Goal: Task Accomplishment & Management: Use online tool/utility

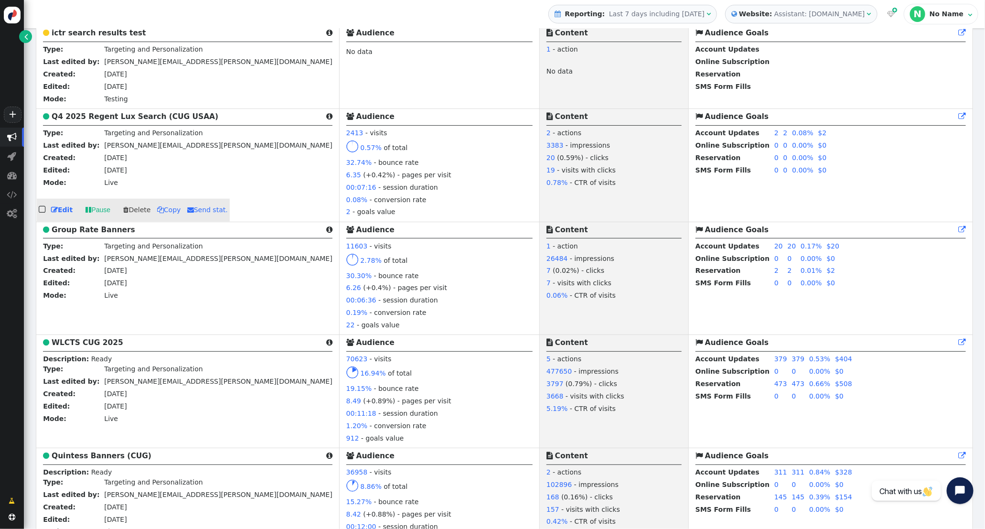
scroll to position [573, 0]
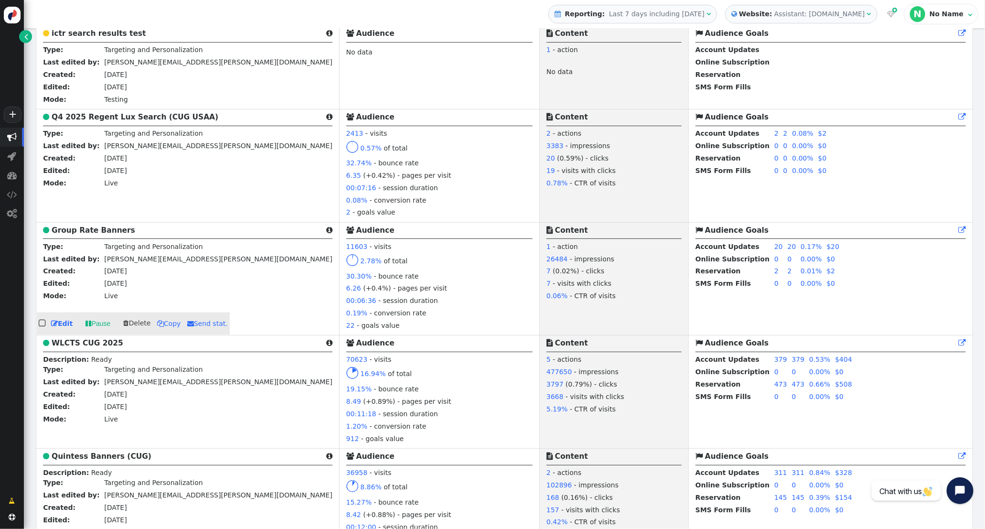
click at [88, 235] on b "Group Rate Banners" at bounding box center [94, 230] width 84 height 9
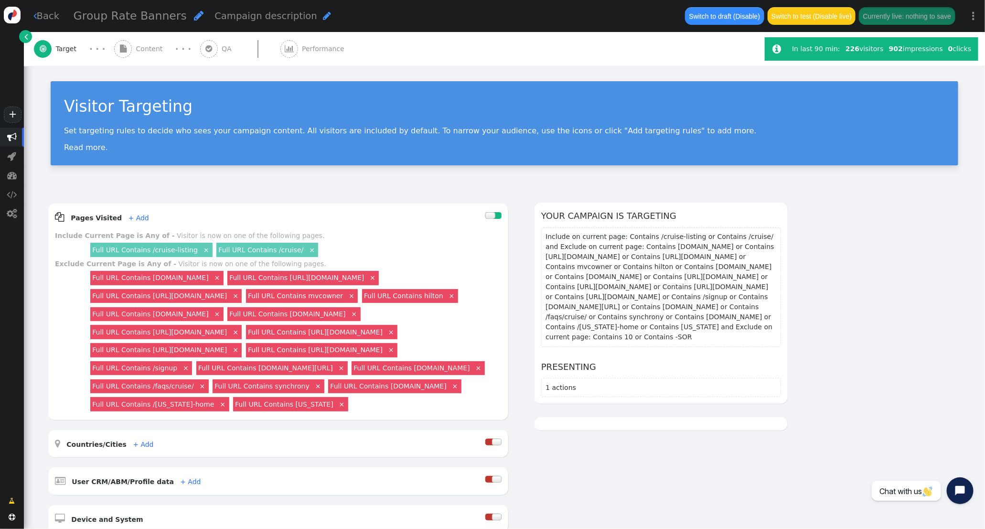
click at [153, 51] on span "Content" at bounding box center [151, 49] width 31 height 10
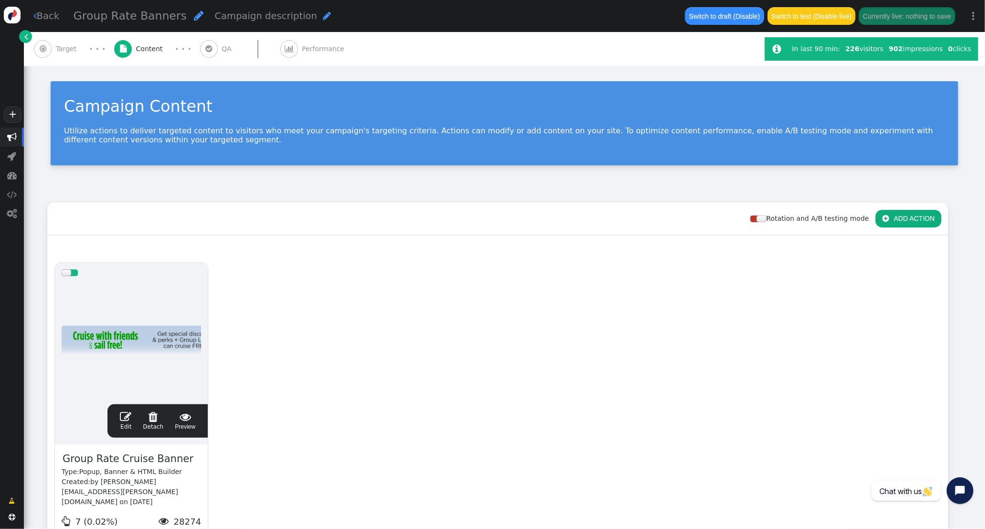
click at [127, 415] on span "" at bounding box center [125, 416] width 11 height 11
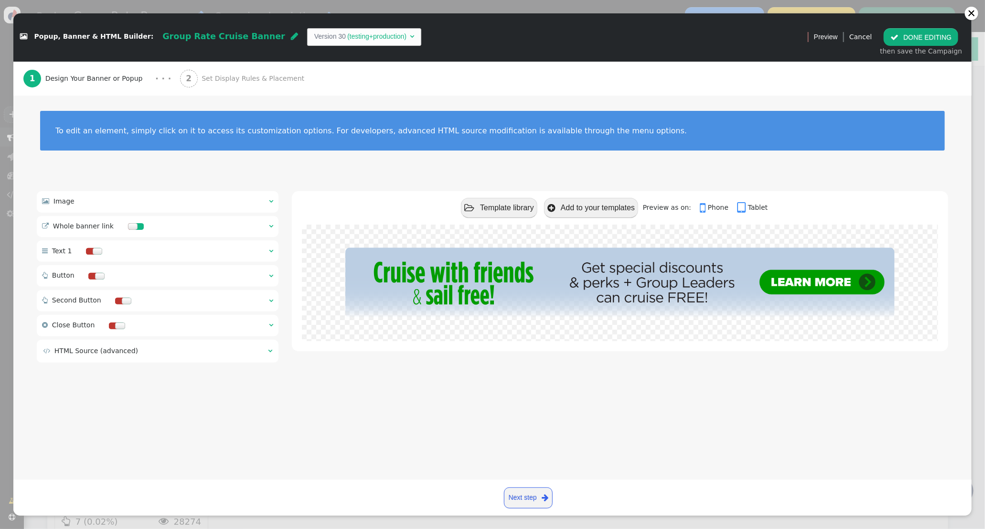
click at [230, 78] on span "Set Display Rules & Placement" at bounding box center [255, 79] width 107 height 10
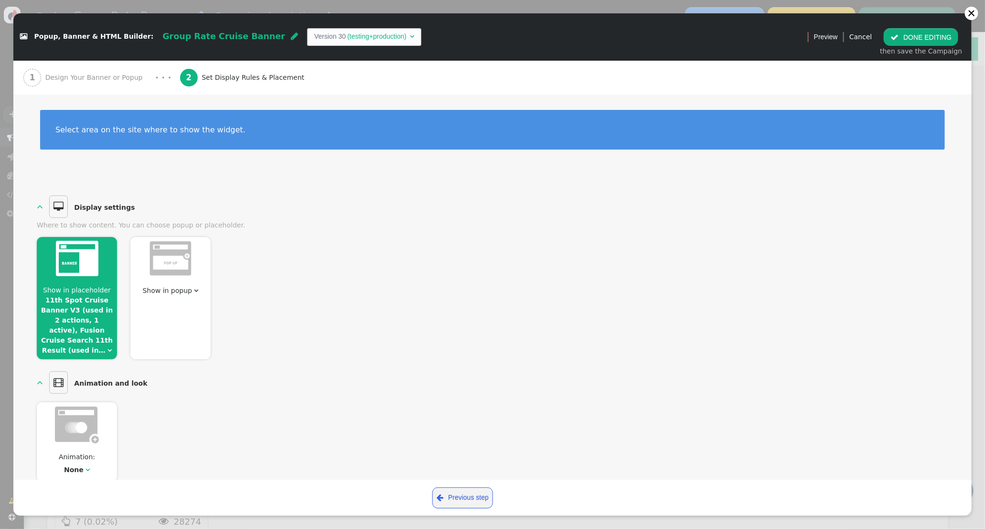
click at [98, 305] on link "11th Spot Cruise Banner V3 (used in 2 actions, 1 active), Fusion Cruise Search …" at bounding box center [77, 325] width 72 height 58
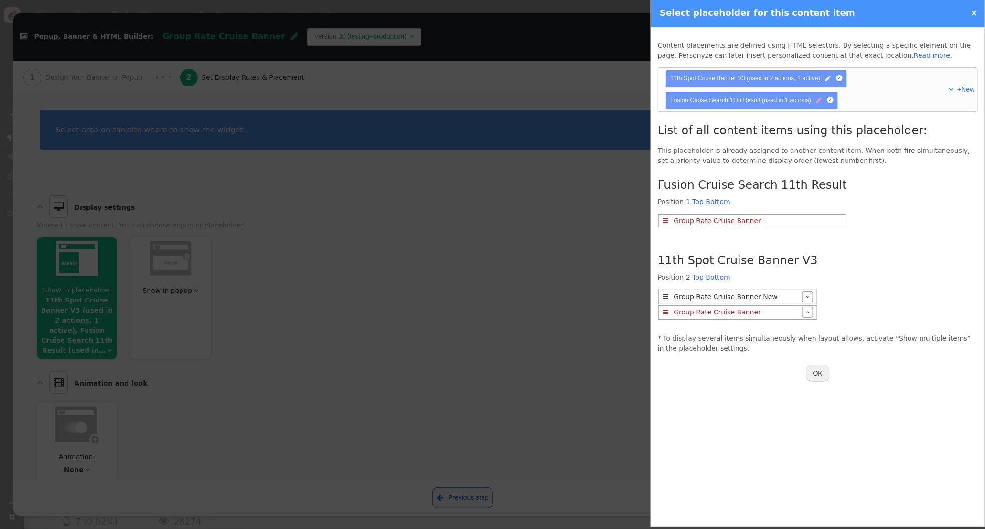
click at [817, 101] on span "" at bounding box center [819, 100] width 5 height 9
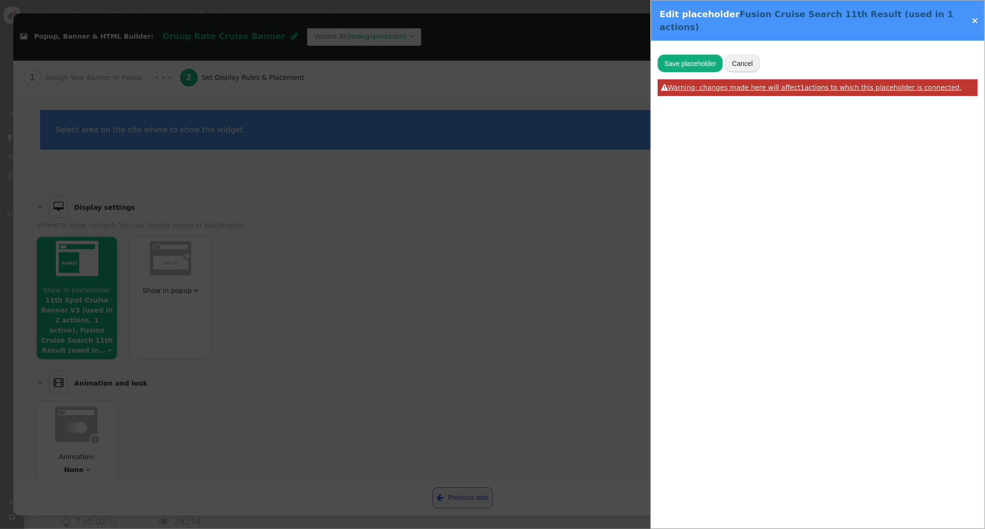
type input ".cruise-search-results__search-results__list__item:nth-of-type(10)"
type input "Fusion Cruise Search 11th Result"
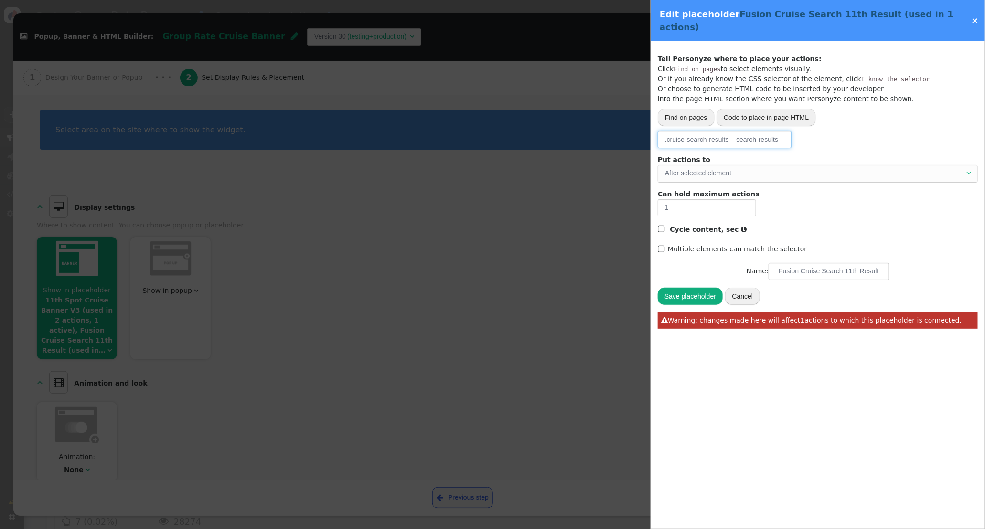
scroll to position [0, 75]
drag, startPoint x: 667, startPoint y: 129, endPoint x: 752, endPoint y: 128, distance: 85.0
click at [738, 131] on input ".cruise-search-results__search-results__list__item:nth-of-type(10)" at bounding box center [725, 139] width 134 height 17
paste input "-card"
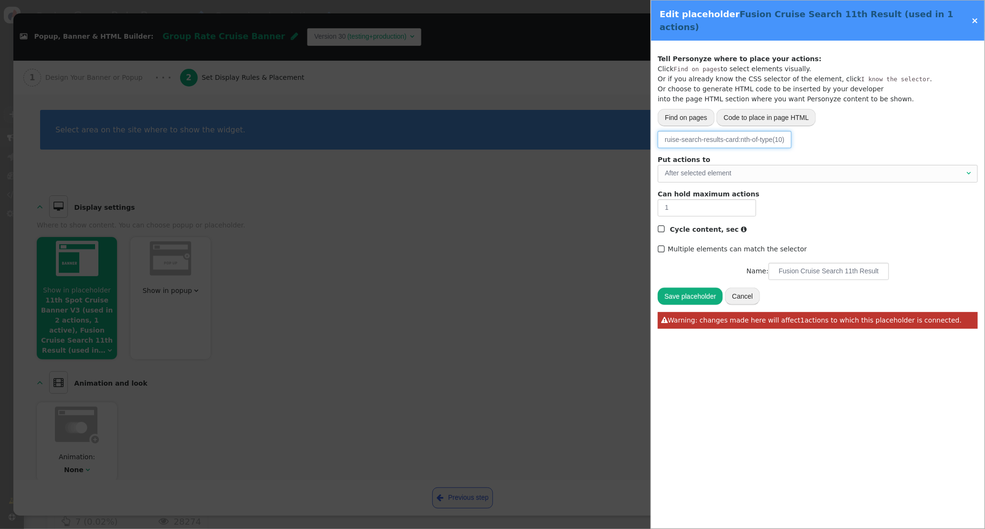
type input ".cruise-search-results-card:nth-of-type(10)"
click at [689, 288] on button "Save placeholder" at bounding box center [690, 296] width 65 height 17
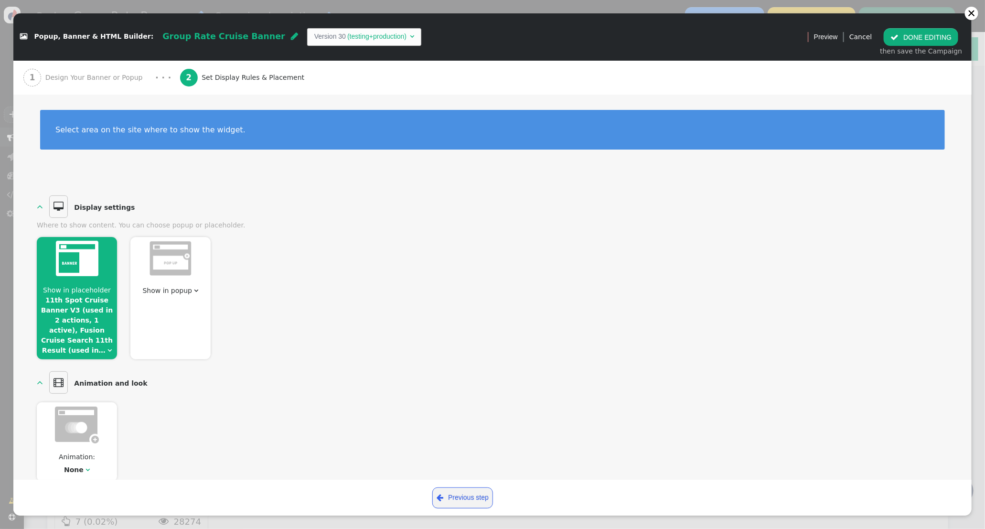
click at [903, 41] on button " DONE EDITING" at bounding box center [921, 36] width 75 height 17
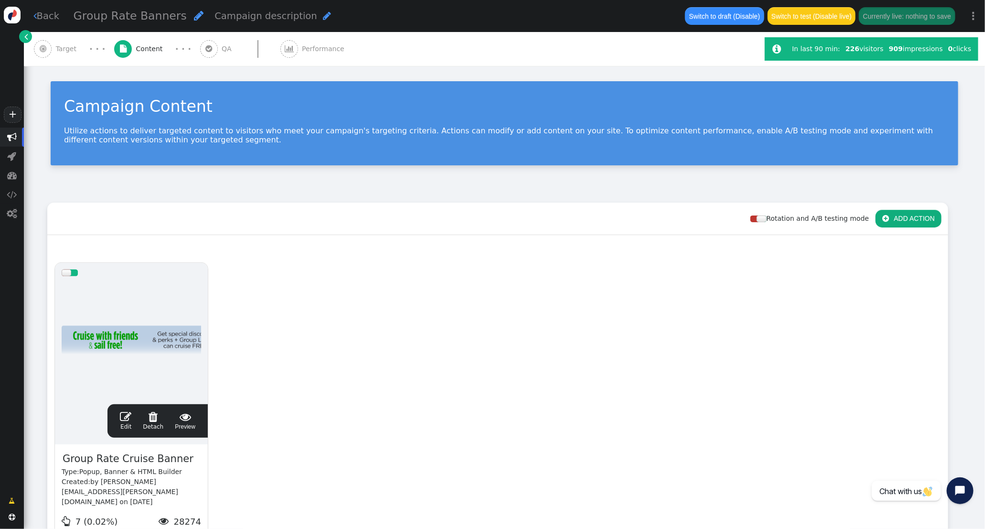
click at [128, 416] on span "" at bounding box center [125, 416] width 11 height 11
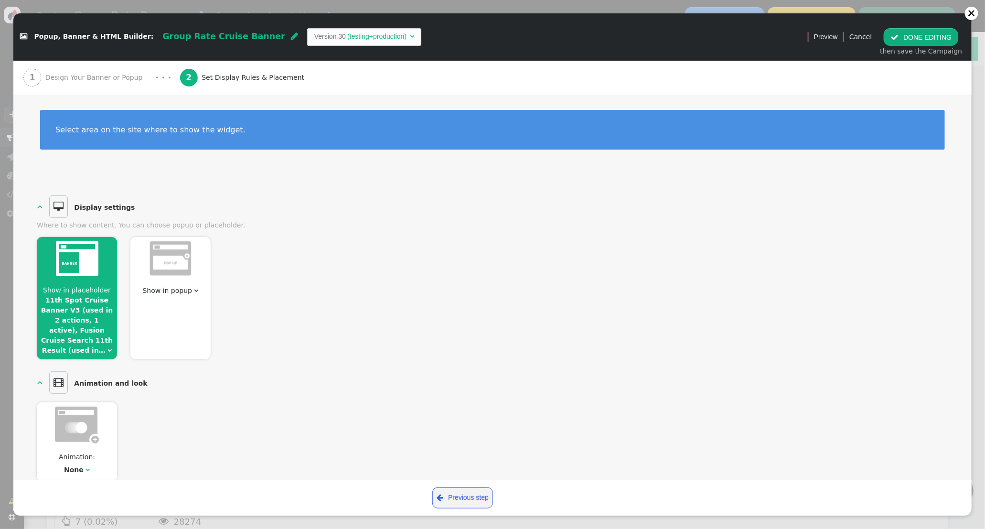
click at [96, 266] on img at bounding box center [77, 258] width 43 height 35
click at [93, 297] on link "11th Spot Cruise Banner V3 (used in 2 actions, 1 active), Fusion Cruise Search …" at bounding box center [77, 325] width 72 height 58
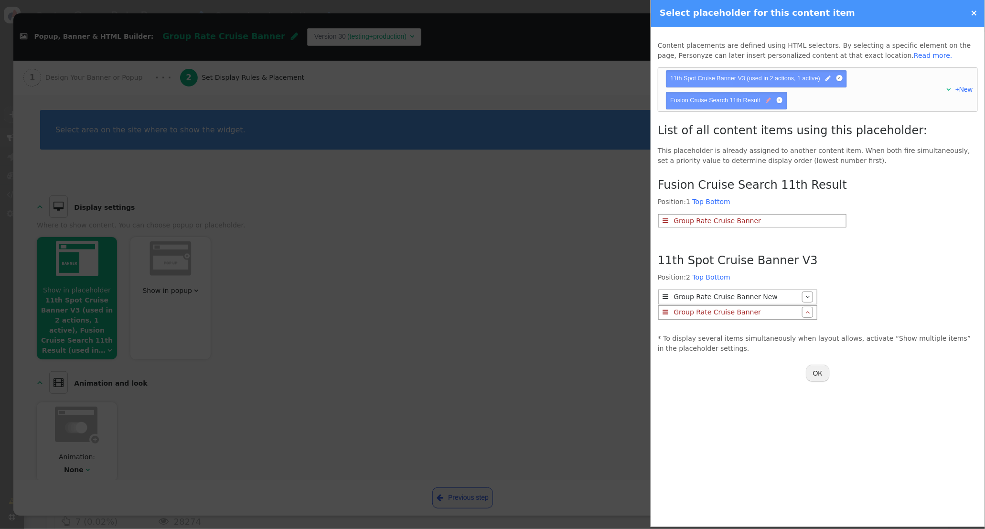
click at [766, 103] on span "" at bounding box center [768, 100] width 5 height 9
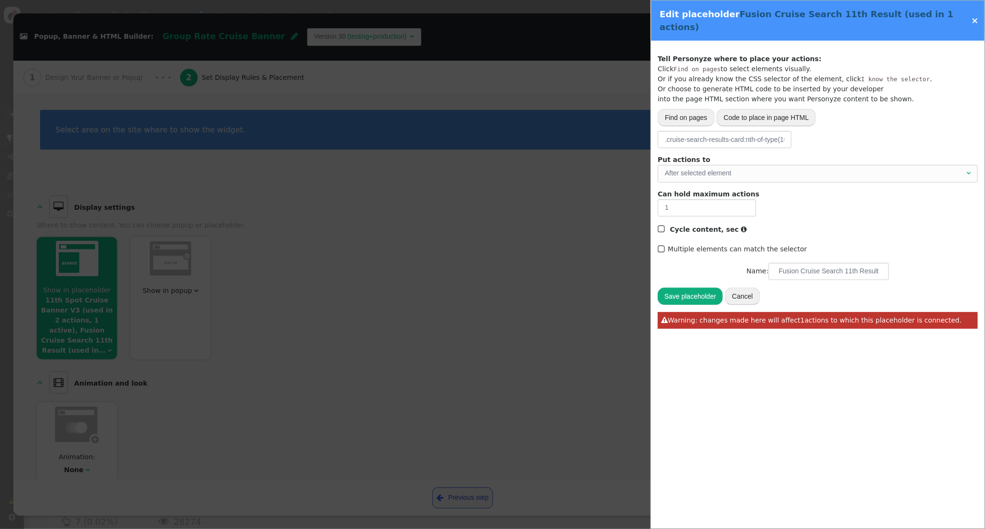
click at [697, 109] on button "Find on pages" at bounding box center [686, 117] width 57 height 17
drag, startPoint x: 906, startPoint y: 129, endPoint x: 748, endPoint y: 125, distance: 158.2
click at [748, 125] on div "Insert URL to Select Visually: https://www.thevidalifestyle.com.mx/ Open" at bounding box center [810, 129] width 296 height 21
paste input "cruise.icruiserewards.com/cruise-listing"
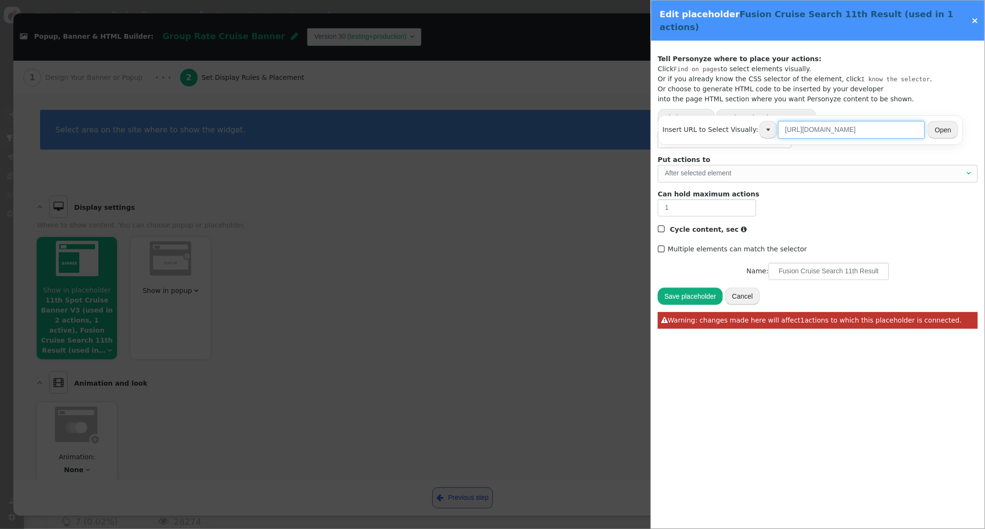
type input "https://cruise.icruiserewards.com/cruise-listing"
click at [941, 132] on button "Open" at bounding box center [943, 129] width 31 height 17
click at [683, 109] on button "Find on pages" at bounding box center [686, 117] width 57 height 17
click at [804, 130] on input "https://cruise.icruiserewards.com/cruise-listing" at bounding box center [851, 129] width 147 height 17
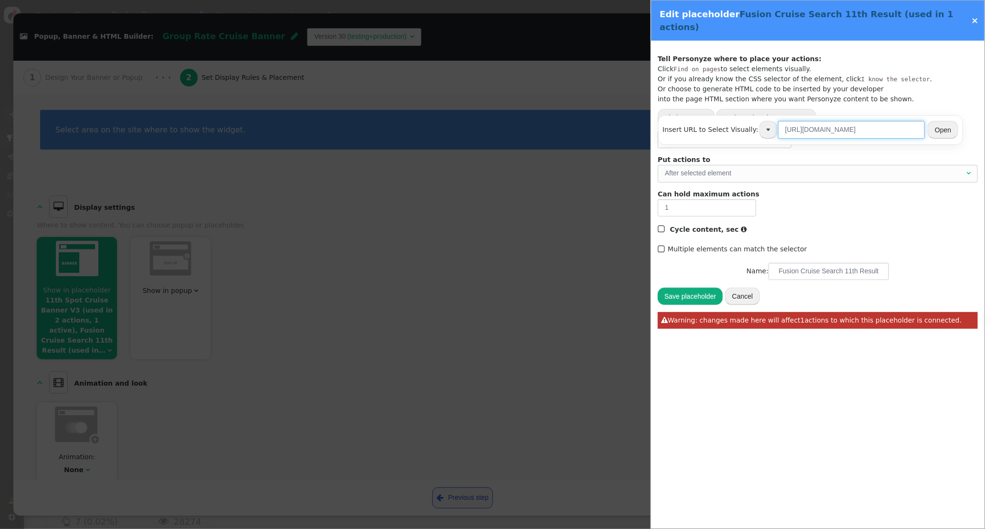
paste input "icruiserewards.com/benefits/"
type input "https://icruiserewards.com/benefits/"
click at [931, 130] on button "Open" at bounding box center [943, 129] width 31 height 17
click at [684, 110] on button "Find on pages" at bounding box center [686, 117] width 57 height 17
drag, startPoint x: 888, startPoint y: 128, endPoint x: 591, endPoint y: 119, distance: 297.2
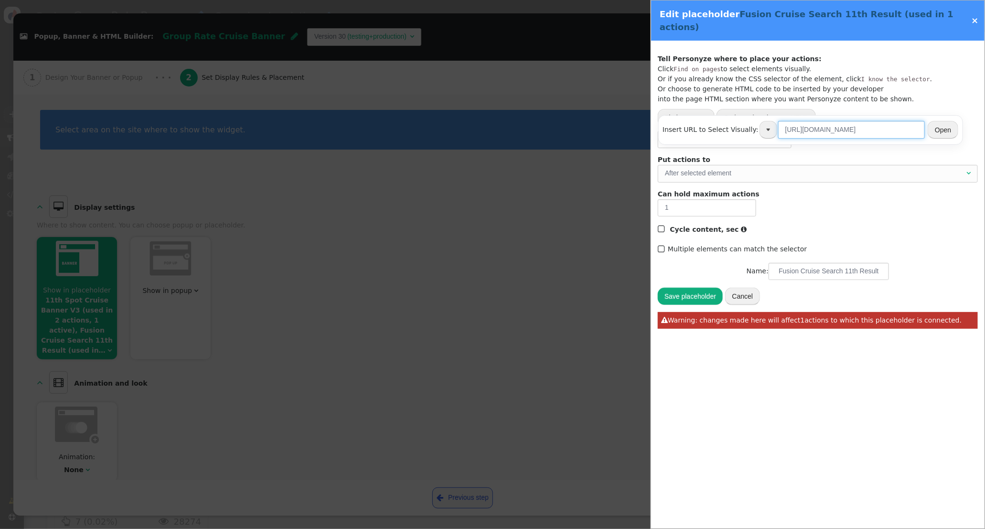
click at [591, 528] on div " Popup, Banner & HTML Builder: Group Rate Cruise Banner  Version 30 (testing+…" at bounding box center [492, 529] width 985 height 0
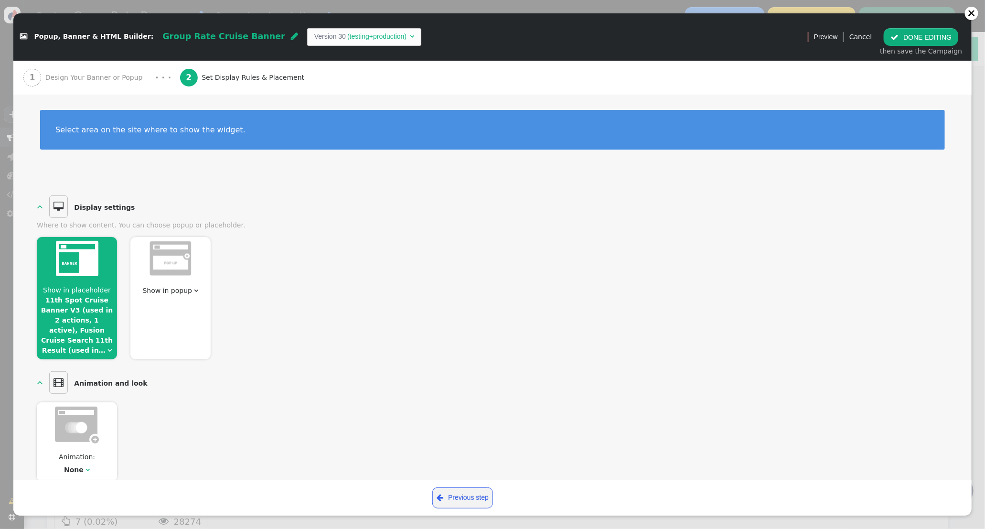
drag, startPoint x: 85, startPoint y: 284, endPoint x: 184, endPoint y: 260, distance: 101.6
click at [85, 283] on div "Show in placeholder 11th Spot Cruise Banner V3 (used in 2 actions, 1 active), F…" at bounding box center [77, 298] width 80 height 122
click at [84, 334] on span "Show in placeholder 11th Spot Cruise Banner V3 (used in 2 actions, 1 active), F…" at bounding box center [77, 320] width 80 height 70
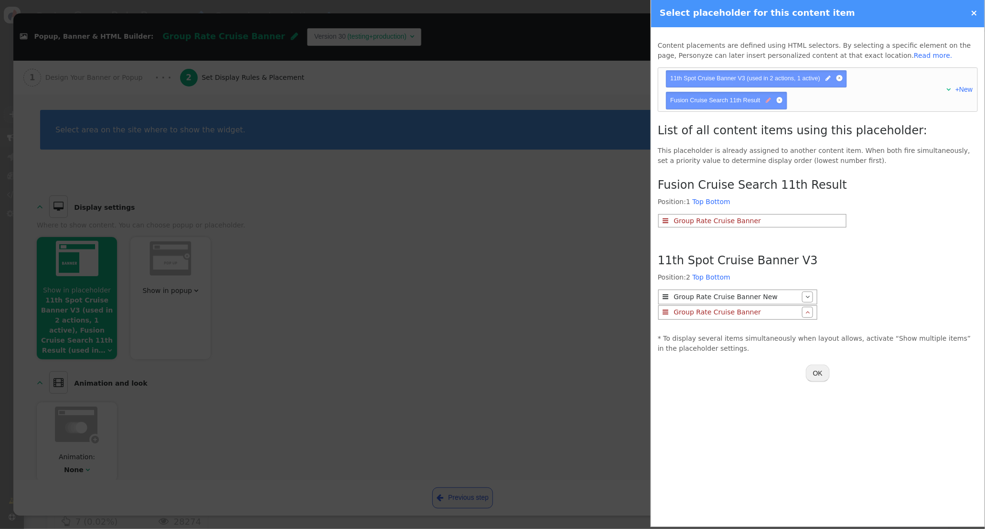
click at [769, 102] on span "" at bounding box center [768, 100] width 5 height 9
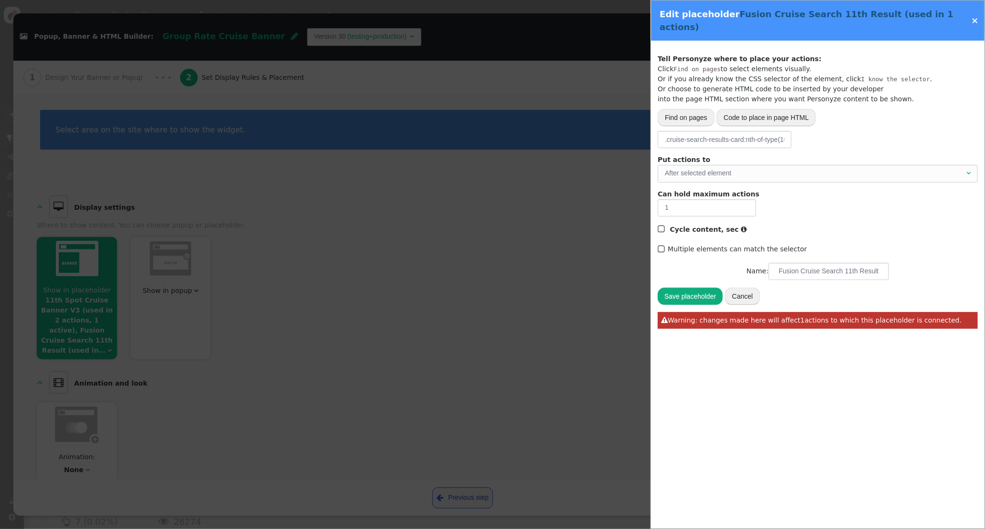
click at [693, 110] on button "Find on pages" at bounding box center [686, 117] width 57 height 17
drag, startPoint x: 896, startPoint y: 125, endPoint x: 695, endPoint y: 110, distance: 201.1
click at [695, 528] on div " Popup, Banner & HTML Builder: Group Rate Cruise Banner  Version 30 (testing+…" at bounding box center [492, 529] width 985 height 0
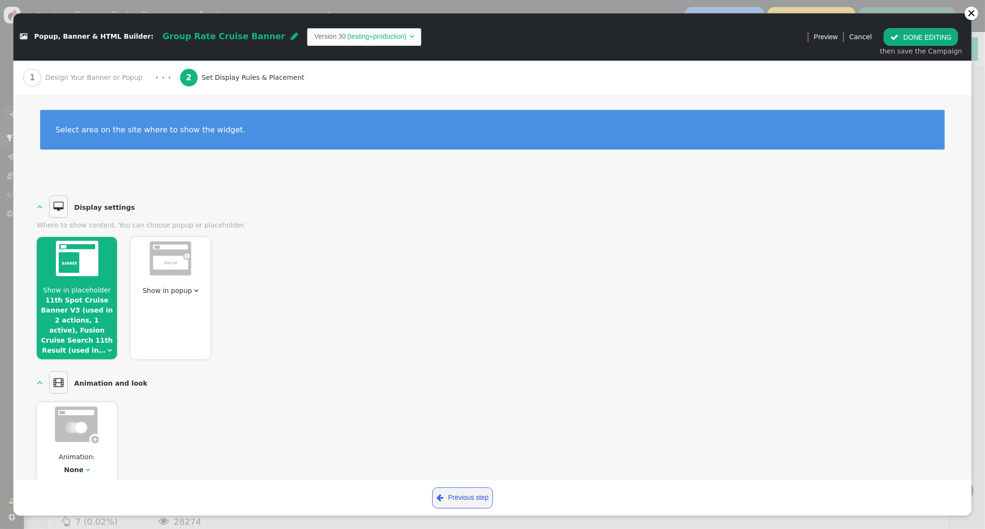
click at [82, 294] on span "Show in placeholder 11th Spot Cruise Banner V3 (used in 2 actions, 1 active), F…" at bounding box center [77, 320] width 80 height 70
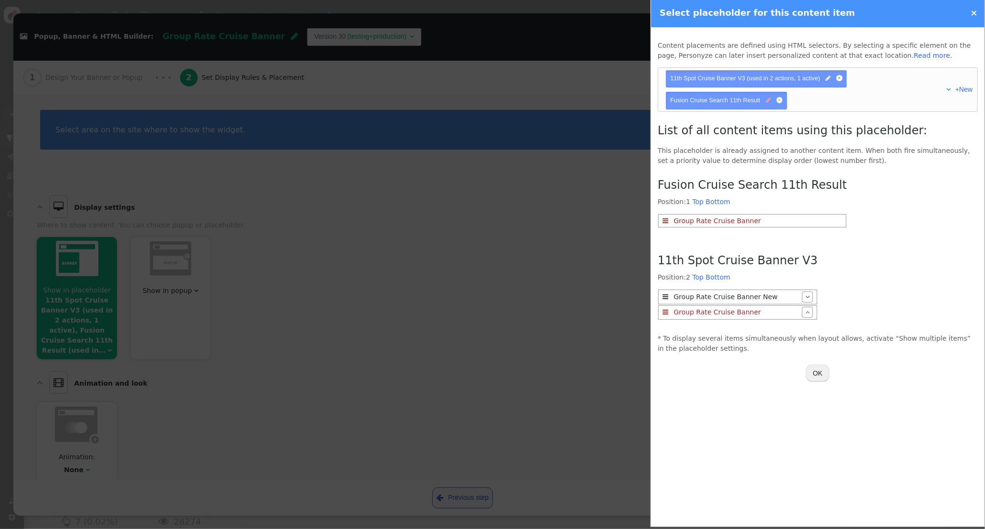
click at [769, 101] on span "" at bounding box center [768, 100] width 5 height 9
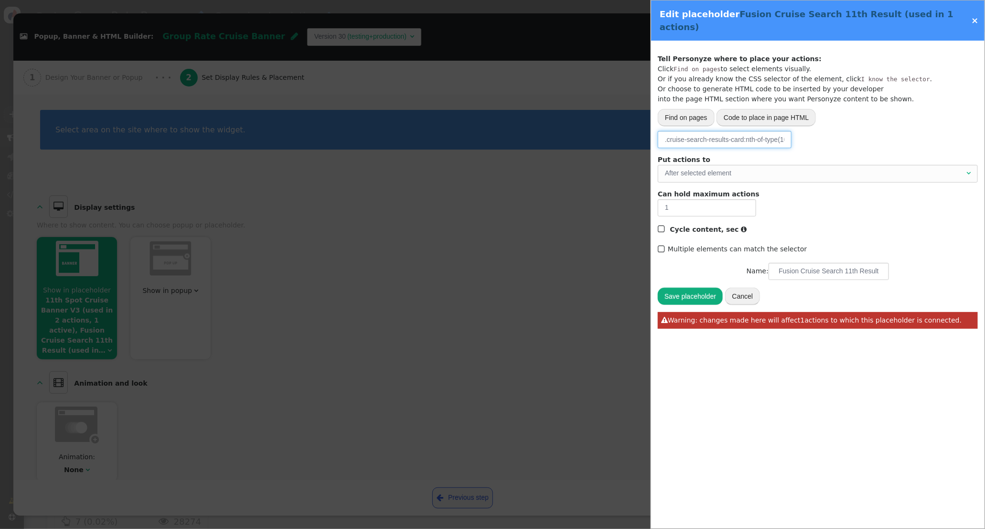
click at [751, 131] on input ".cruise-search-results-card:nth-of-type(10)" at bounding box center [725, 139] width 134 height 17
click at [692, 109] on button "Find on pages" at bounding box center [686, 117] width 57 height 17
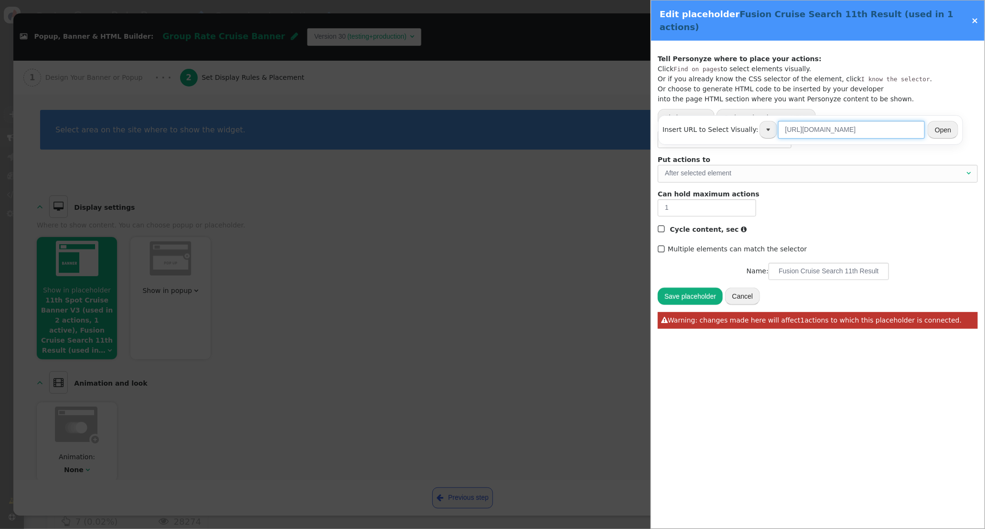
click at [831, 133] on input "https://icruiserewards.com/benefits/" at bounding box center [851, 129] width 147 height 17
drag, startPoint x: 890, startPoint y: 128, endPoint x: 757, endPoint y: 126, distance: 133.8
click at [759, 126] on tr "https://icruiserewards.com/benefits/" at bounding box center [841, 129] width 165 height 19
paste input "cruise.icruiserewards.com/cruise-listing?&partnerid=228&nameid=39028749&cobrand…"
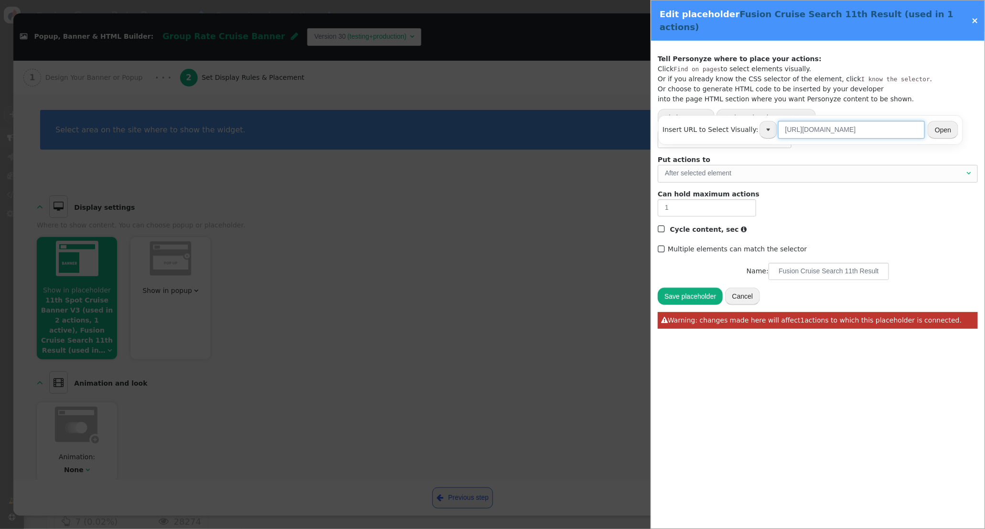
type input "https://cruise.icruiserewards.com/cruise-listing?&partnerid=228&nameid=39028749…"
click at [942, 132] on button "Open" at bounding box center [943, 129] width 31 height 17
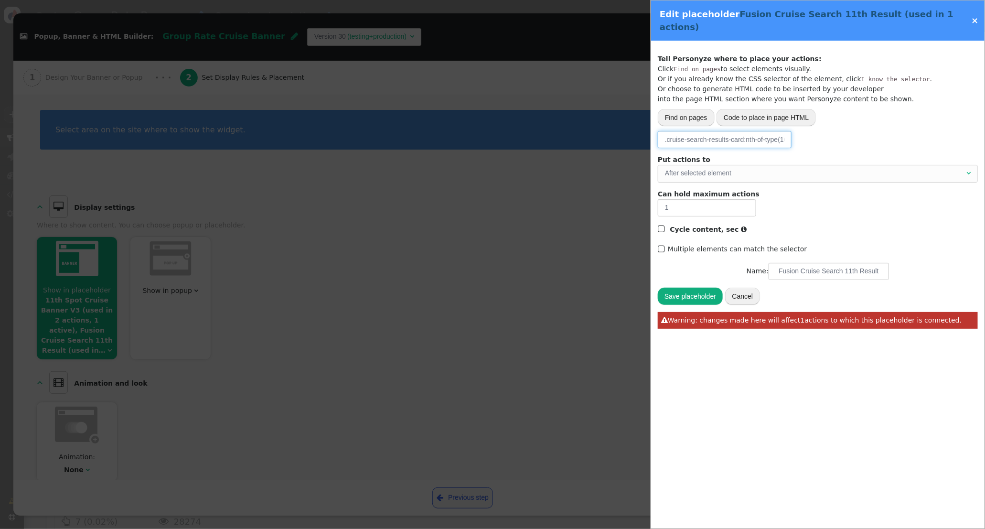
scroll to position [0, 5]
drag, startPoint x: 664, startPoint y: 128, endPoint x: 821, endPoint y: 128, distance: 156.2
click at [821, 131] on div "Please, choose from where to grab the data -- Select one --  URL parameter  P…" at bounding box center [818, 139] width 320 height 17
drag, startPoint x: 757, startPoint y: 128, endPoint x: 626, endPoint y: 124, distance: 130.9
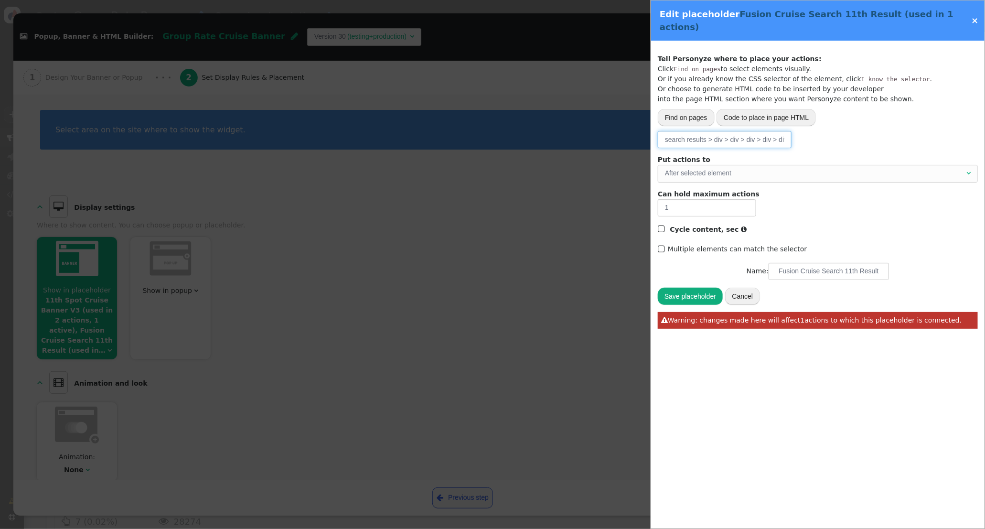
click at [626, 528] on div " Popup, Banner & HTML Builder: Group Rate Cruise Banner  Version 30 (testing+…" at bounding box center [492, 529] width 985 height 0
click at [723, 131] on input "search results > div > div > div > div > div:nth-of-type(11)" at bounding box center [725, 139] width 134 height 17
click at [717, 131] on input "search results > div > div > div > div > div:nth-of-type(11)" at bounding box center [725, 139] width 134 height 17
drag, startPoint x: 722, startPoint y: 127, endPoint x: 714, endPoint y: 127, distance: 7.6
click at [714, 131] on input "search results > div > div > div > div > div:nth-of-type(11)" at bounding box center [725, 139] width 134 height 17
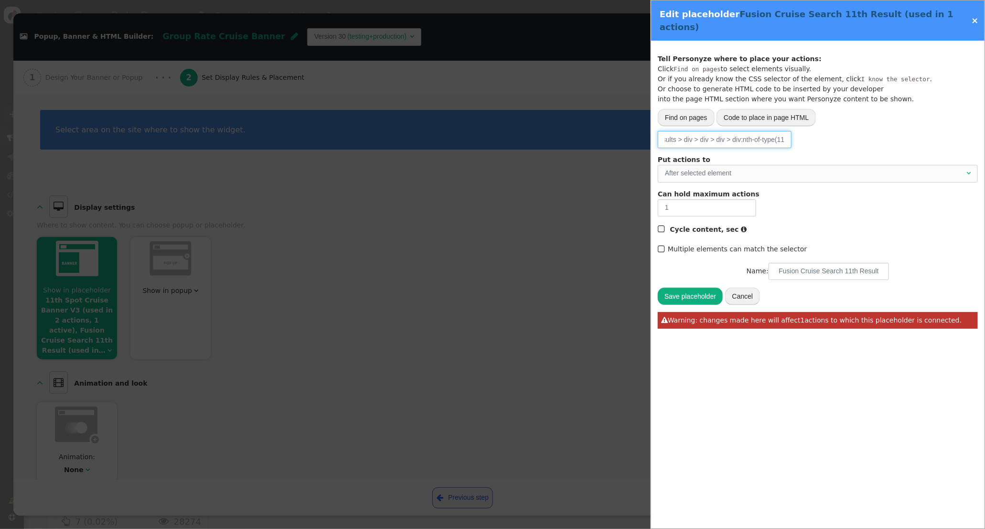
scroll to position [0, 104]
drag, startPoint x: 756, startPoint y: 132, endPoint x: 781, endPoint y: 127, distance: 26.3
click at [781, 131] on input "search results > .cruise-search-results > div > div > div > div:nth-of-type(11)" at bounding box center [725, 139] width 134 height 17
drag, startPoint x: 729, startPoint y: 128, endPoint x: 691, endPoint y: 122, distance: 39.3
click at [726, 131] on input "search results > .cruise-search-results > div > div > div > div:nth-of-type(11)" at bounding box center [725, 139] width 134 height 17
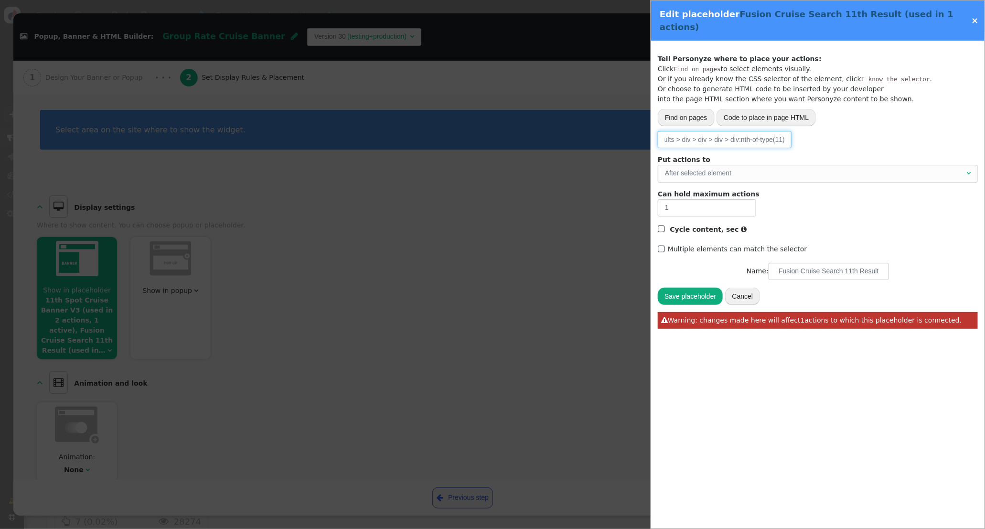
drag, startPoint x: 682, startPoint y: 128, endPoint x: 742, endPoint y: 127, distance: 60.2
click at [740, 131] on input "search results > .cruise-search-results > div > div > div > div:nth-of-type(11)" at bounding box center [725, 139] width 134 height 17
paste input "cruise-search-results__search-results"
drag, startPoint x: 672, startPoint y: 128, endPoint x: 698, endPoint y: 126, distance: 26.3
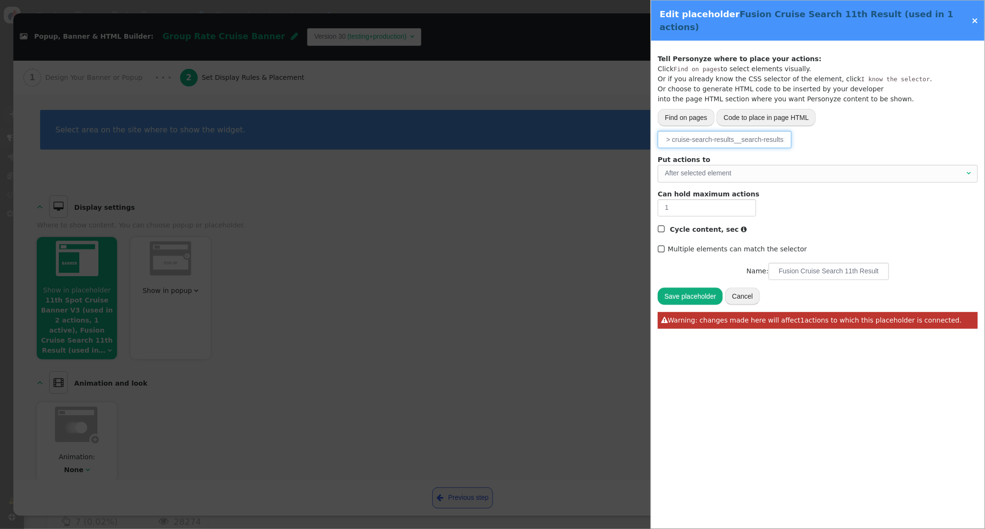
click at [672, 131] on input "search results > .cruise-search-results > cruise-search-results__search-results…" at bounding box center [725, 139] width 134 height 17
click at [717, 131] on input "search results > .cruise-search-results > .cruise-search-results__search-result…" at bounding box center [725, 139] width 134 height 17
paste input "a-c-row cruise-search-results__search-results__list"
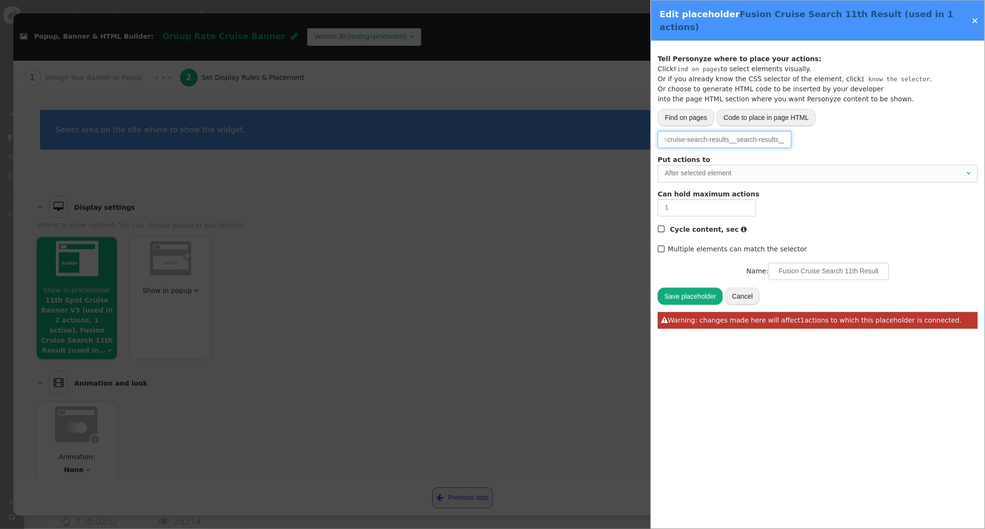
scroll to position [0, 275]
drag, startPoint x: 730, startPoint y: 127, endPoint x: 856, endPoint y: 129, distance: 126.1
click at [856, 131] on div "Please, choose from where to grab the data -- Select one --  URL parameter  P…" at bounding box center [818, 139] width 320 height 17
type input "search results > .cruise-search-results > .cruise-search-results__search-result…"
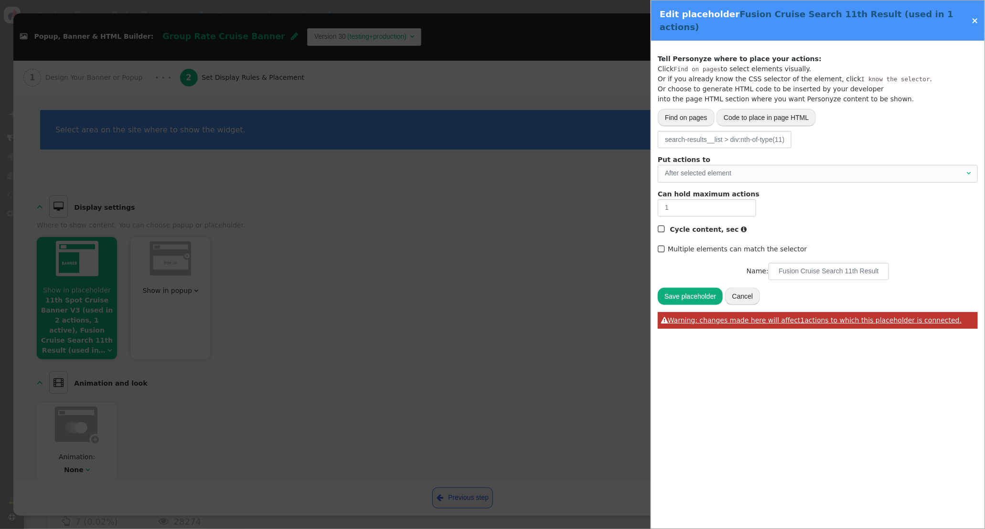
drag, startPoint x: 727, startPoint y: 345, endPoint x: 706, endPoint y: 301, distance: 48.5
click at [726, 343] on div "Track activity (click, etc.) Grab page URL part Placeholder for actions Insert …" at bounding box center [817, 285] width 333 height 488
click at [695, 288] on button "Save placeholder" at bounding box center [690, 296] width 65 height 17
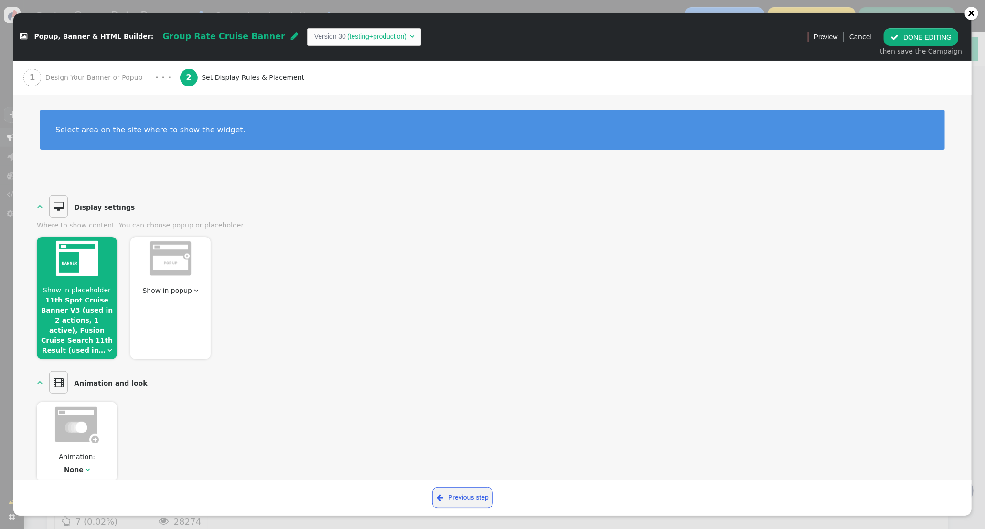
click at [91, 312] on link "11th Spot Cruise Banner V3 (used in 2 actions, 1 active), Fusion Cruise Search …" at bounding box center [77, 325] width 72 height 58
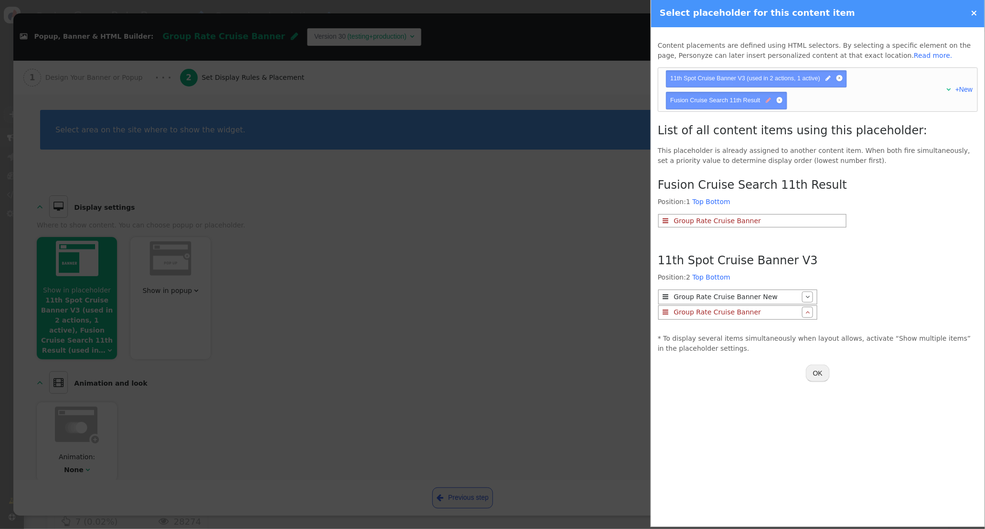
click at [768, 101] on span "" at bounding box center [768, 100] width 5 height 9
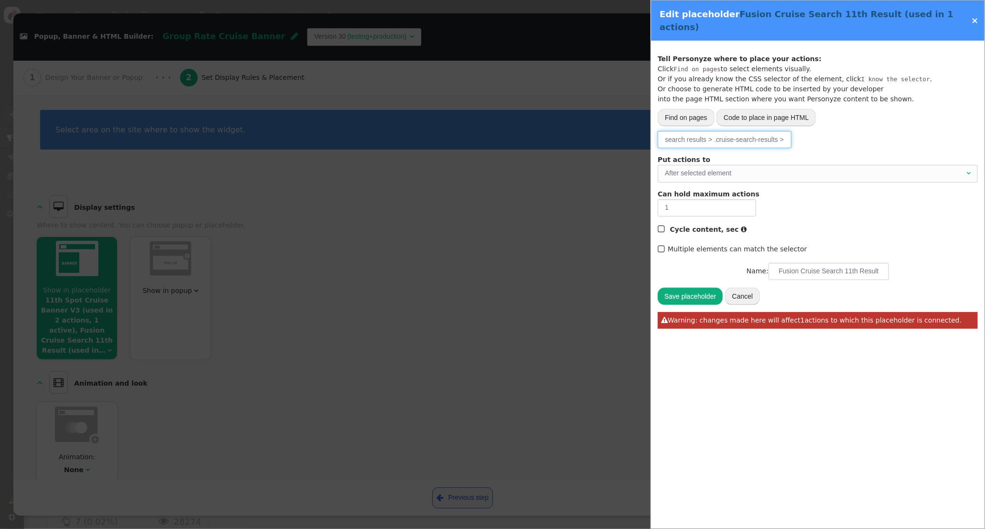
drag, startPoint x: 715, startPoint y: 131, endPoint x: 720, endPoint y: 129, distance: 6.0
click at [715, 131] on input "search results > .cruise-search-results > .cruise-search-results__search-result…" at bounding box center [725, 139] width 134 height 17
click at [769, 131] on input "search results > .cruise-search-results > .cruise-search-results__search-result…" at bounding box center [725, 139] width 134 height 17
drag, startPoint x: 762, startPoint y: 128, endPoint x: 863, endPoint y: 129, distance: 100.3
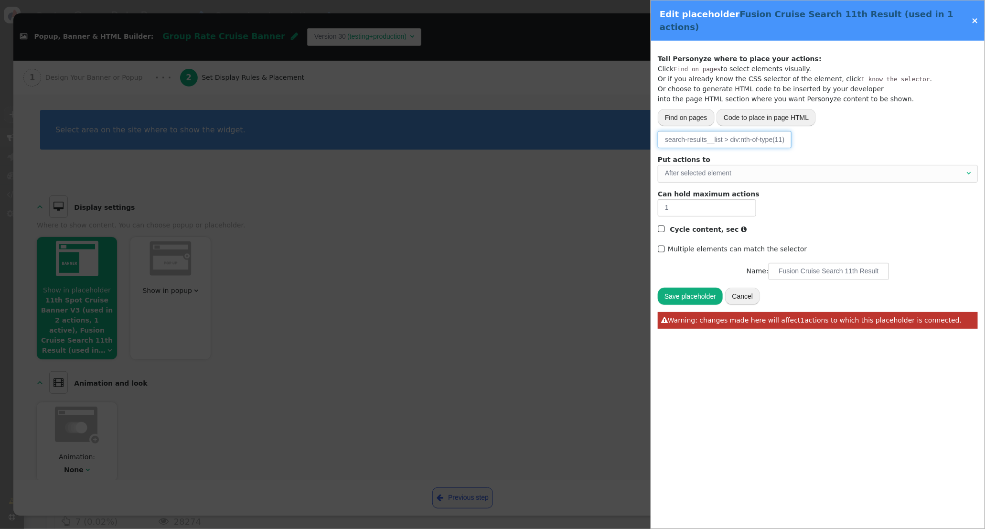
click at [863, 131] on div "Please, choose from where to grab the data -- Select one --  URL parameter  P…" at bounding box center [818, 139] width 320 height 17
click at [756, 131] on input "search results > .cruise-search-results > .cruise-search-results__search-result…" at bounding box center [725, 139] width 134 height 17
drag, startPoint x: 739, startPoint y: 128, endPoint x: 889, endPoint y: 131, distance: 150.5
click at [889, 131] on div "Please, choose from where to grab the data -- Select one --  URL parameter  P…" at bounding box center [818, 139] width 320 height 17
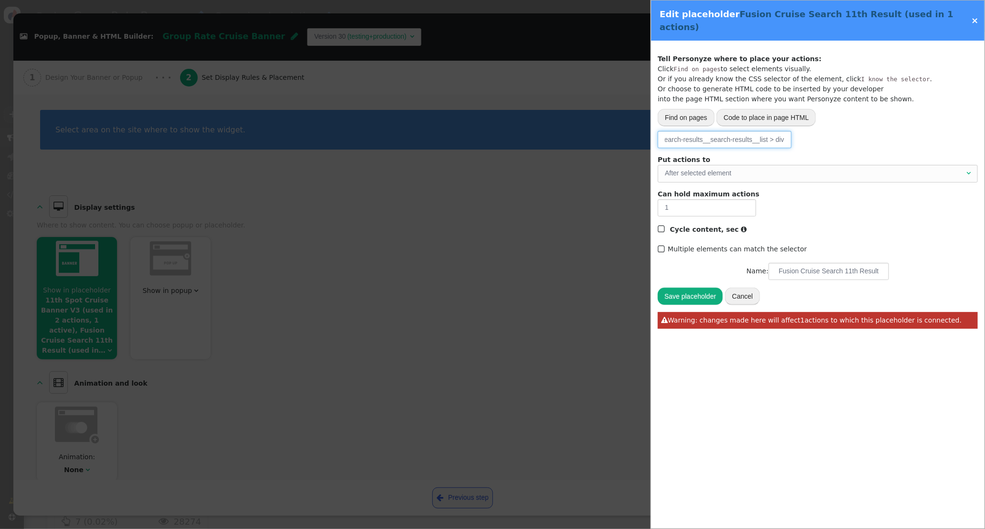
type input "search results > .cruise-search-results > .cruise-search-results__search-result…"
drag, startPoint x: 693, startPoint y: 284, endPoint x: 676, endPoint y: 292, distance: 19.0
click at [692, 288] on button "Save placeholder" at bounding box center [690, 296] width 65 height 17
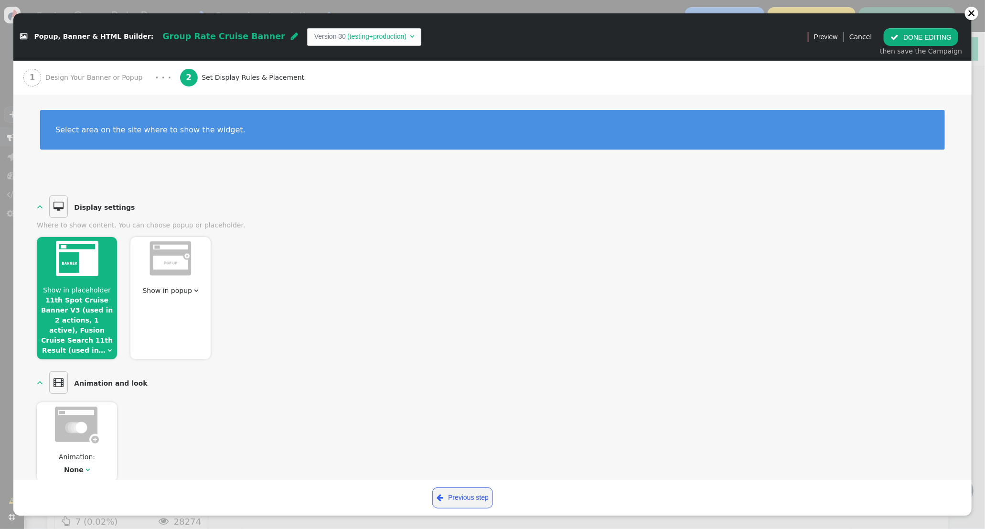
click at [893, 41] on button " DONE EDITING" at bounding box center [921, 36] width 75 height 17
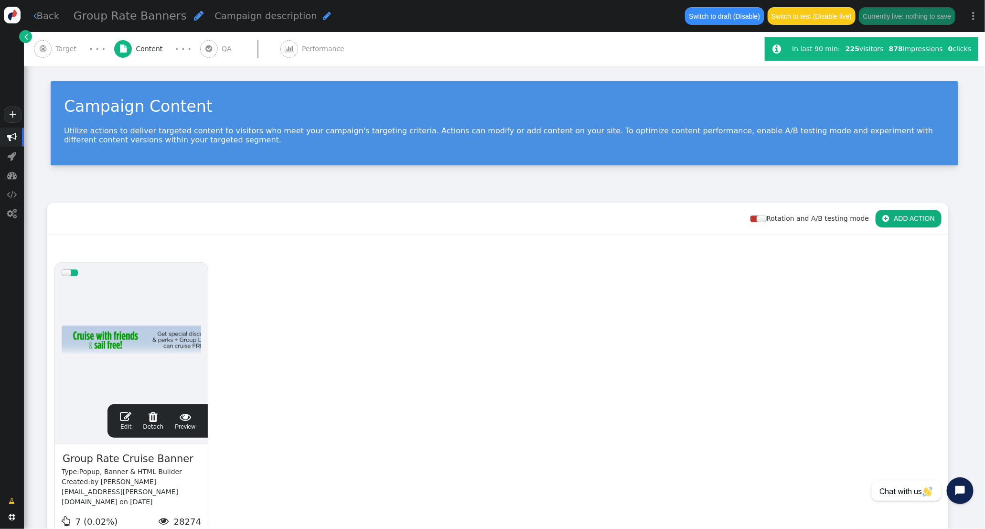
click at [128, 419] on span "" at bounding box center [125, 416] width 11 height 11
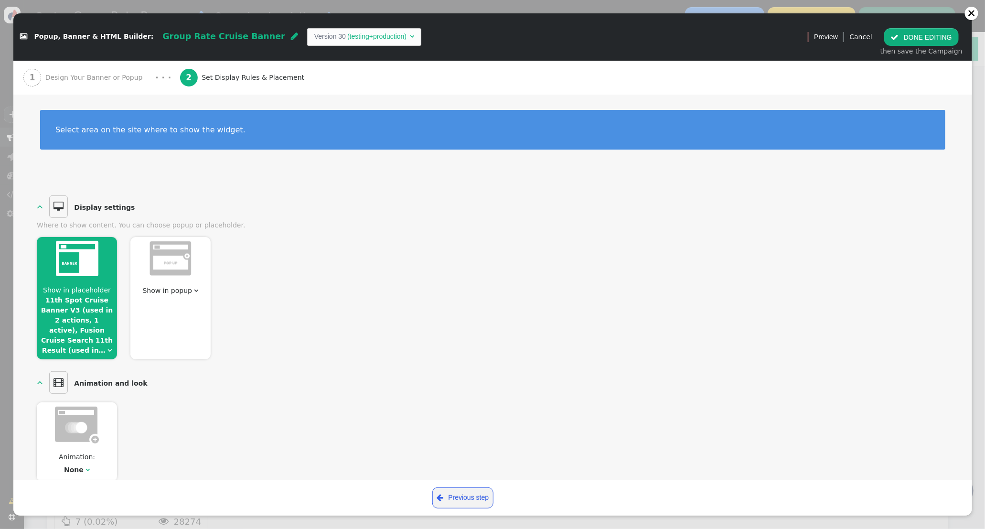
scroll to position [1, 0]
click at [83, 305] on span "Show in placeholder 11th Spot Cruise Banner V3 (used in 2 actions, 1 active), F…" at bounding box center [77, 320] width 80 height 70
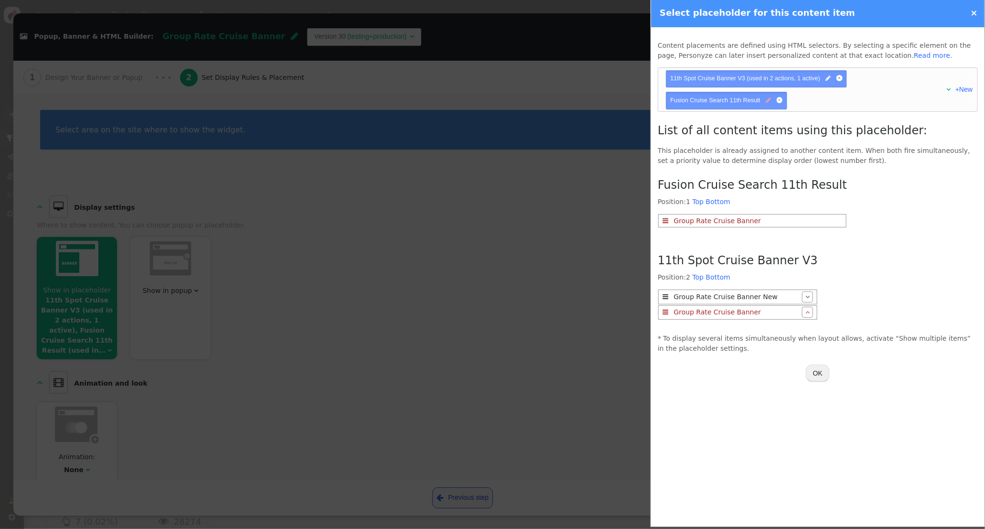
click at [769, 102] on span "" at bounding box center [768, 100] width 5 height 9
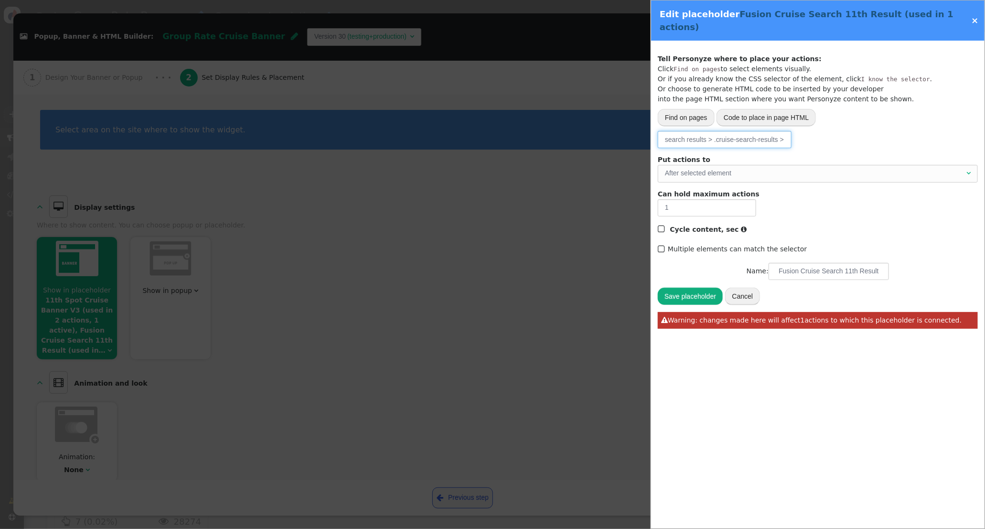
drag, startPoint x: 723, startPoint y: 127, endPoint x: 791, endPoint y: 128, distance: 68.8
click at [763, 131] on input "search results > .cruise-search-results > .cruise-search-results__search-result…" at bounding box center [725, 139] width 134 height 17
click at [791, 131] on input "search results > .cruise-search-results > .cruise-search-results__search-result…" at bounding box center [725, 139] width 134 height 17
drag, startPoint x: 769, startPoint y: 130, endPoint x: 807, endPoint y: 129, distance: 37.7
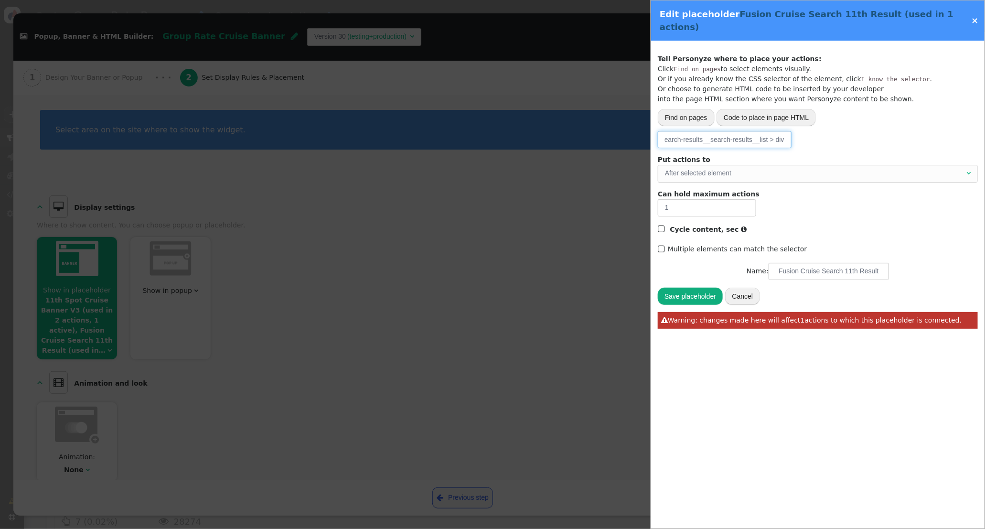
click at [807, 131] on div "Please, choose from where to grab the data -- Select one --  URL parameter  P…" at bounding box center [818, 139] width 320 height 17
click at [768, 131] on input "search results > .cruise-search-results > .cruise-search-results__search-result…" at bounding box center [725, 139] width 134 height 17
click at [745, 131] on input "search results > .cruise-search-results > .cruise-search-results__search-result…" at bounding box center [725, 139] width 134 height 17
drag, startPoint x: 779, startPoint y: 128, endPoint x: 672, endPoint y: 128, distance: 107.0
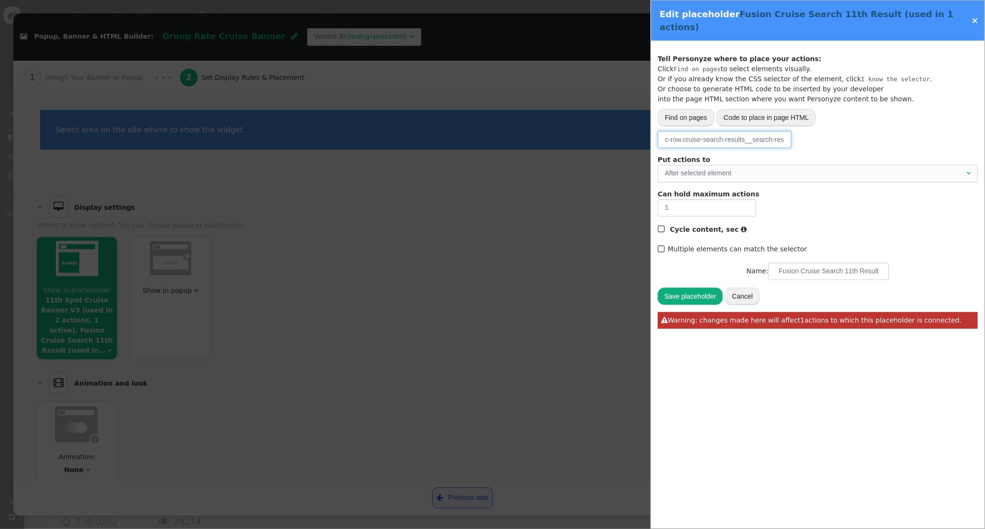
click at [672, 131] on input "search results > .cruise-search-results > .cruise-search-results__search-result…" at bounding box center [725, 139] width 134 height 17
click at [737, 131] on input "search results > .cruise-search-results > .cruise-search-results__search-result…" at bounding box center [725, 139] width 134 height 17
drag, startPoint x: 732, startPoint y: 128, endPoint x: 617, endPoint y: 127, distance: 115.1
click at [617, 528] on div " Popup, Banner & HTML Builder: Group Rate Cruise Banner  Version 30 (testing+…" at bounding box center [492, 529] width 985 height 0
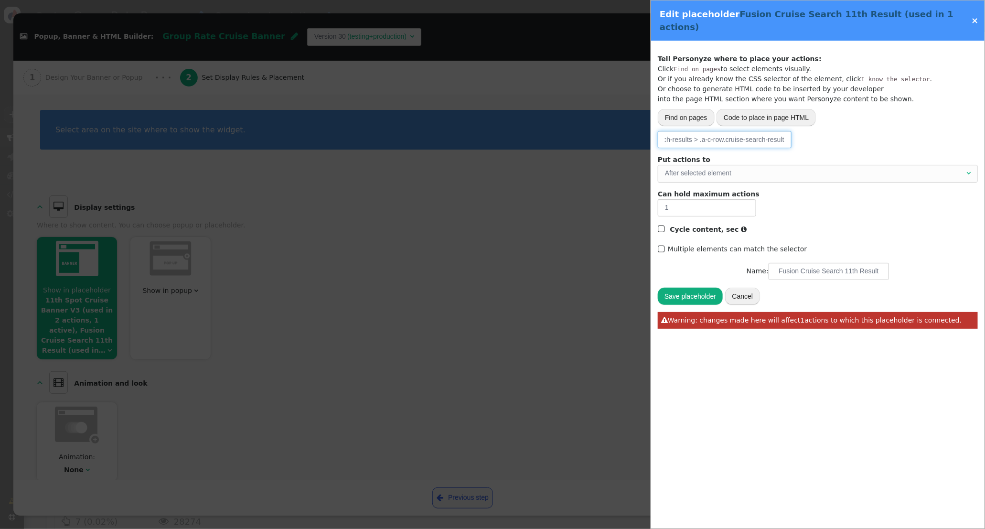
scroll to position [0, 210]
click at [710, 131] on input "search results > .cruise-search-results > .cruise-search-results__search-result…" at bounding box center [725, 139] width 134 height 17
drag, startPoint x: 697, startPoint y: 129, endPoint x: 562, endPoint y: 126, distance: 135.2
click at [562, 528] on div " Popup, Banner & HTML Builder: Group Rate Cruise Banner  Version 30 (testing+…" at bounding box center [492, 529] width 985 height 0
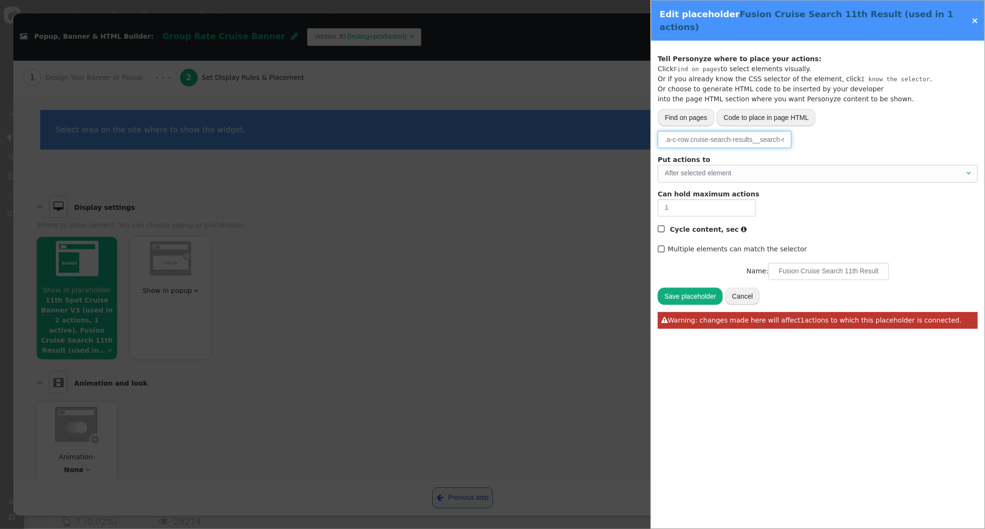
type input ".a-c-row.cruise-search-results__search-results__list > div"
click at [694, 288] on button "Save placeholder" at bounding box center [690, 296] width 65 height 17
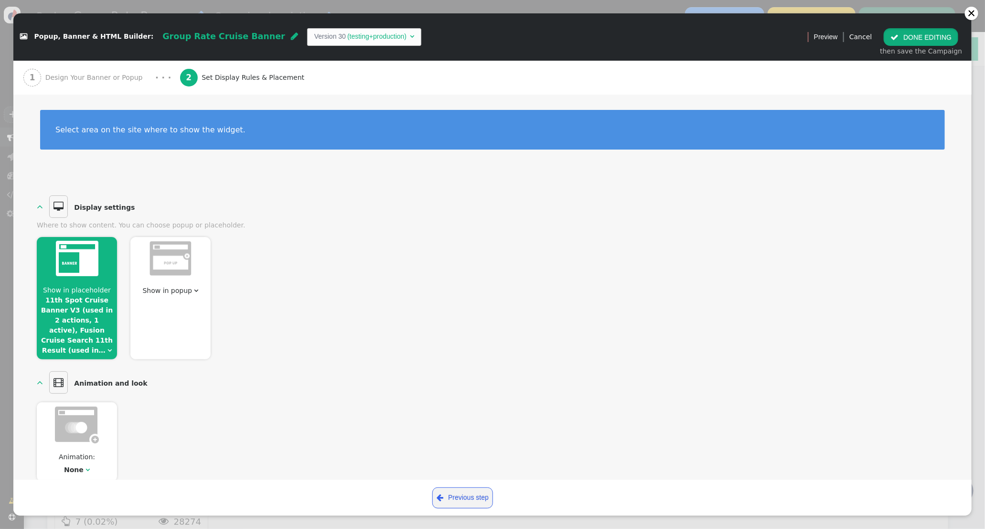
click at [909, 33] on button " DONE EDITING" at bounding box center [921, 36] width 75 height 17
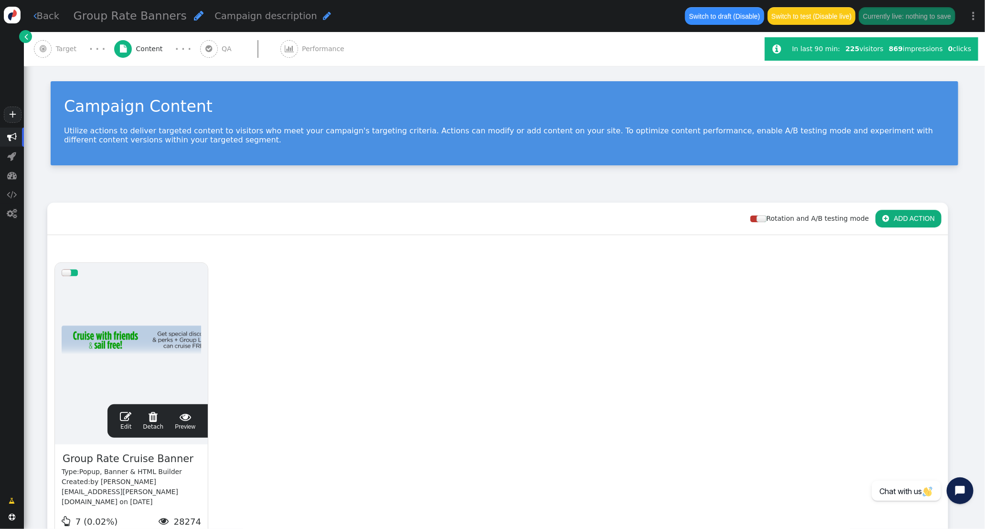
click at [127, 419] on span "" at bounding box center [125, 416] width 11 height 11
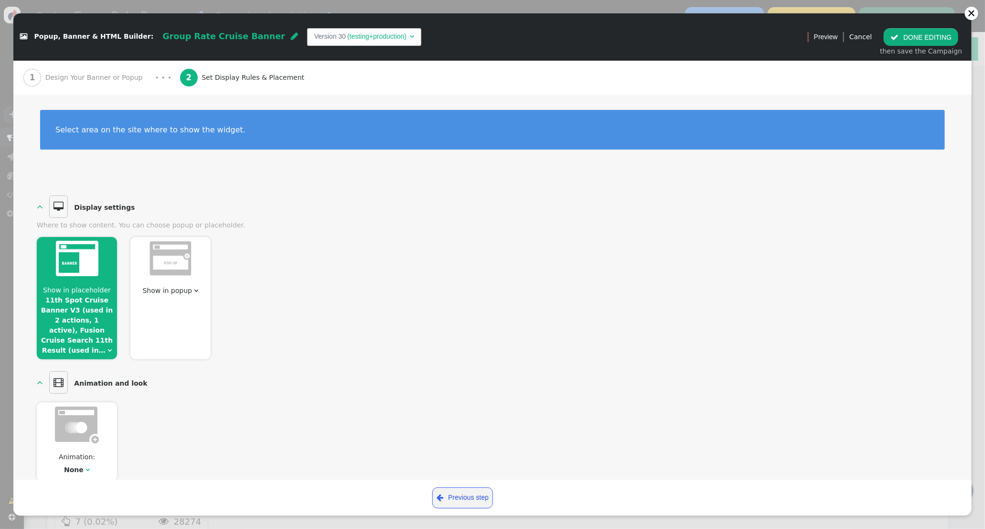
click at [76, 307] on link "11th Spot Cruise Banner V3 (used in 2 actions, 1 active), Fusion Cruise Search …" at bounding box center [77, 325] width 72 height 58
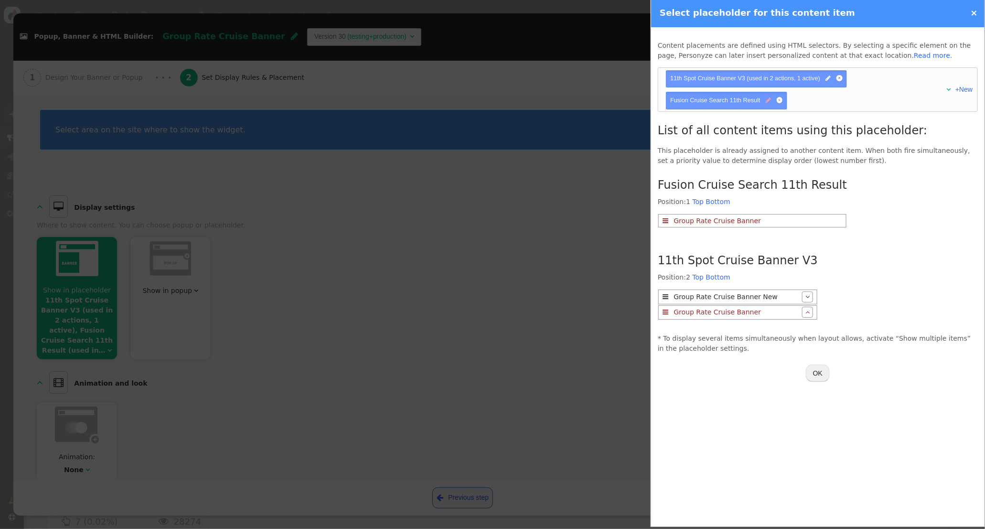
click at [769, 101] on span "" at bounding box center [768, 100] width 5 height 9
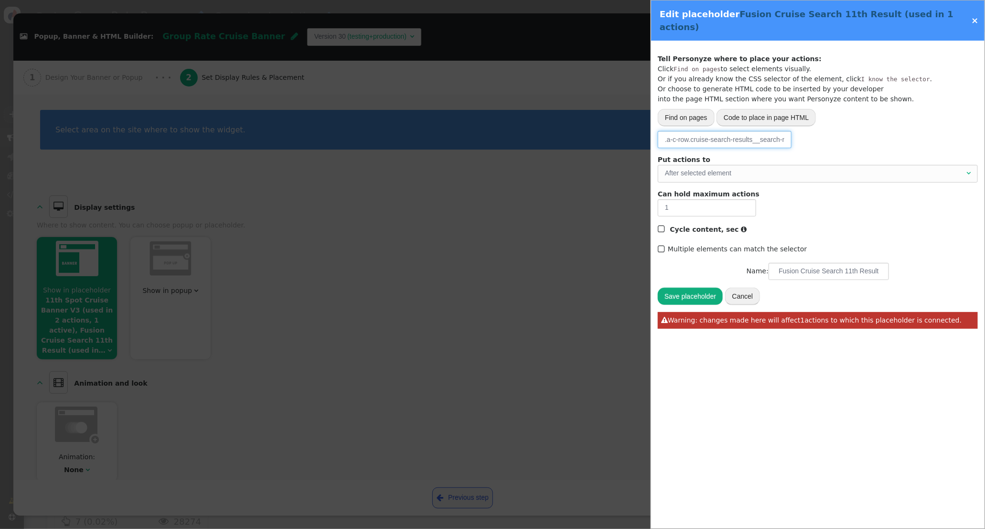
scroll to position [0, 49]
drag, startPoint x: 770, startPoint y: 127, endPoint x: 842, endPoint y: 129, distance: 71.2
click at [842, 131] on div "Please, choose from where to grab the data -- Select one --  URL parameter  P…" at bounding box center [818, 139] width 320 height 17
type input ".a-c-row.cruise-search-results__search-results__list > div:nth-of-type(11)"
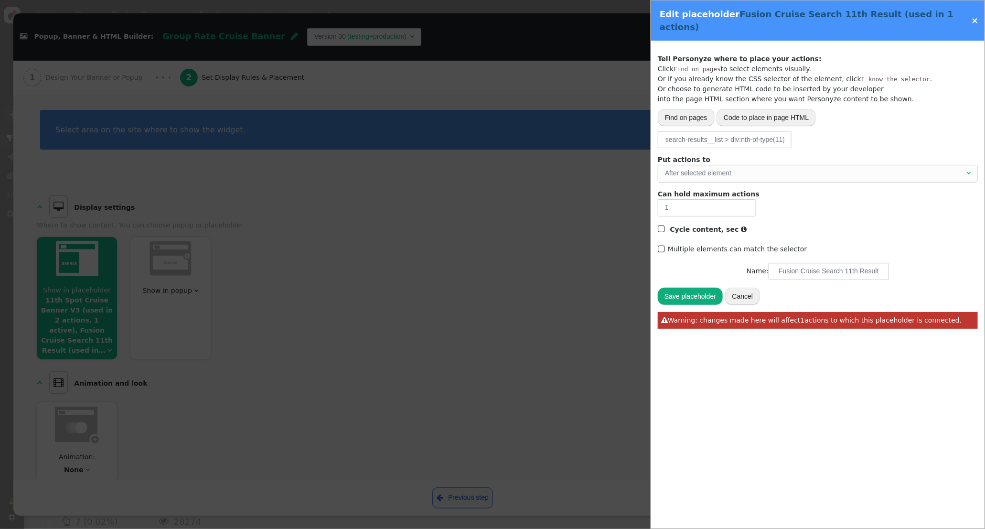
click at [696, 288] on button "Save placeholder" at bounding box center [690, 296] width 65 height 17
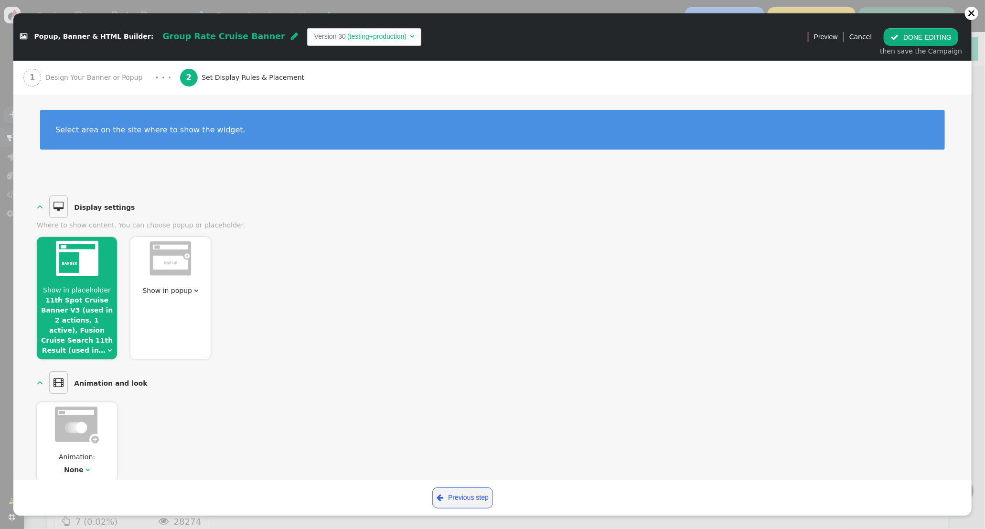
click at [930, 37] on button " DONE EDITING" at bounding box center [921, 36] width 75 height 17
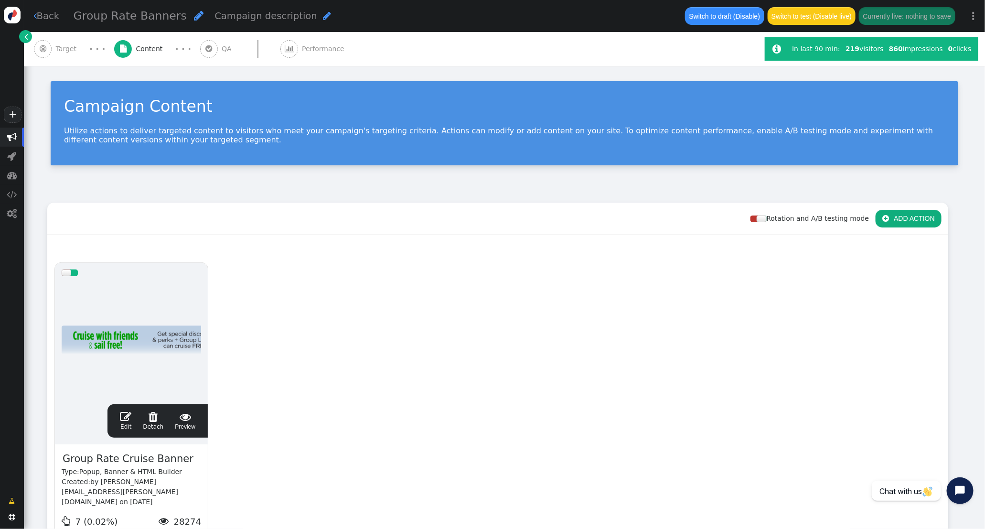
click at [125, 416] on span "" at bounding box center [125, 416] width 11 height 11
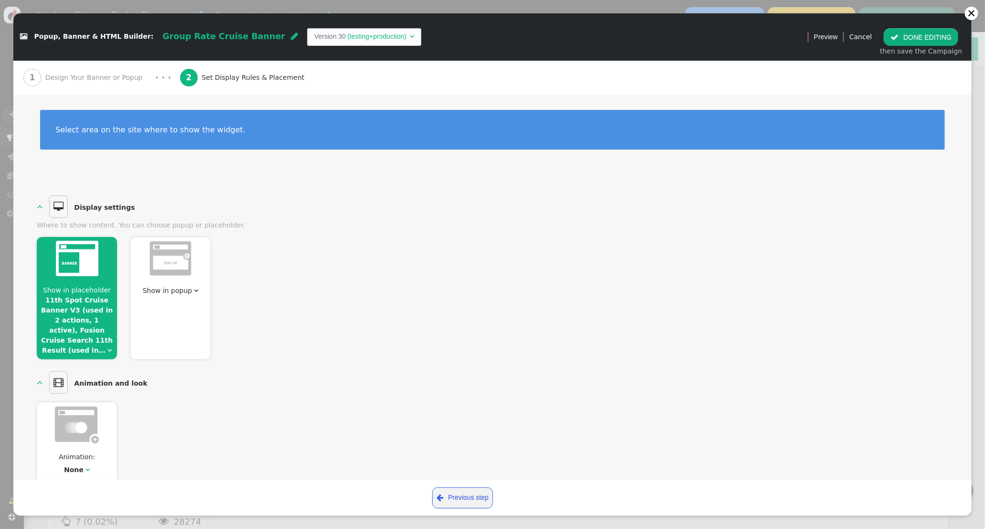
click at [77, 312] on link "11th Spot Cruise Banner V3 (used in 2 actions, 1 active), Fusion Cruise Search …" at bounding box center [77, 325] width 72 height 58
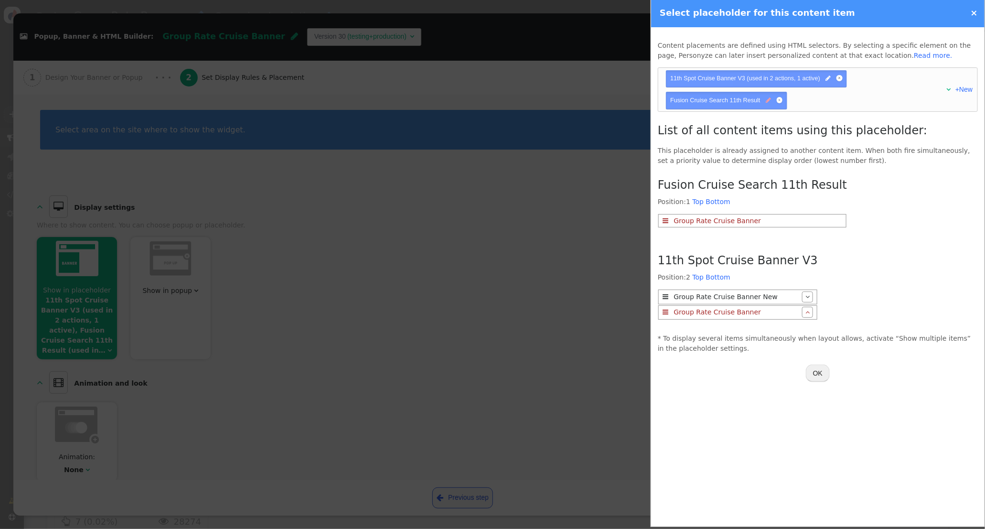
click at [768, 103] on span "" at bounding box center [768, 100] width 5 height 9
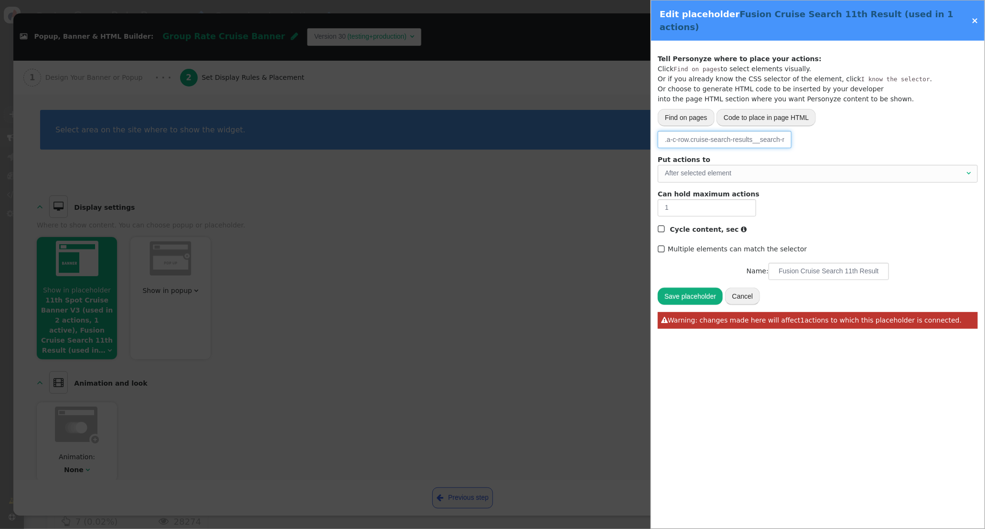
scroll to position [0, 95]
drag, startPoint x: 665, startPoint y: 127, endPoint x: 885, endPoint y: 127, distance: 219.7
click at [885, 131] on div "Please, choose from where to grab the data -- Select one --  URL parameter  P…" at bounding box center [818, 139] width 320 height 17
click at [975, 16] on link "×" at bounding box center [974, 20] width 7 height 10
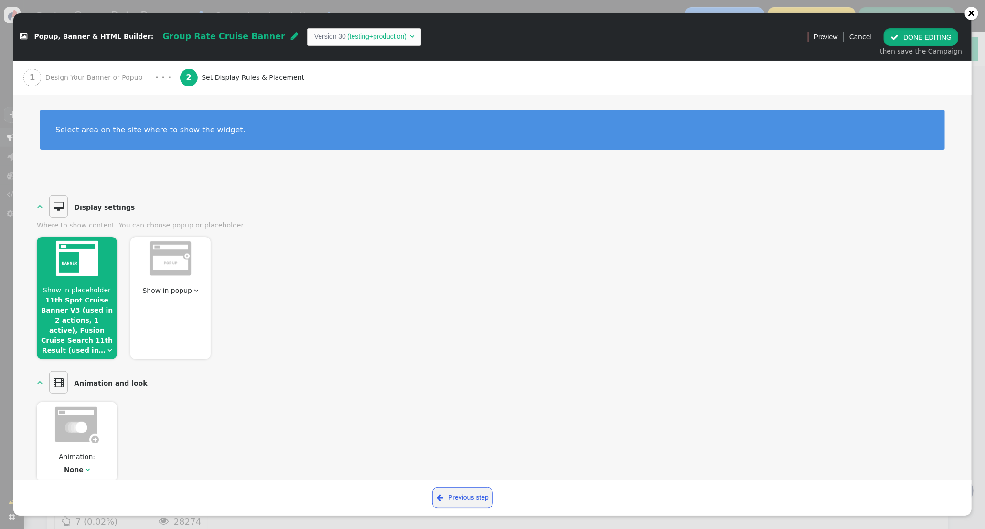
click at [909, 37] on button " DONE EDITING" at bounding box center [921, 36] width 75 height 17
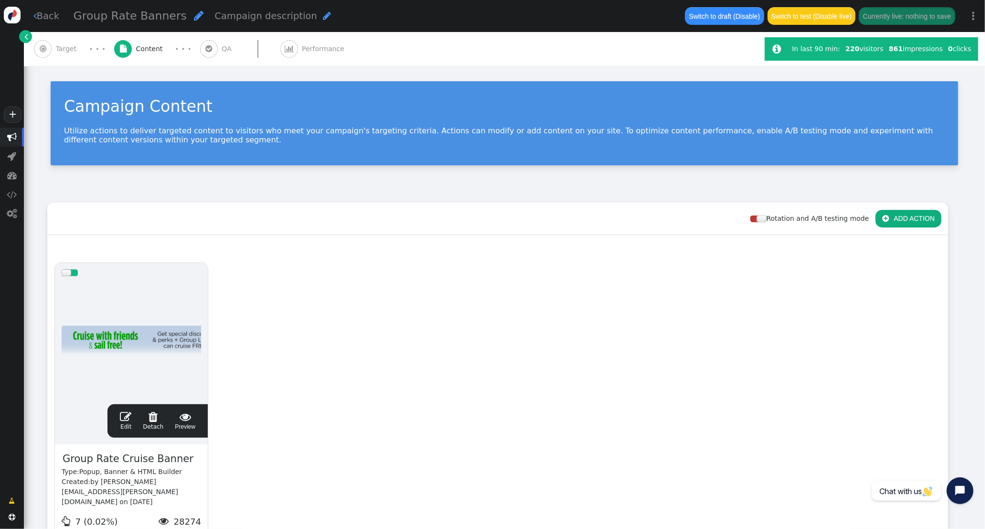
drag, startPoint x: 53, startPoint y: 47, endPoint x: 206, endPoint y: 75, distance: 155.5
click at [53, 47] on div " Target" at bounding box center [57, 49] width 46 height 34
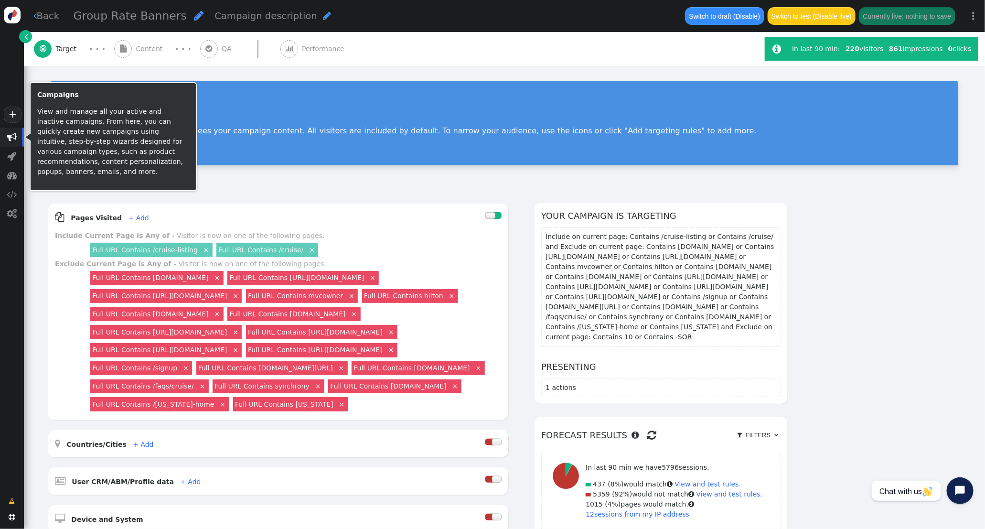
click at [16, 137] on span "" at bounding box center [12, 137] width 10 height 10
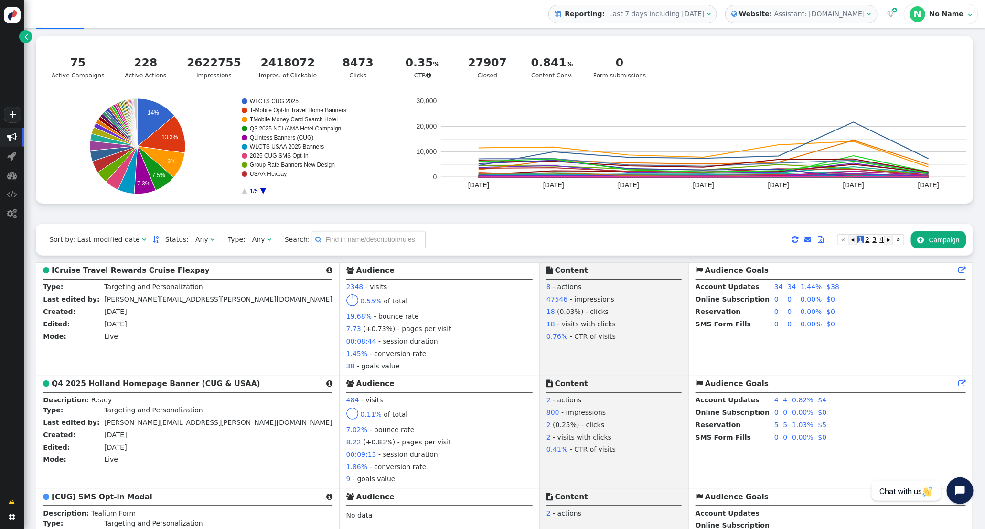
scroll to position [36, 0]
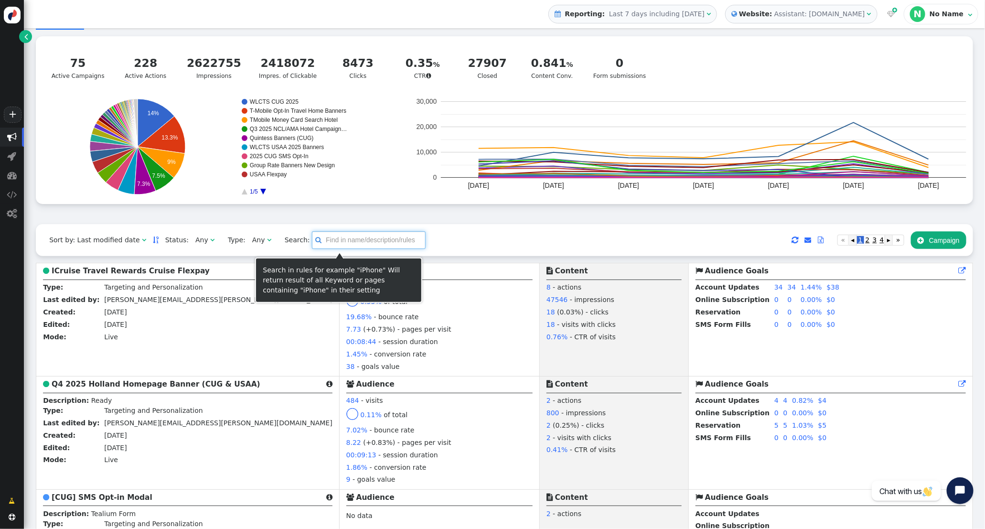
click at [333, 246] on input "text" at bounding box center [369, 239] width 114 height 17
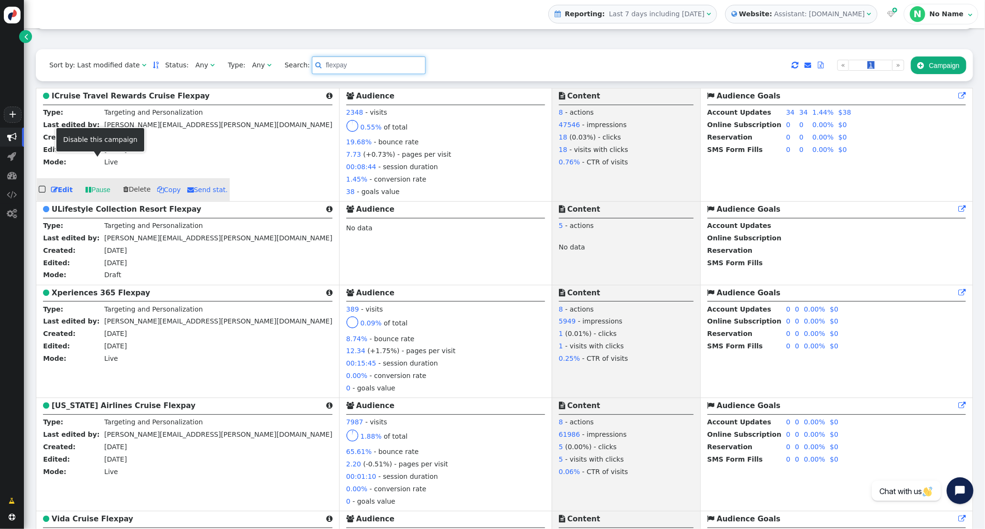
scroll to position [210, 0]
type input "flexpay"
click at [135, 104] on div " ICruise Travel Rewards Cruise Flexpay " at bounding box center [187, 98] width 289 height 14
click at [134, 100] on b "ICruise Travel Rewards Cruise Flexpay" at bounding box center [131, 96] width 158 height 9
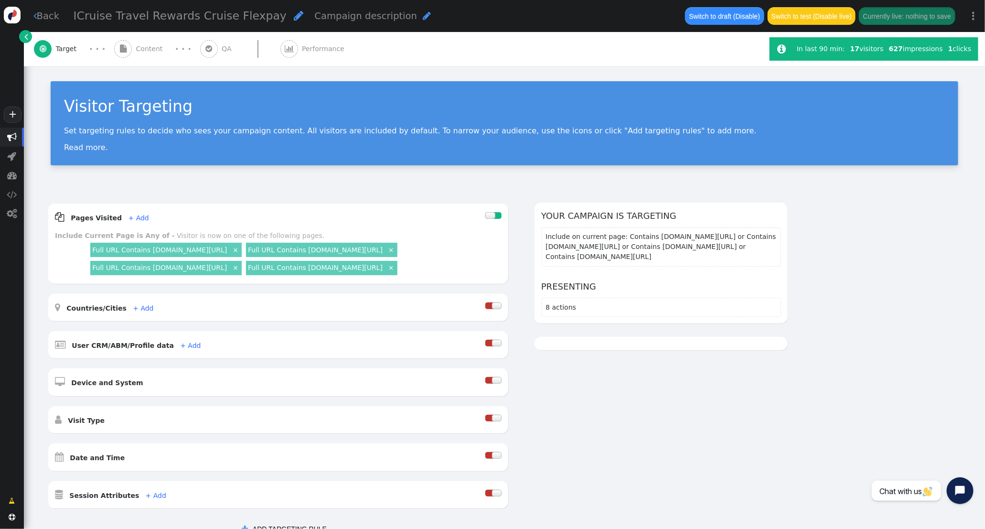
click at [133, 50] on div " Content" at bounding box center [140, 49] width 53 height 34
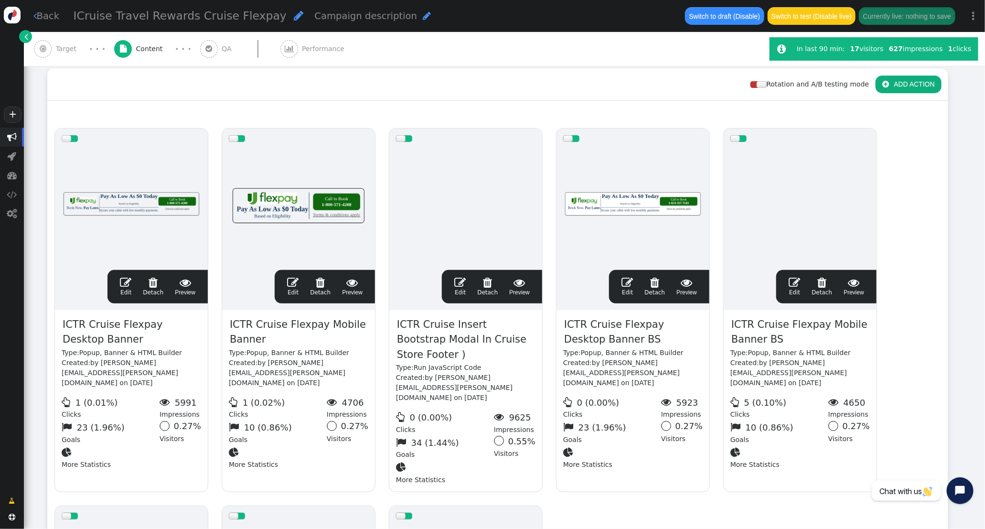
scroll to position [135, 0]
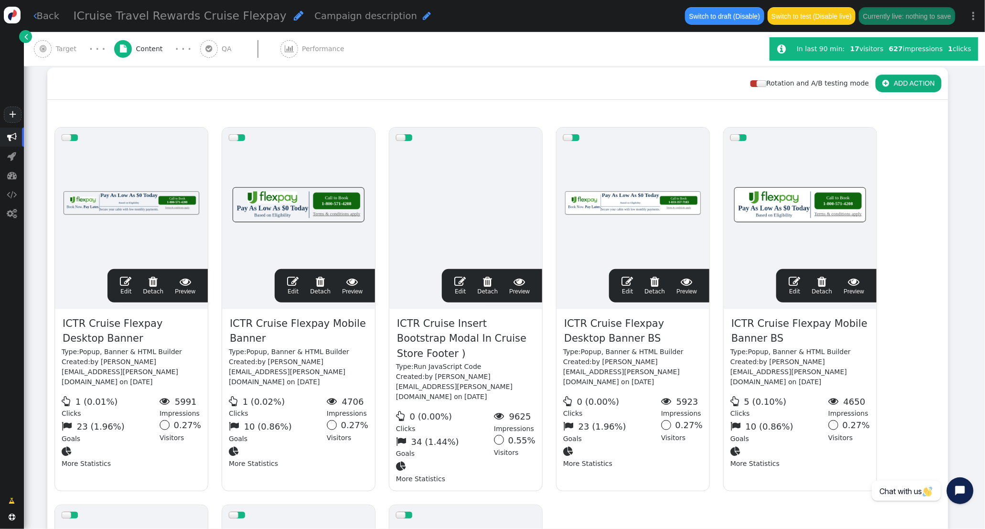
click at [628, 284] on span "" at bounding box center [626, 281] width 11 height 11
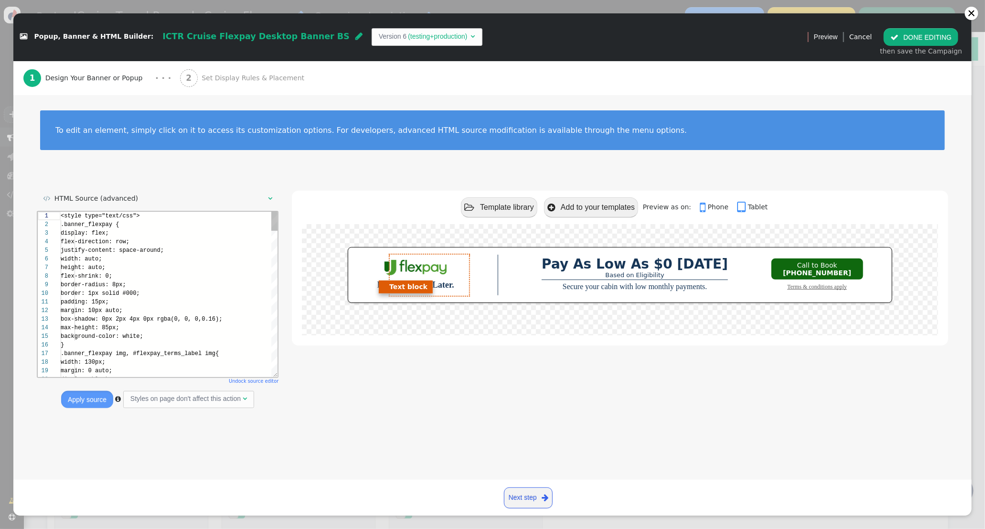
scroll to position [86, 0]
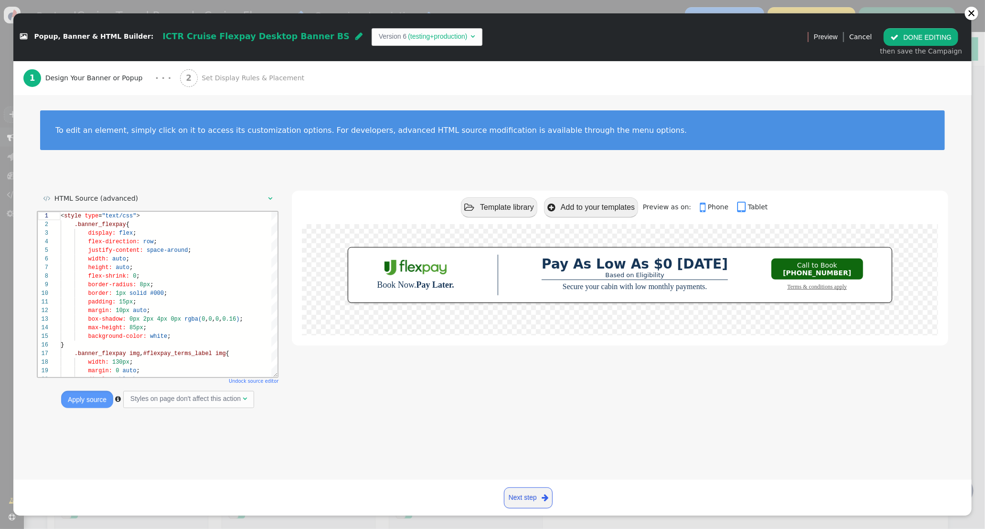
click at [212, 81] on span "Set Display Rules & Placement" at bounding box center [255, 78] width 107 height 10
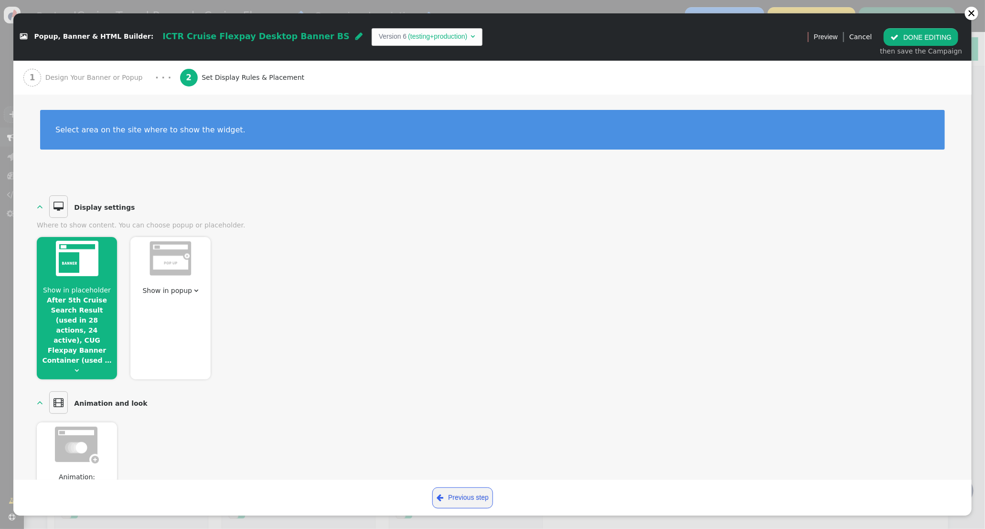
click at [88, 285] on span "Show in placeholder After 5th Cruise Search Result (used in 28 actions, 24 acti…" at bounding box center [77, 330] width 80 height 90
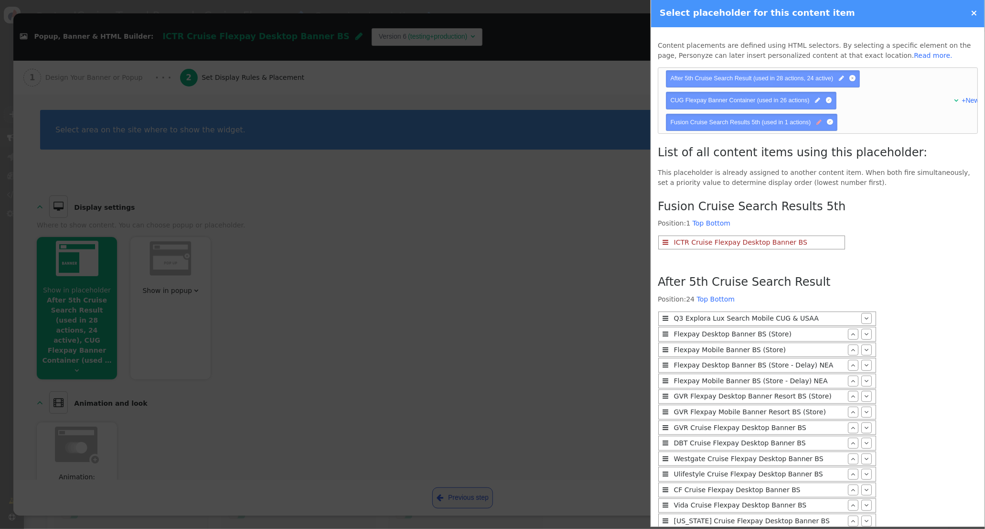
click at [820, 125] on span "" at bounding box center [818, 122] width 5 height 9
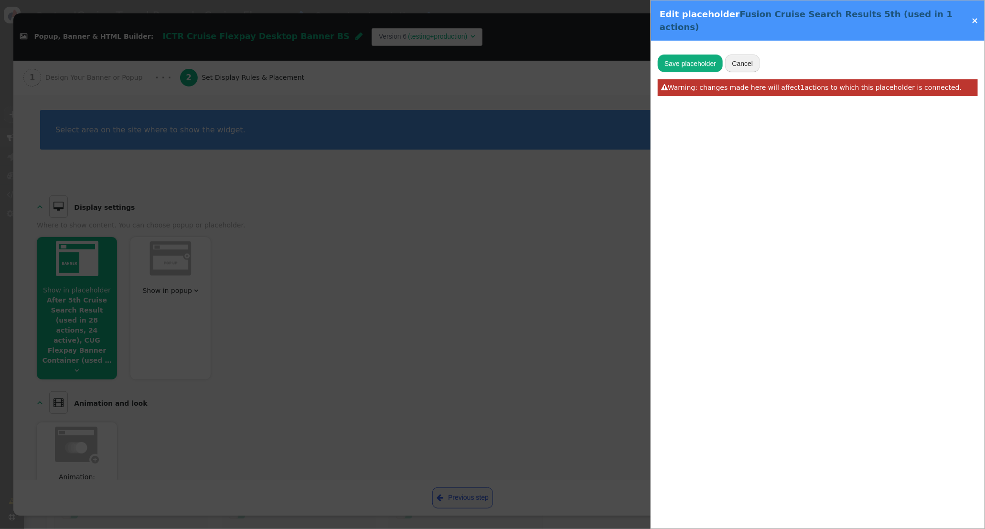
type input "Fusion Cruise Search Results 5th"
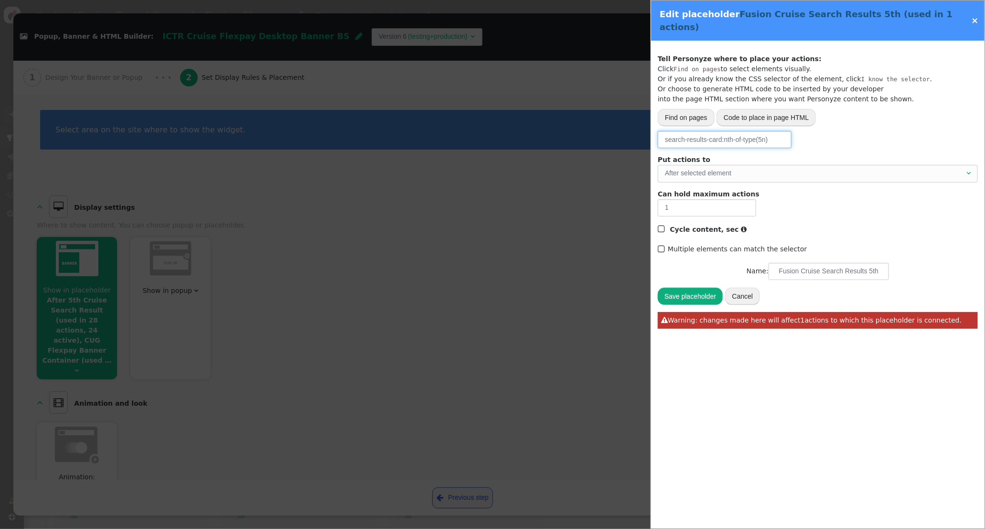
drag, startPoint x: 774, startPoint y: 128, endPoint x: 559, endPoint y: 122, distance: 215.5
click at [559, 528] on div " Popup, Banner & HTML Builder: ICTR Cruise Flexpay Desktop Banner BS  Version…" at bounding box center [492, 529] width 985 height 0
paste input ".a-c-row.cruise-search-results__search-results__list > div:nth-of-type(11"
type input ".a-c-row.cruise-search-results__search-results__list > div:nth-of-type(5)"
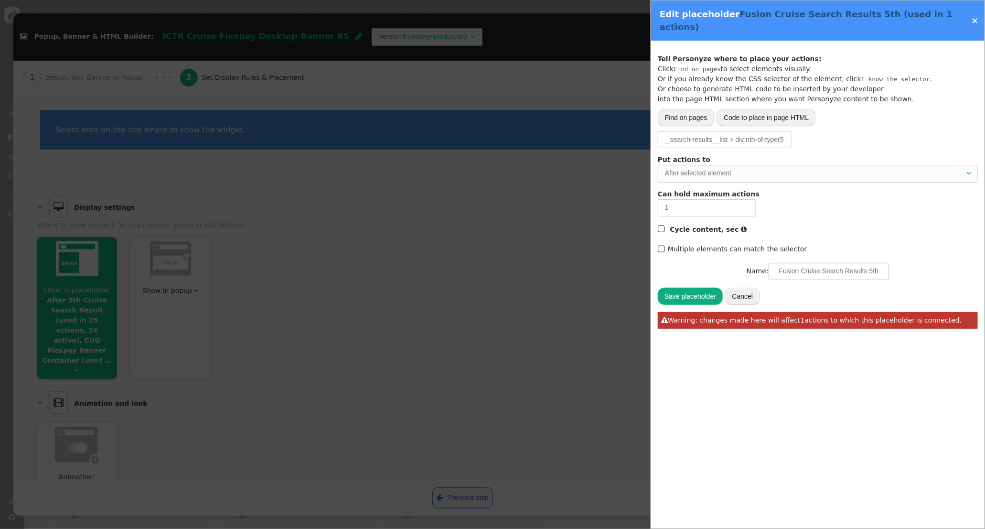
click at [687, 288] on button "Save placeholder" at bounding box center [690, 296] width 65 height 17
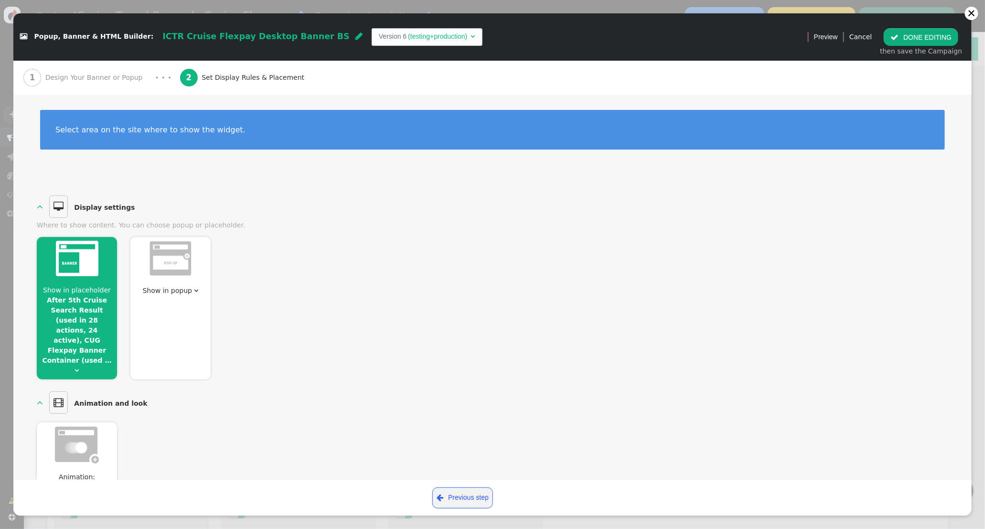
click at [906, 37] on button " DONE EDITING" at bounding box center [921, 36] width 75 height 17
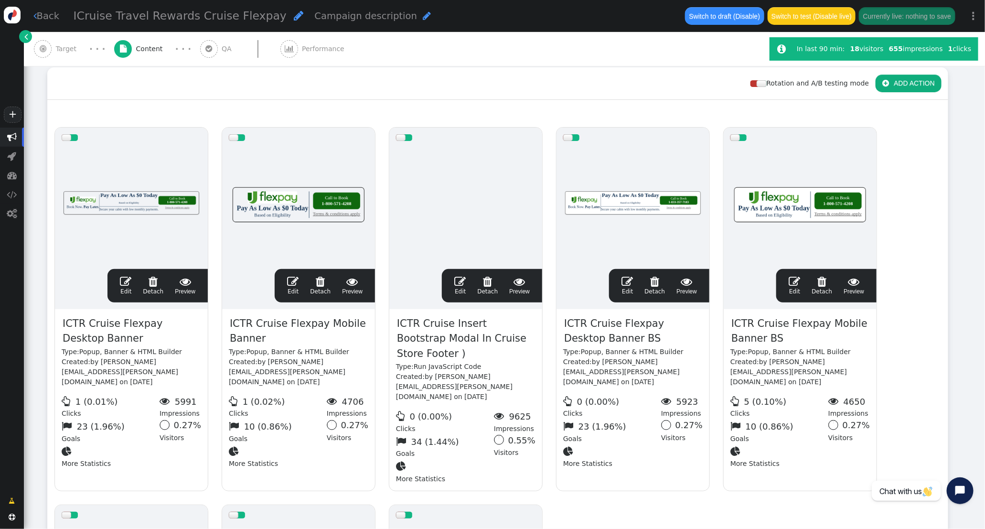
click at [796, 278] on span "" at bounding box center [794, 281] width 11 height 11
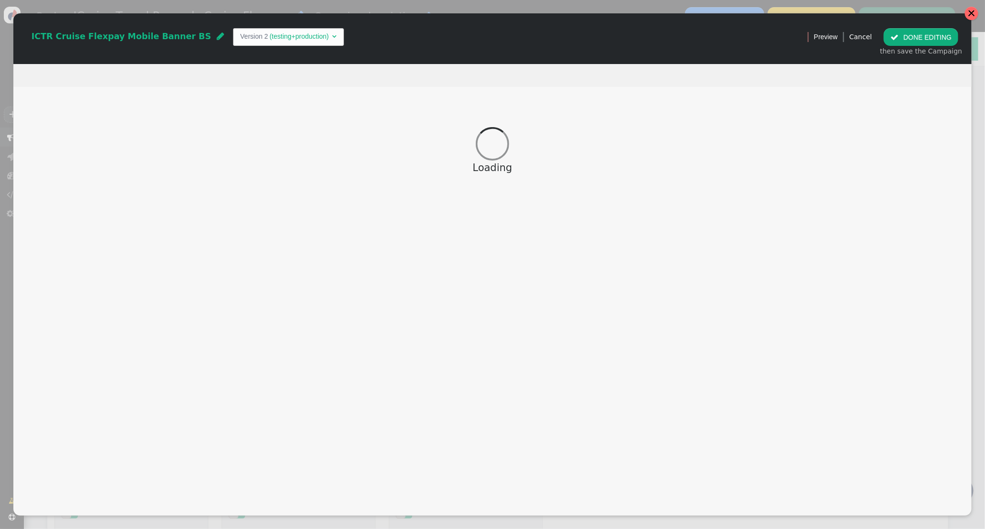
click at [974, 16] on div at bounding box center [971, 13] width 13 height 13
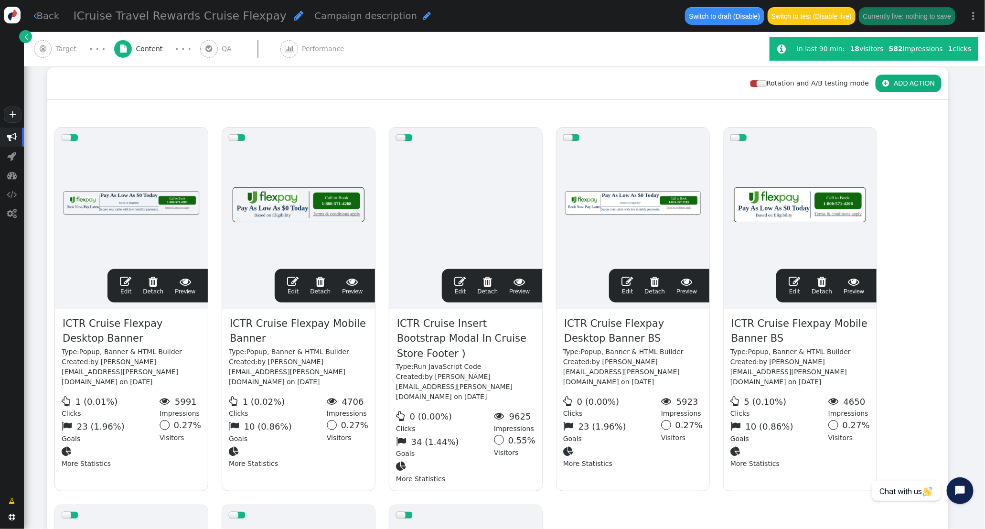
click at [796, 280] on span "" at bounding box center [794, 281] width 11 height 11
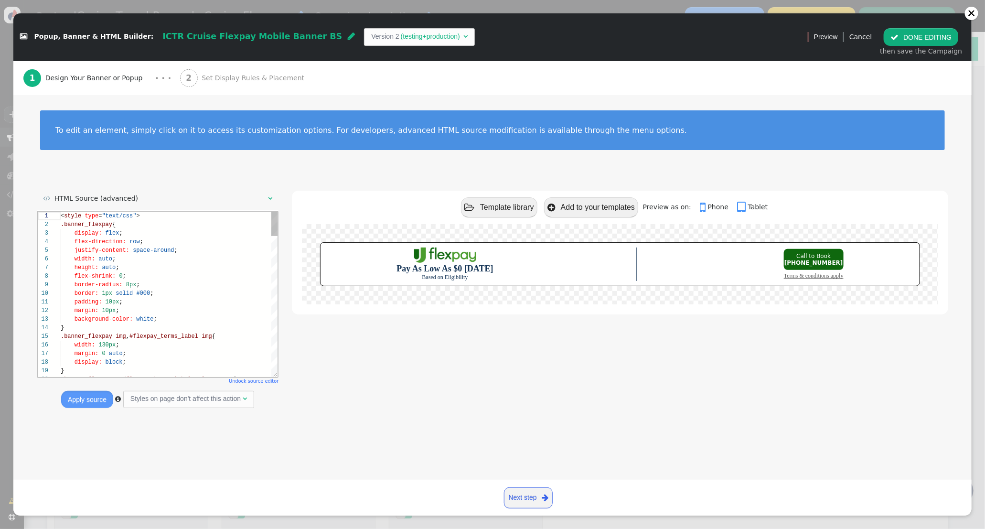
scroll to position [86, 0]
click at [214, 79] on span "Set Display Rules & Placement" at bounding box center [255, 78] width 107 height 10
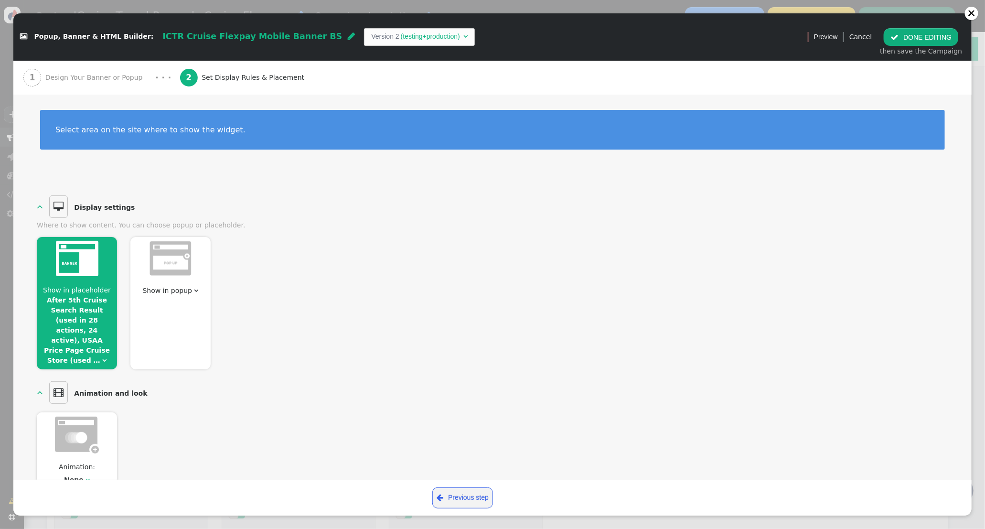
click at [75, 324] on span "Show in placeholder After 5th Cruise Search Result (used in 28 actions, 24 acti…" at bounding box center [77, 325] width 80 height 80
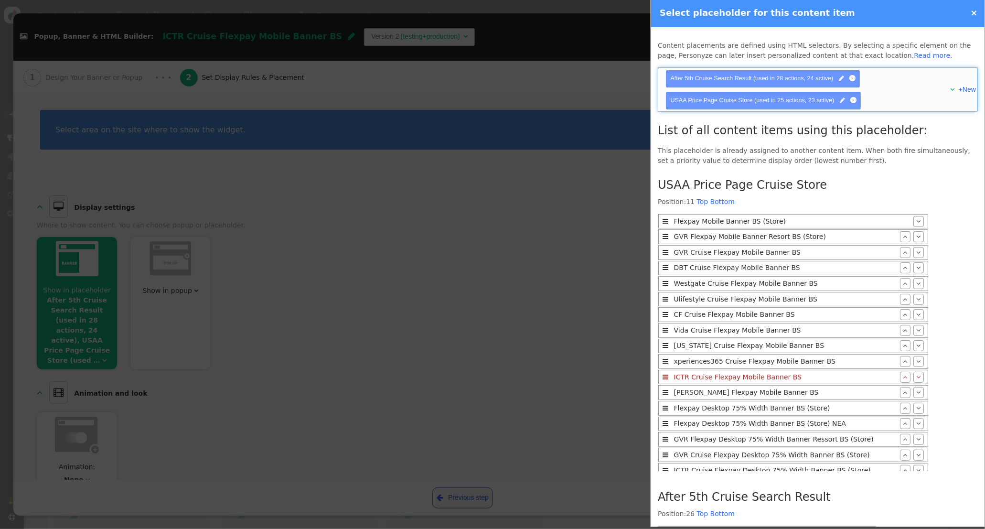
click at [951, 90] on span "" at bounding box center [952, 89] width 4 height 7
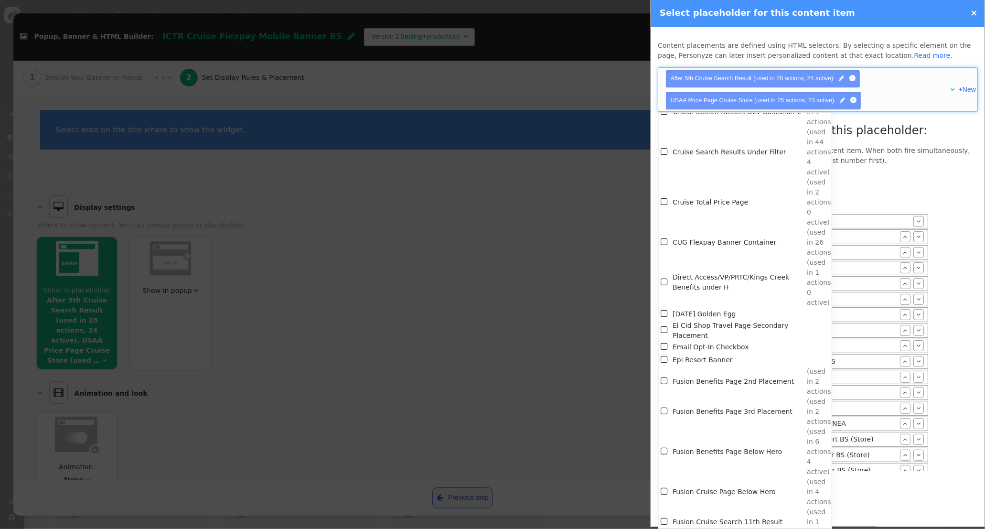
scroll to position [1851, 0]
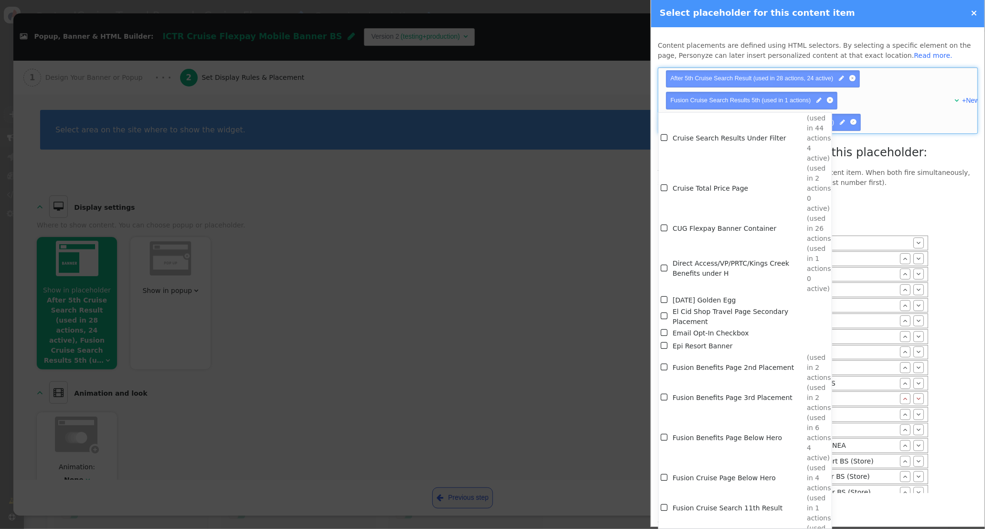
scroll to position [1868, 0]
click at [897, 171] on p "This placeholder is already assigned to another content item. When both fire si…" at bounding box center [818, 178] width 320 height 20
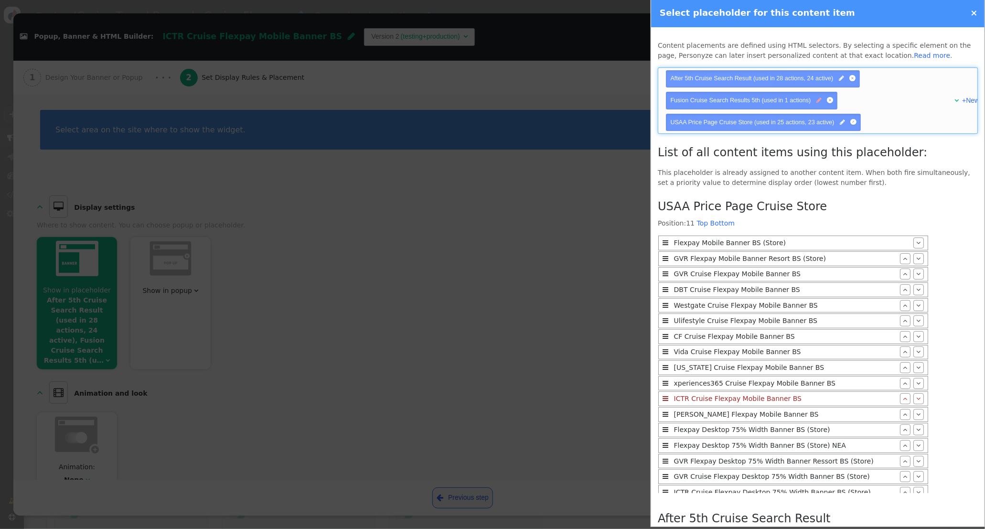
click at [820, 101] on span "" at bounding box center [818, 100] width 5 height 9
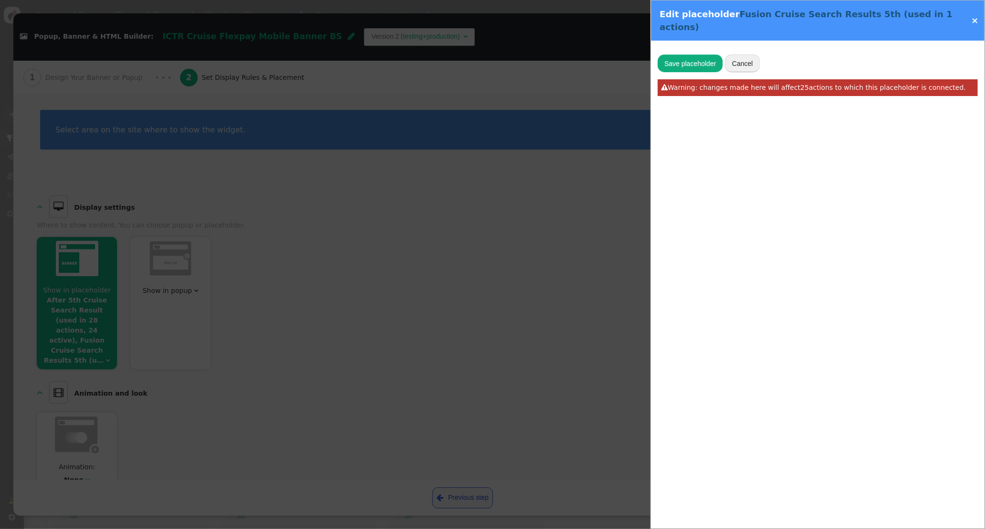
type input ".a-c-row.cruise-search-results__search-results__list > div:nth-of-type(5)"
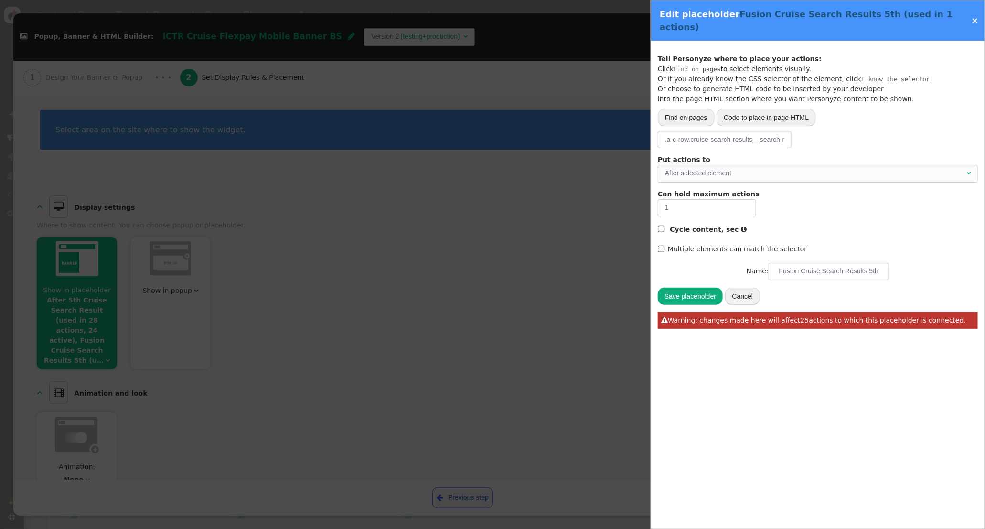
click at [875, 17] on span "Fusion Cruise Search Results 5th (used in 1 actions)" at bounding box center [806, 20] width 293 height 23
drag, startPoint x: 872, startPoint y: 260, endPoint x: 960, endPoint y: 263, distance: 87.9
click at [960, 264] on div "Name: Fusion Cruise Search Results 5th" at bounding box center [818, 271] width 320 height 17
type input "Fusion Cruise Search Results 5"
click at [717, 288] on button "Save placeholder" at bounding box center [690, 296] width 65 height 17
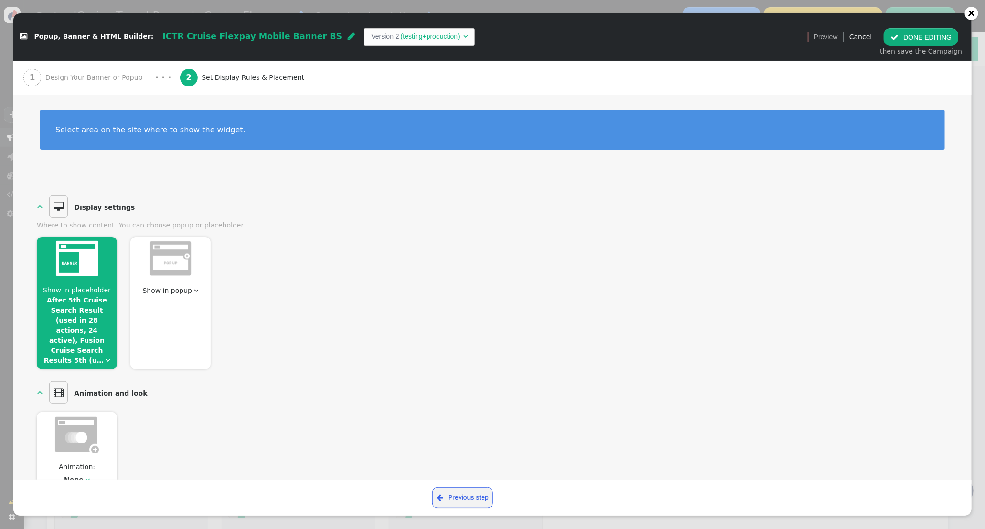
click at [911, 35] on button " DONE EDITING" at bounding box center [921, 36] width 75 height 17
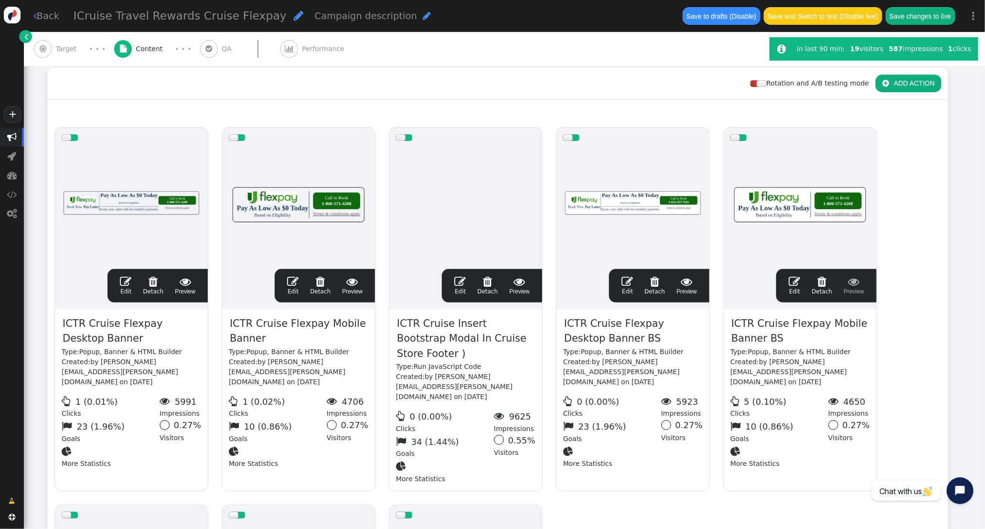
scroll to position [134, 0]
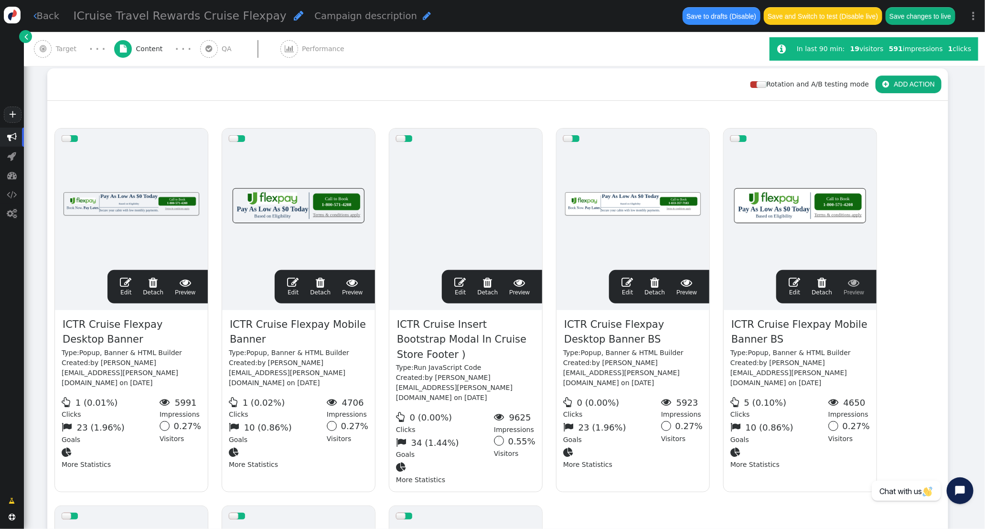
click at [796, 280] on span "" at bounding box center [794, 282] width 11 height 11
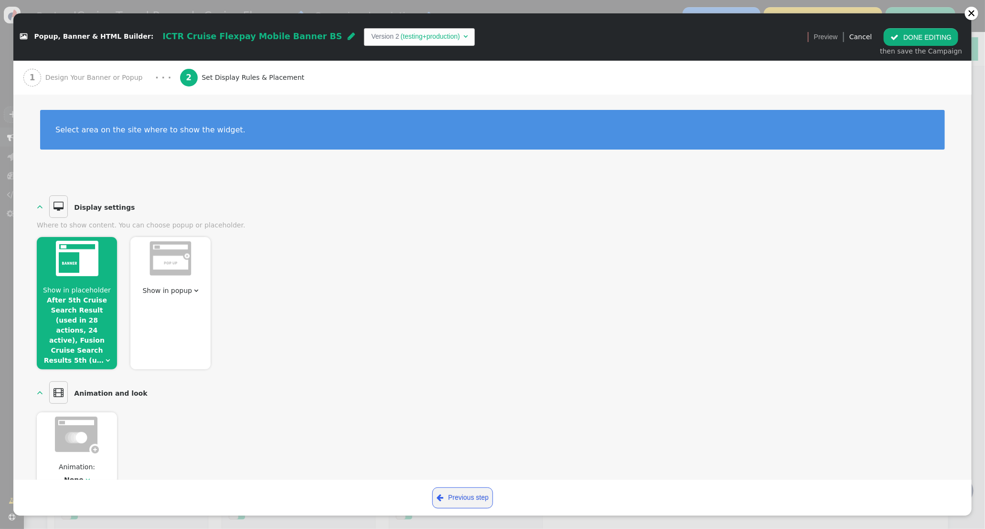
scroll to position [0, 0]
click at [78, 316] on link "After 5th Cruise Search Result (used in 28 actions, 24 active), Fusion Cruise S…" at bounding box center [75, 330] width 63 height 68
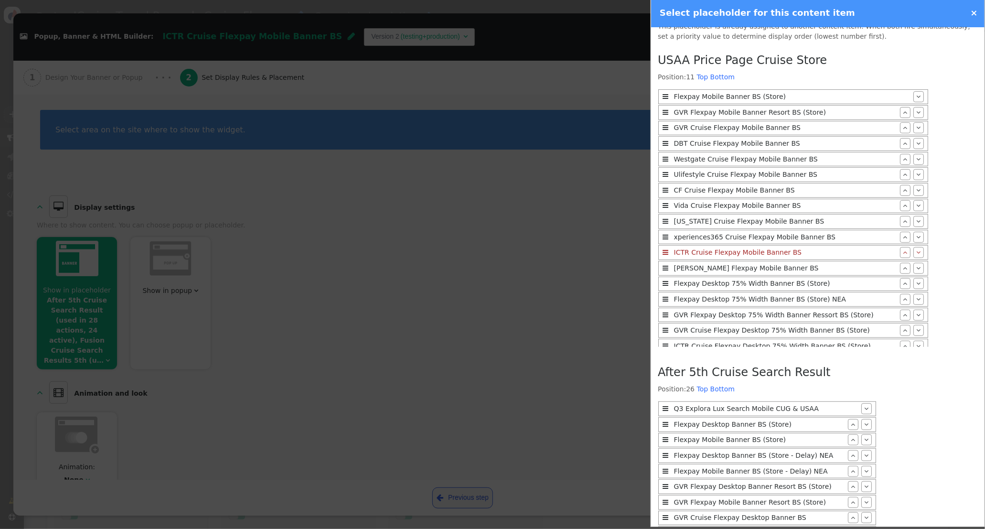
scroll to position [440, 0]
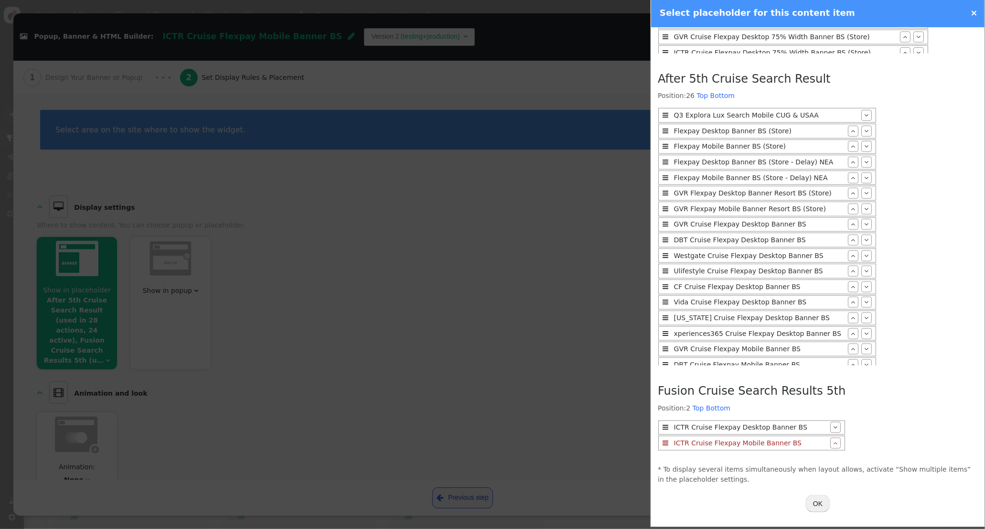
click at [818, 502] on button "OK" at bounding box center [818, 503] width 24 height 17
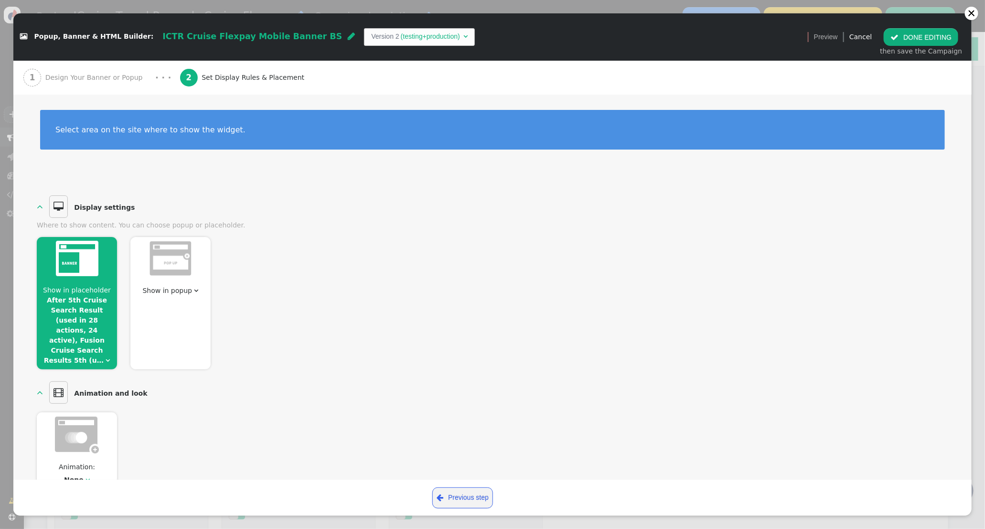
click at [913, 35] on button " DONE EDITING" at bounding box center [921, 36] width 75 height 17
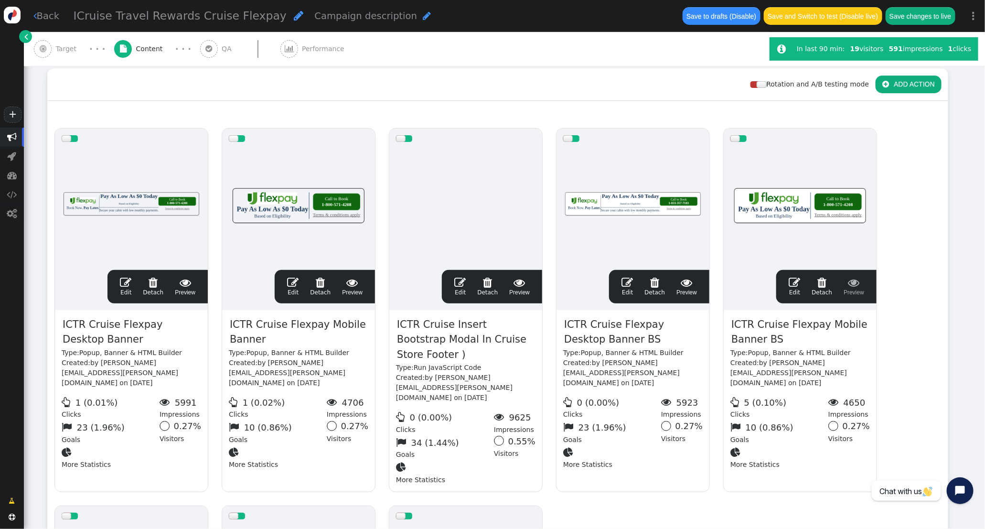
scroll to position [0, 0]
click at [932, 19] on button "Save changes to live" at bounding box center [921, 15] width 70 height 17
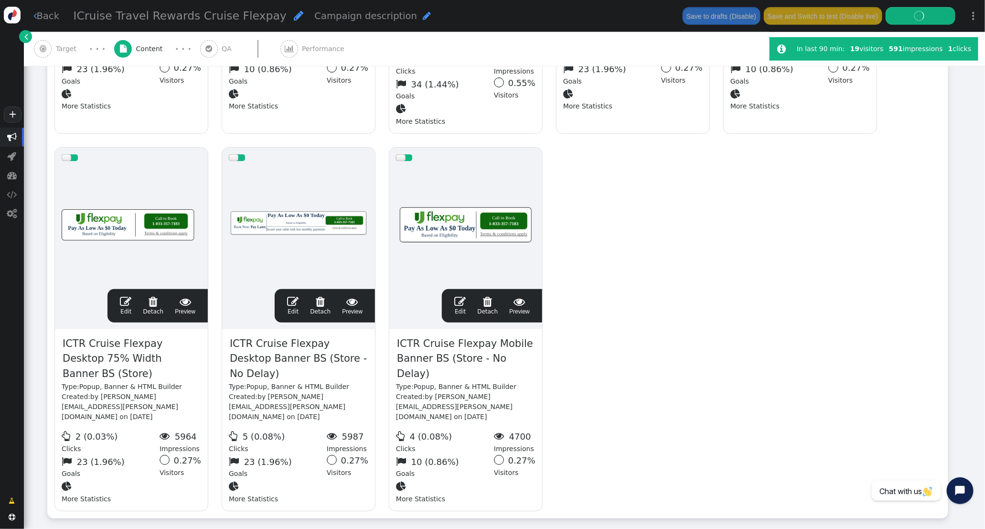
scroll to position [493, 0]
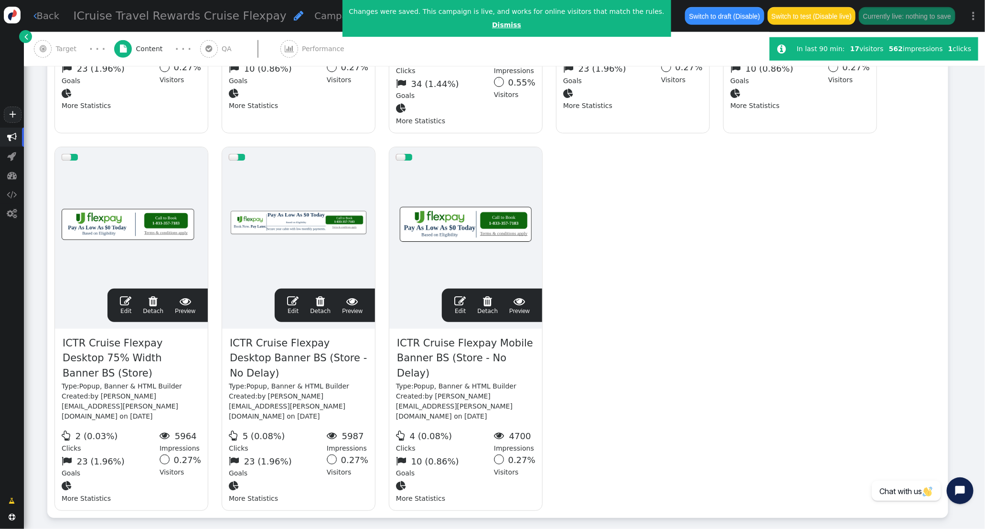
click at [492, 24] on link "Dismiss" at bounding box center [506, 25] width 29 height 8
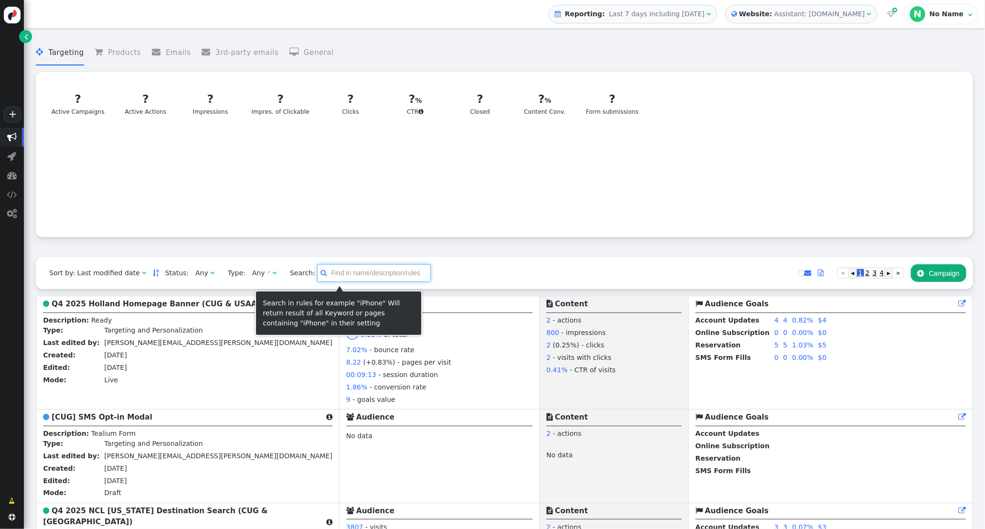
click at [342, 277] on input "text" at bounding box center [374, 272] width 114 height 17
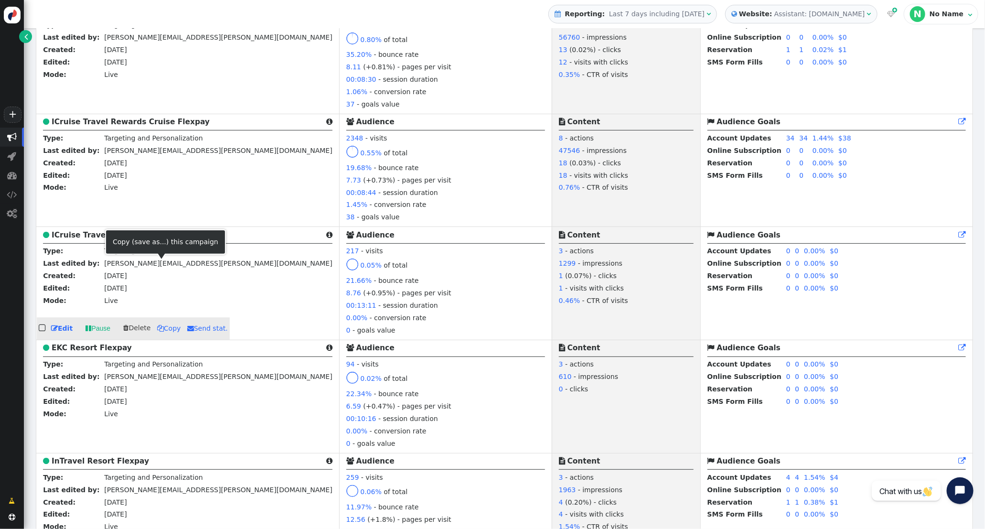
scroll to position [1300, 0]
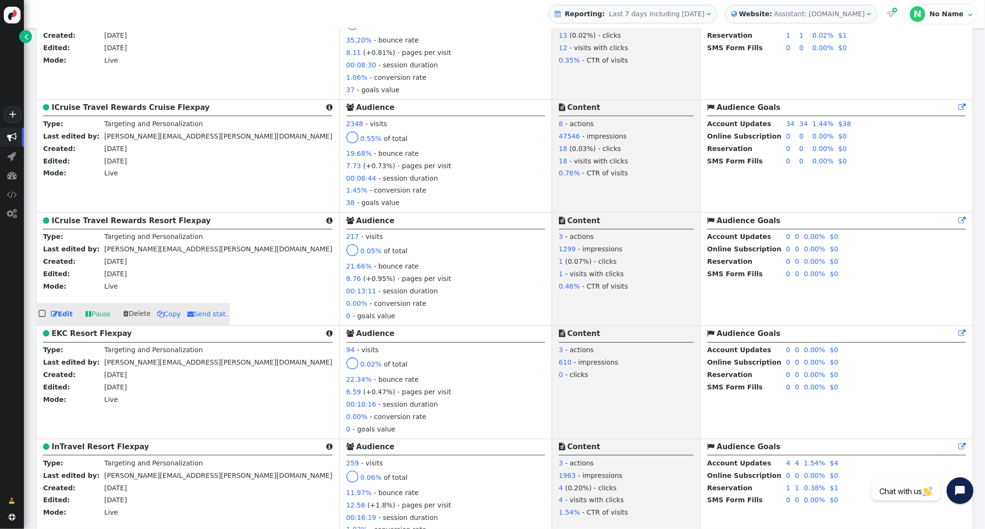
type input "flexpay"
click at [68, 222] on b "ICruise Travel Rewards Resort Flexpay" at bounding box center [131, 220] width 159 height 9
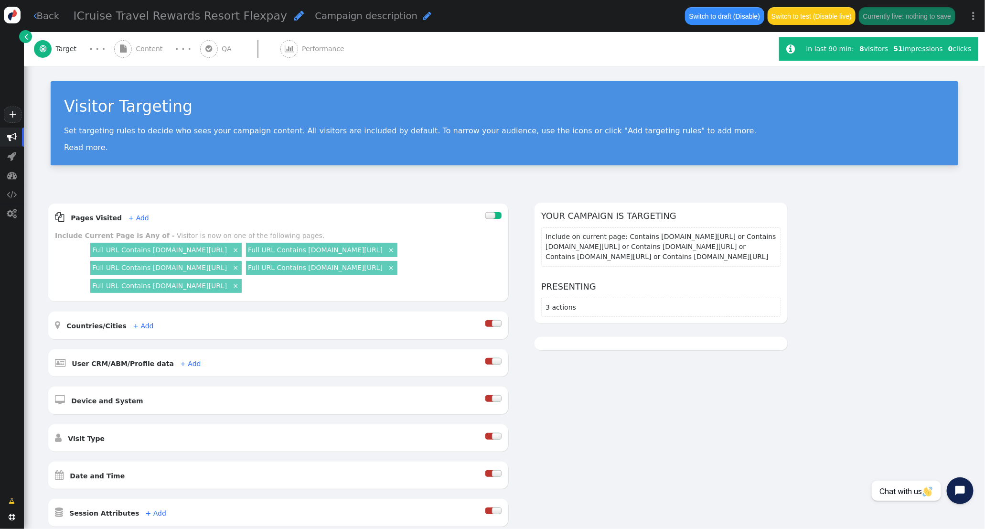
click at [146, 50] on span "Content" at bounding box center [151, 49] width 31 height 10
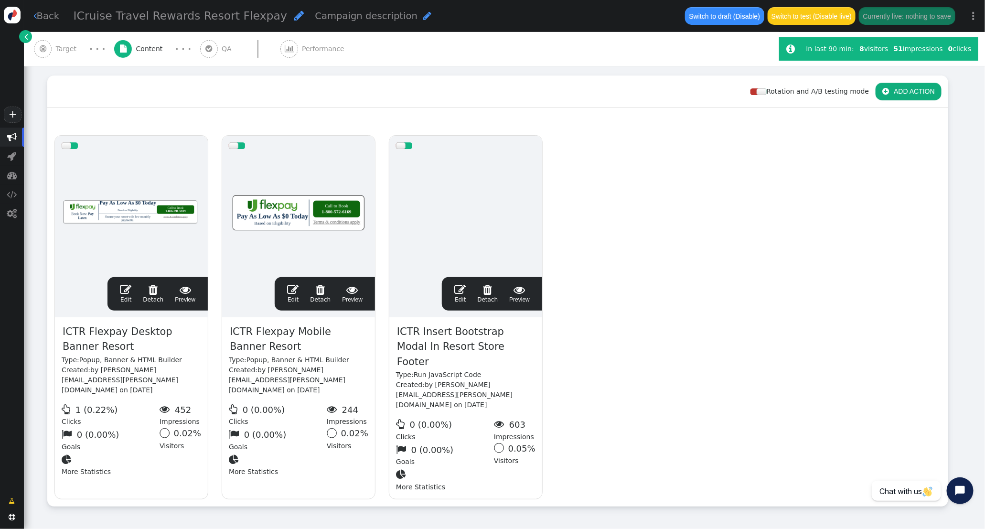
scroll to position [156, 0]
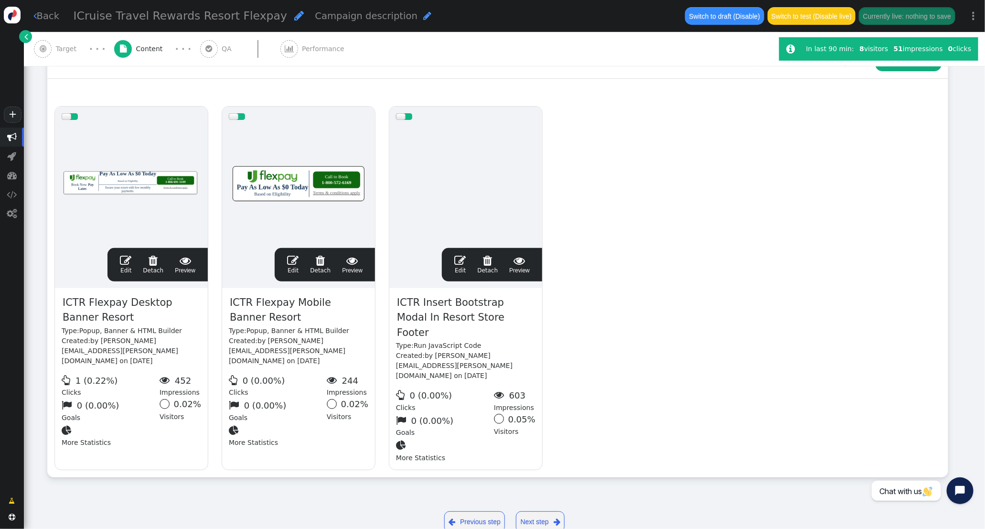
click at [54, 13] on link " Back" at bounding box center [46, 16] width 26 height 14
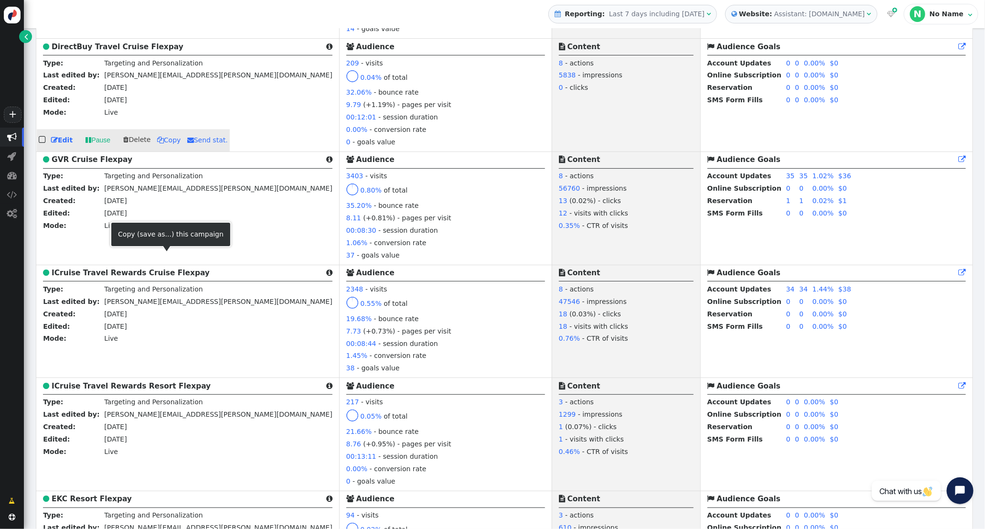
scroll to position [1136, 0]
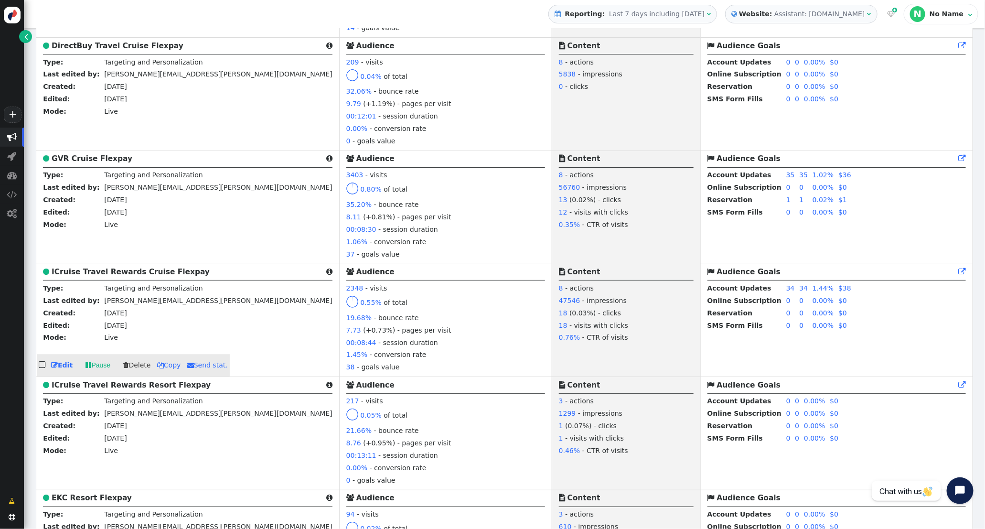
click at [149, 273] on b "ICruise Travel Rewards Cruise Flexpay" at bounding box center [131, 271] width 158 height 9
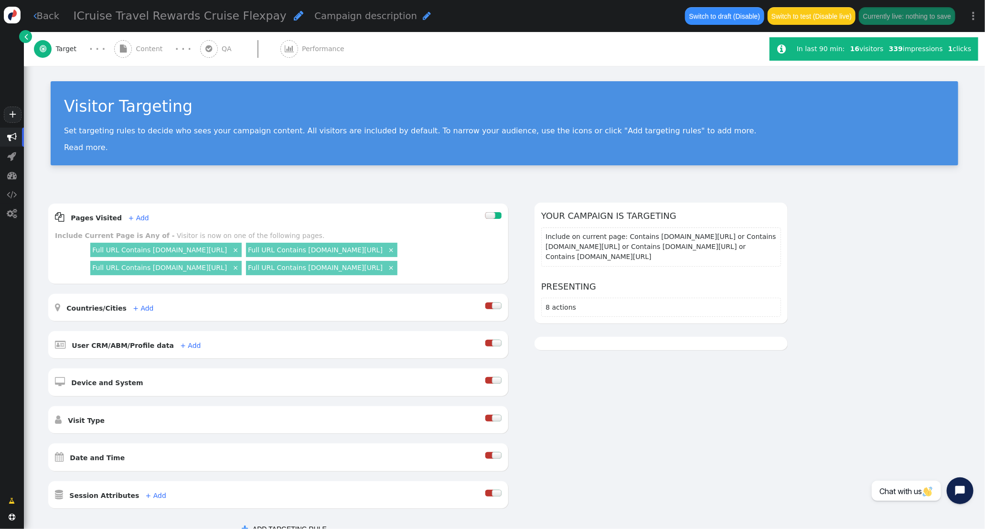
click at [149, 47] on span "Content" at bounding box center [151, 49] width 31 height 10
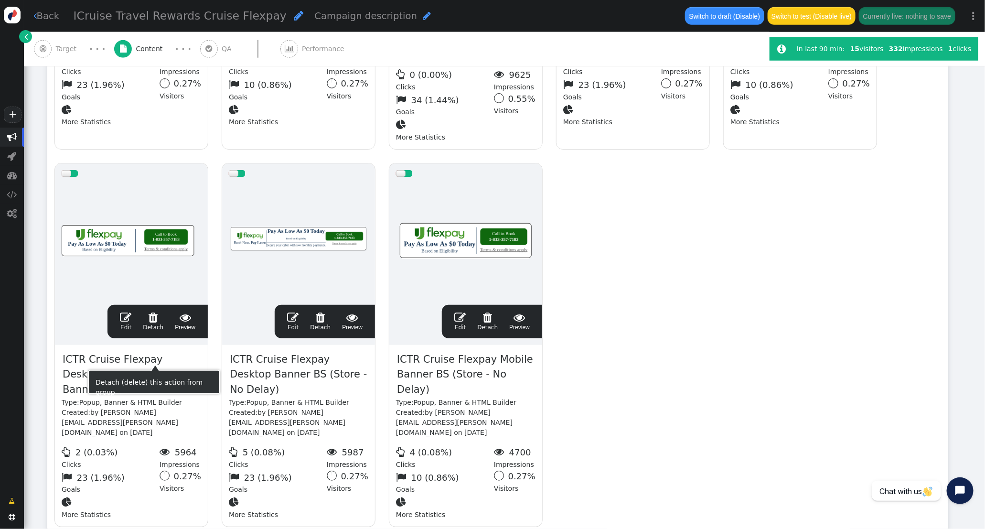
scroll to position [474, 0]
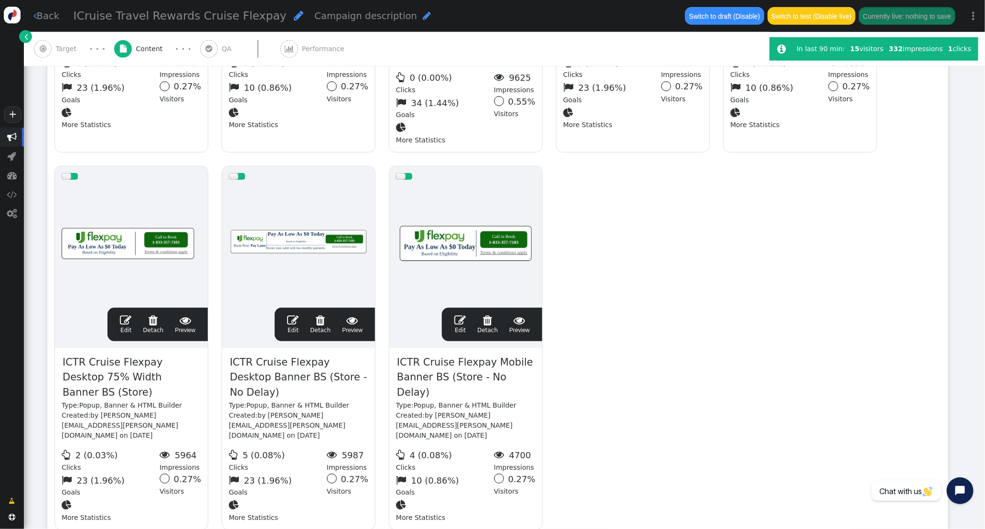
click at [124, 314] on span "" at bounding box center [125, 319] width 11 height 11
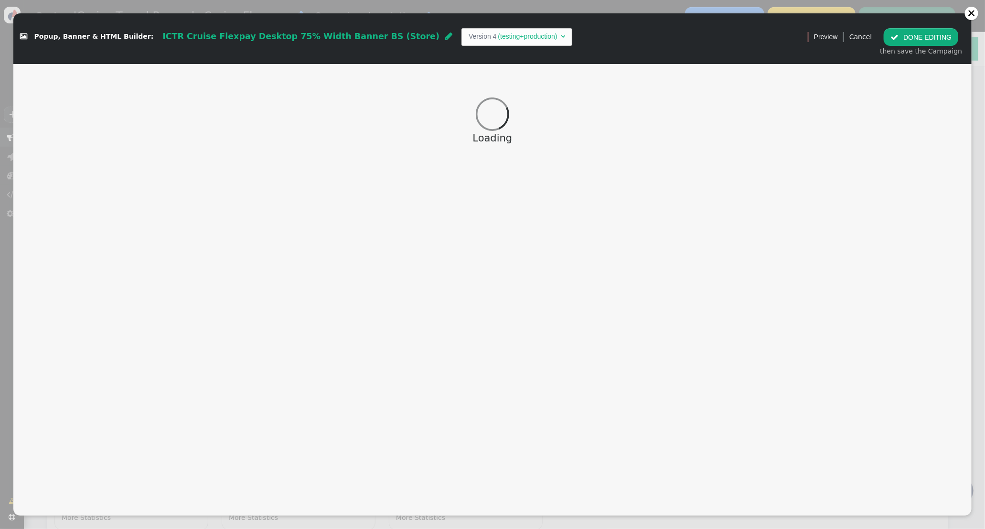
click at [929, 37] on button " DONE EDITING" at bounding box center [921, 36] width 75 height 17
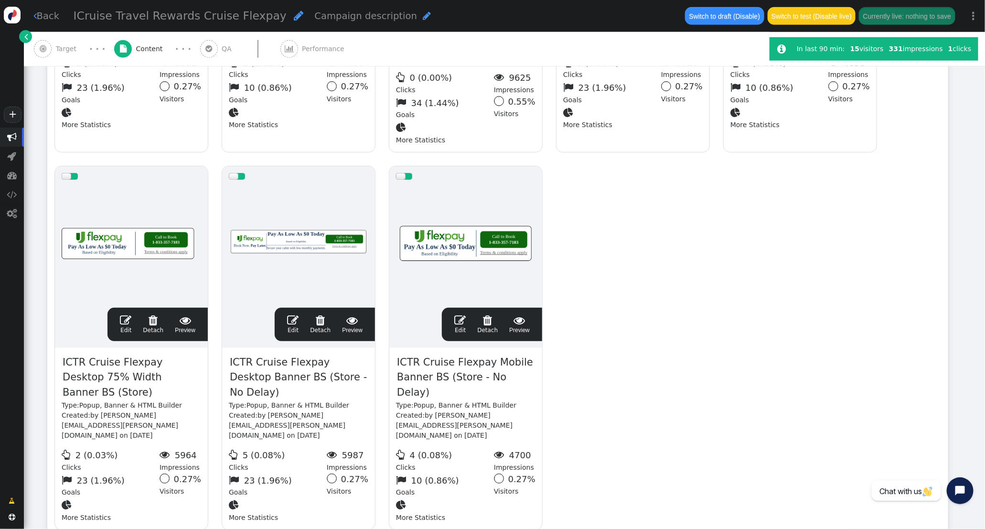
click at [292, 314] on span "" at bounding box center [292, 319] width 11 height 11
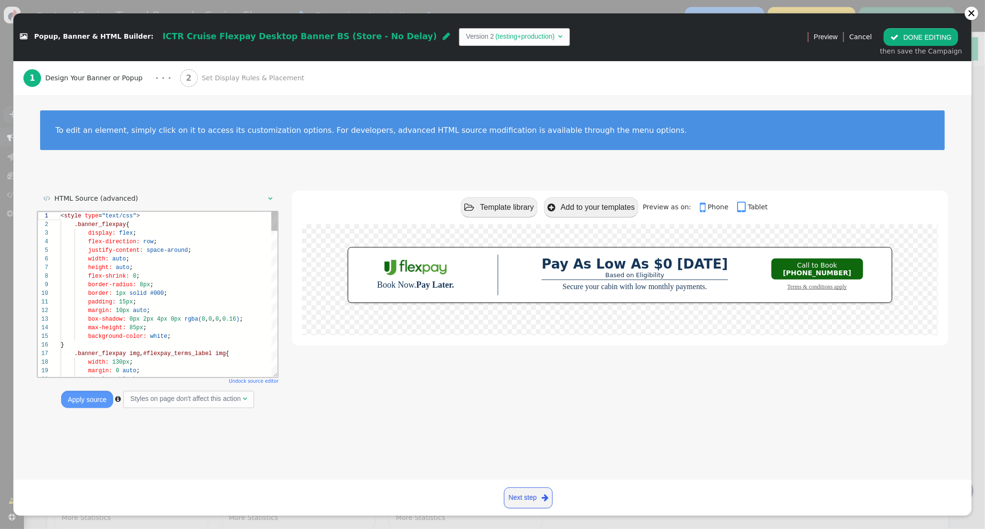
scroll to position [86, 0]
click at [202, 86] on div "2 Set Display Rules & Placement" at bounding box center [244, 78] width 128 height 34
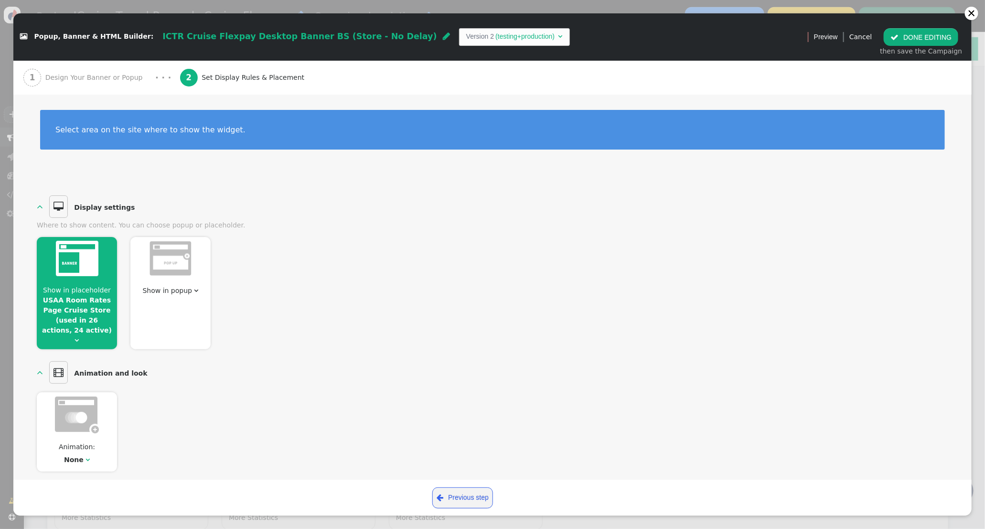
click at [90, 283] on div "Show in placeholder USAA Room Rates Page Cruise Store (used in 26 actions, 24 a…" at bounding box center [77, 293] width 80 height 112
click at [90, 283] on div at bounding box center [77, 260] width 80 height 46
click at [87, 298] on link "USAA Room Rates Page Cruise Store (used in 26 actions, 24 active)" at bounding box center [77, 315] width 70 height 38
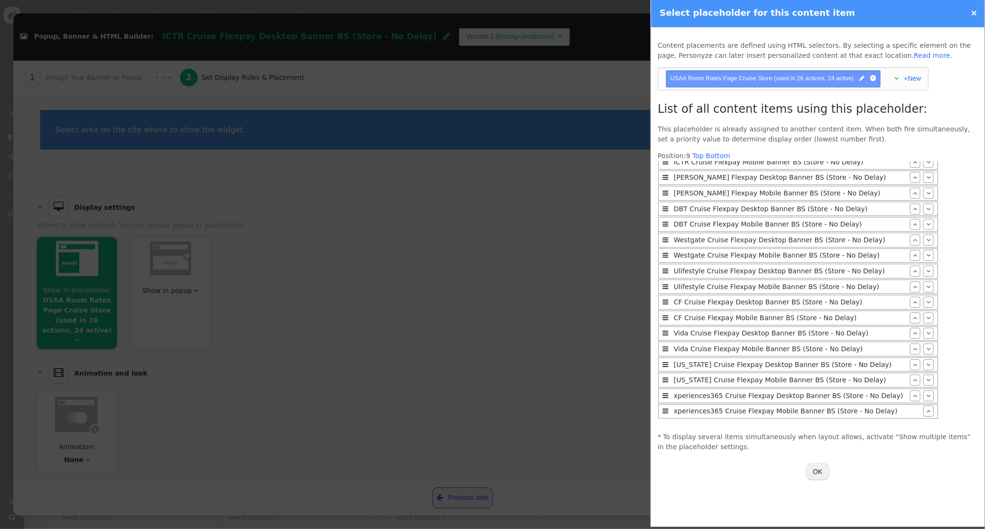
scroll to position [0, 0]
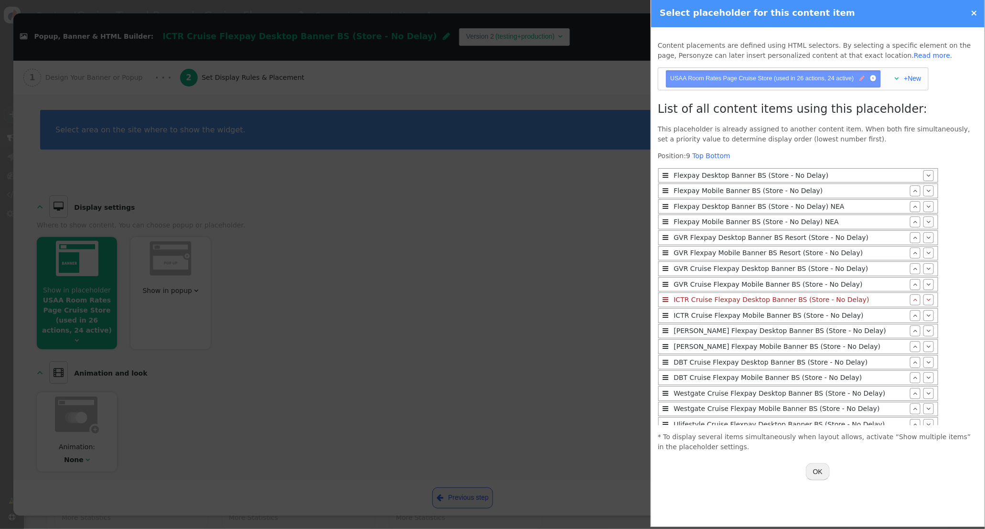
click at [861, 81] on span "" at bounding box center [861, 78] width 5 height 9
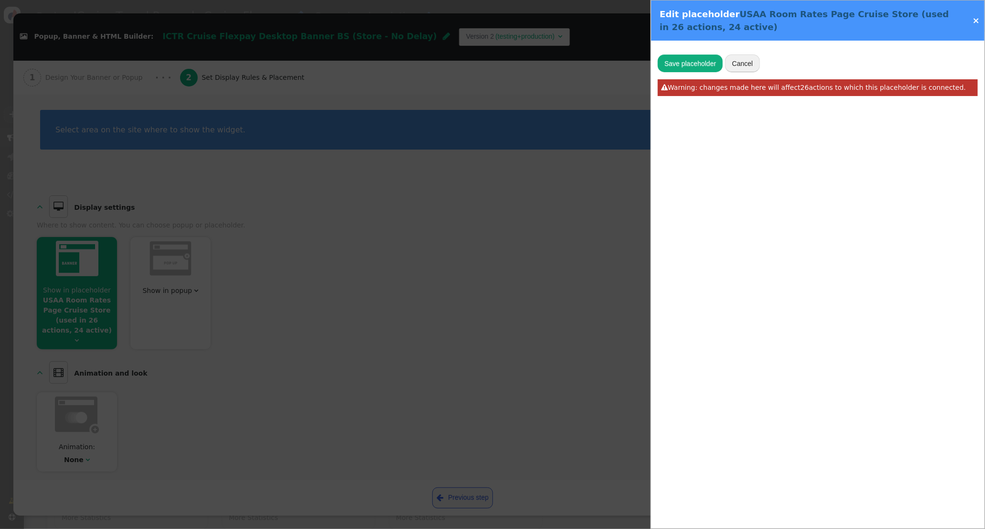
type input "USAA Room Rates Page Cruise Store"
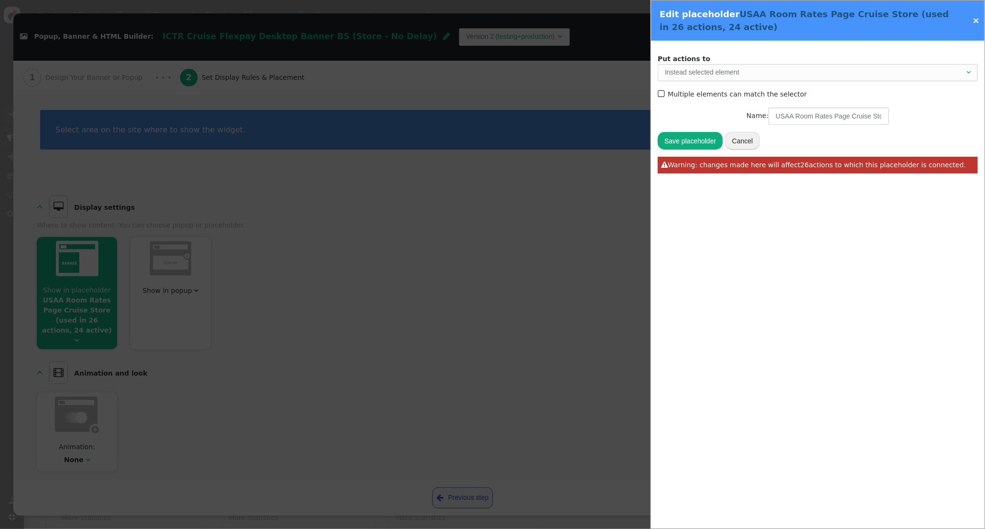
type input "category-sailing-info"
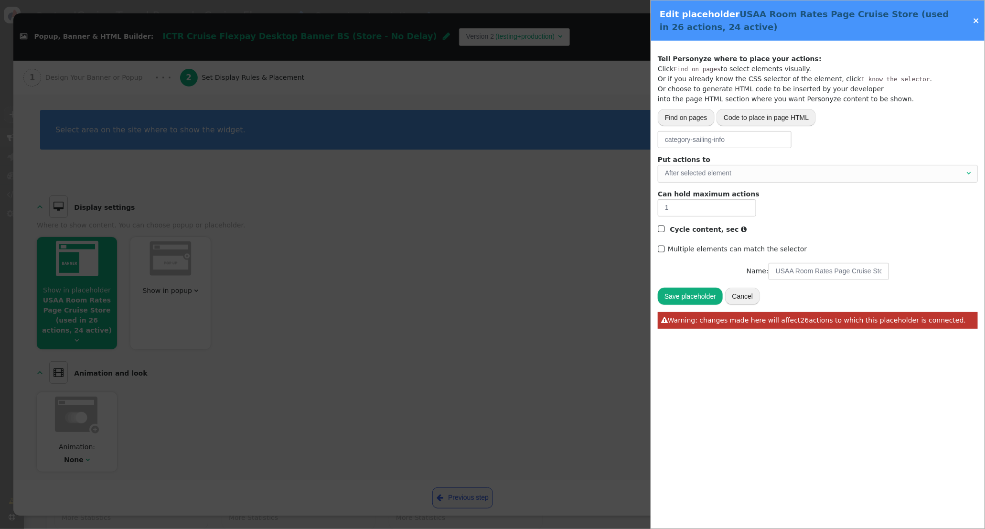
click at [974, 21] on link "×" at bounding box center [975, 20] width 7 height 10
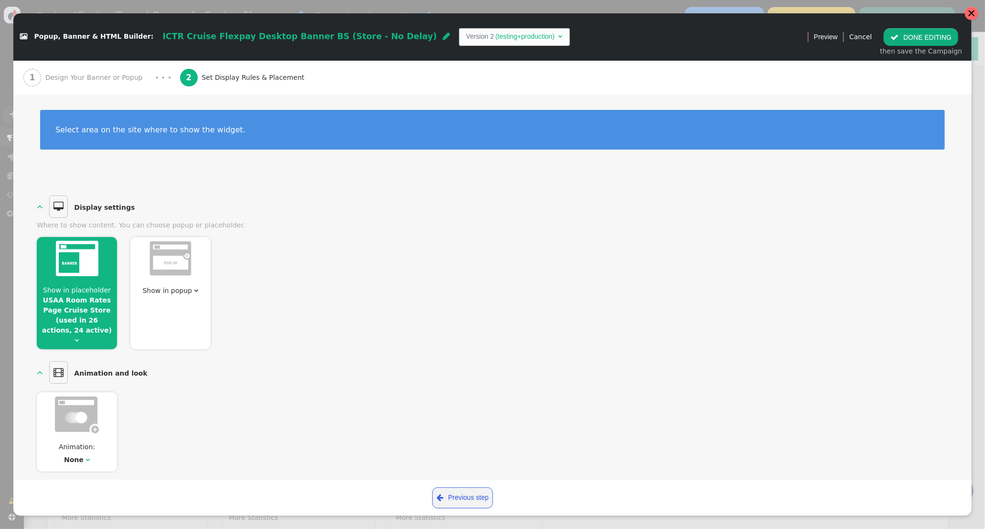
click at [971, 12] on div at bounding box center [972, 14] width 8 height 8
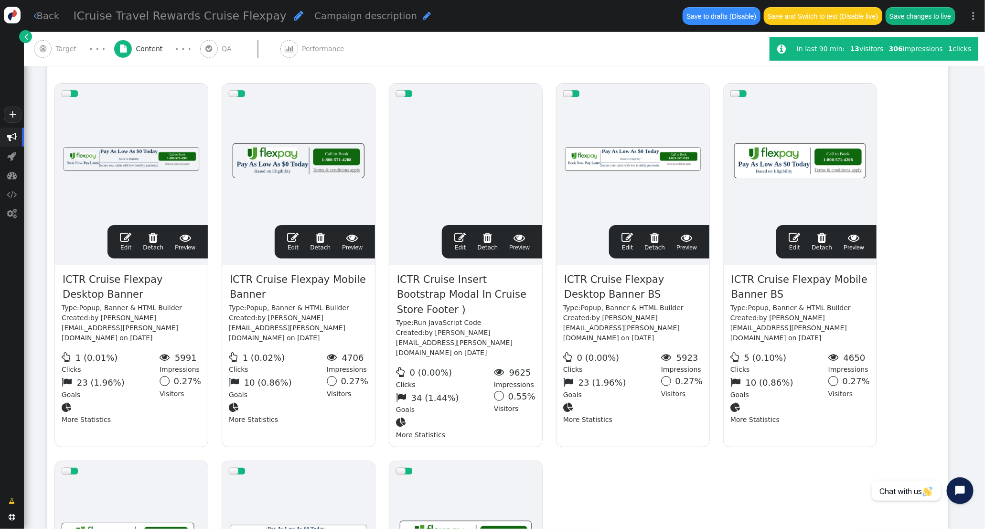
scroll to position [178, 0]
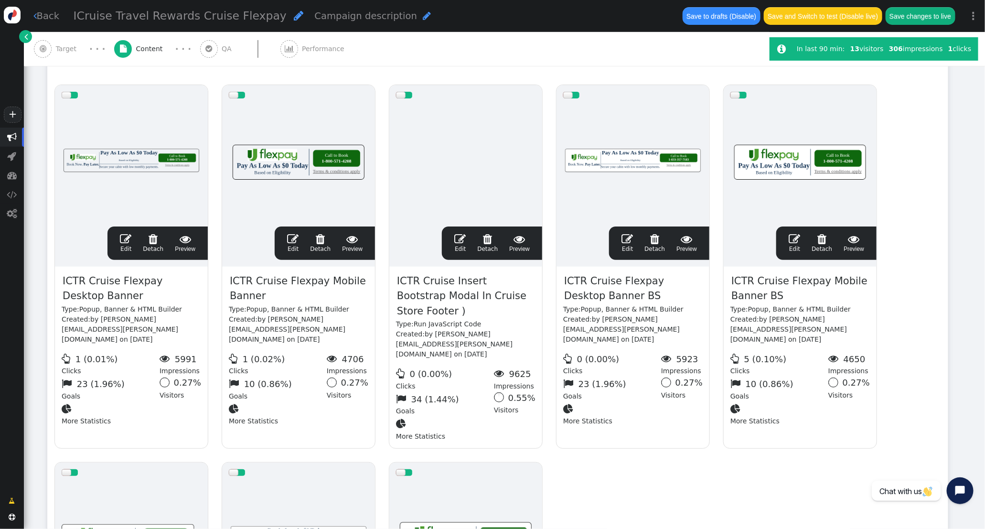
click at [628, 239] on span "" at bounding box center [626, 238] width 11 height 11
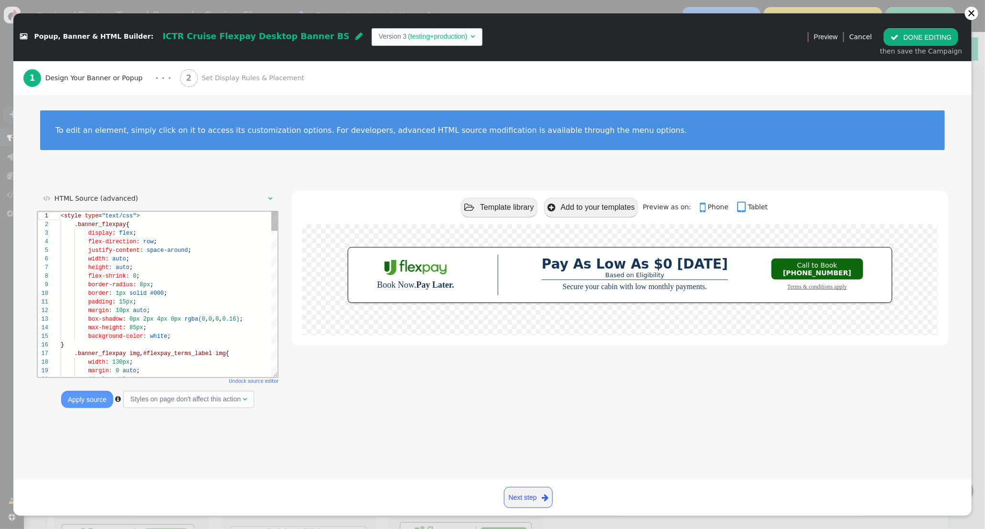
scroll to position [86, 0]
click at [248, 77] on span "Set Display Rules & Placement" at bounding box center [255, 78] width 107 height 10
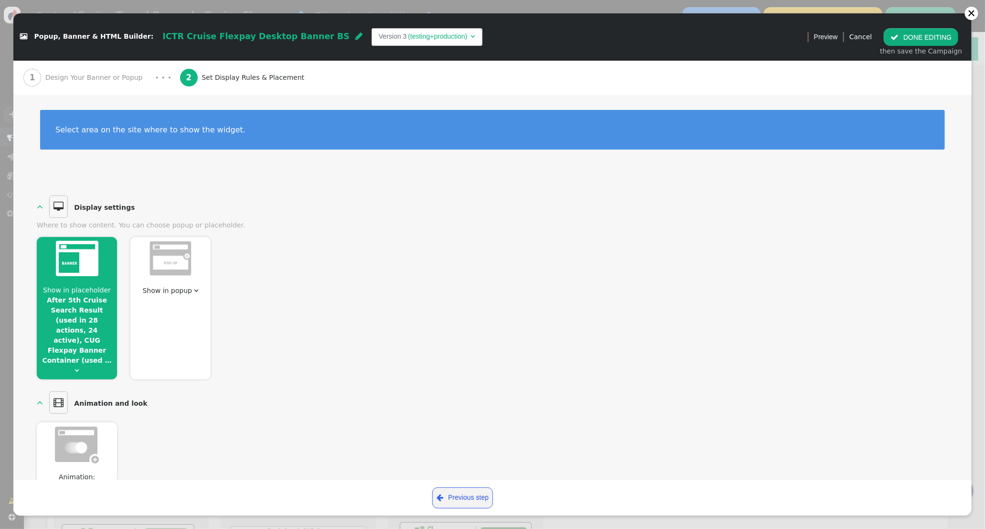
click at [77, 320] on link "After 5th Cruise Search Result (used in 28 actions, 24 active), CUG Flexpay Ban…" at bounding box center [76, 330] width 69 height 68
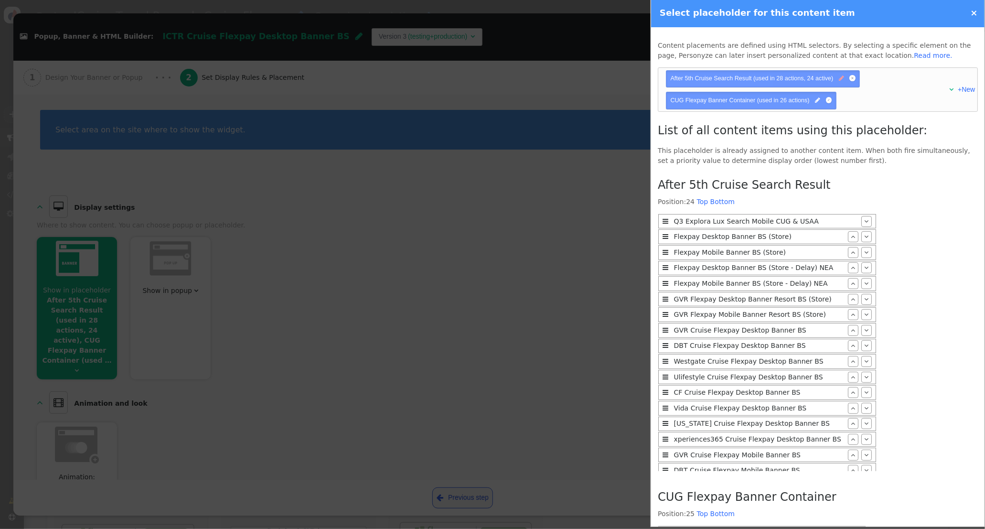
click at [840, 81] on span "" at bounding box center [841, 78] width 5 height 9
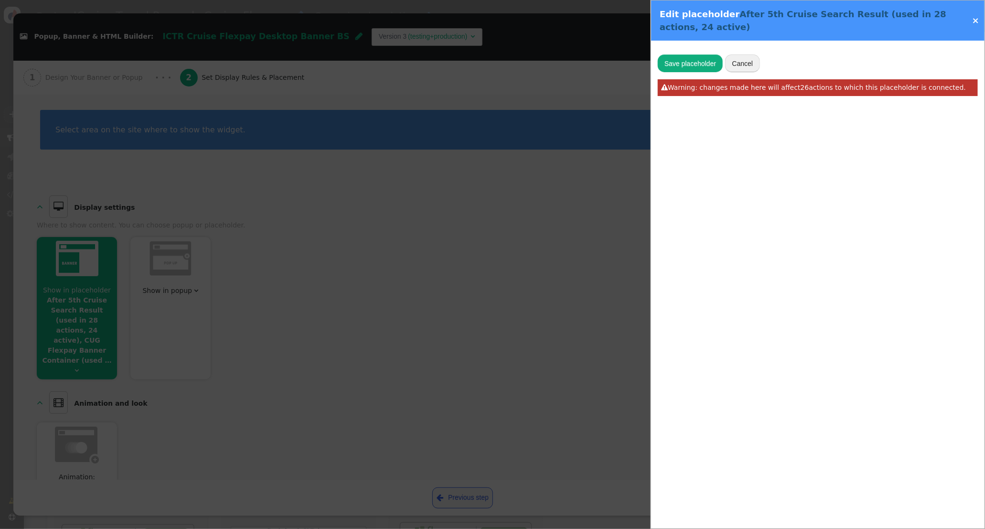
type input "#search-result-item:nth-of-type(5n)"
type input "After 5th Cruise Search Result"
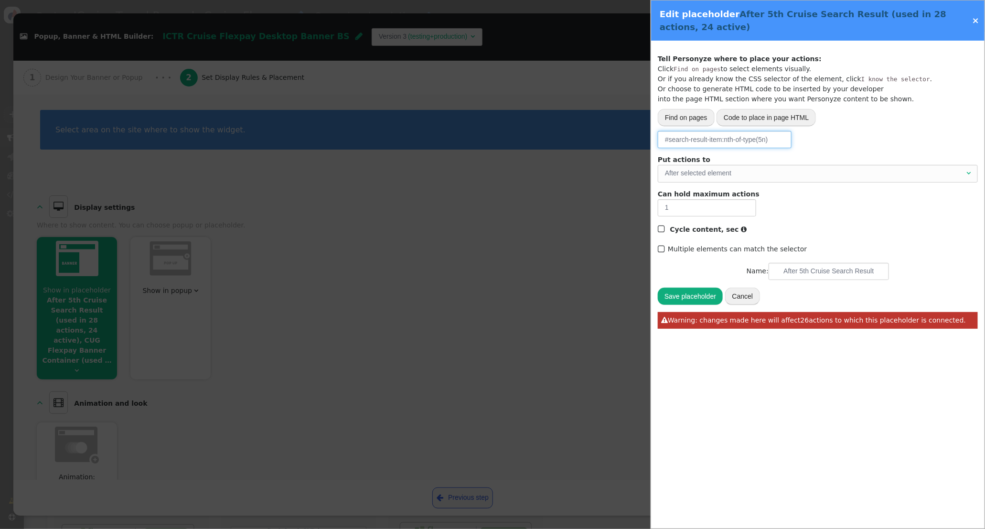
drag, startPoint x: 774, startPoint y: 140, endPoint x: 561, endPoint y: 138, distance: 213.0
click at [561, 528] on div " Popup, Banner & HTML Builder: ICTR Cruise Flexpay Desktop Banner BS  Version…" at bounding box center [492, 529] width 985 height 0
click at [975, 22] on link "×" at bounding box center [975, 20] width 7 height 10
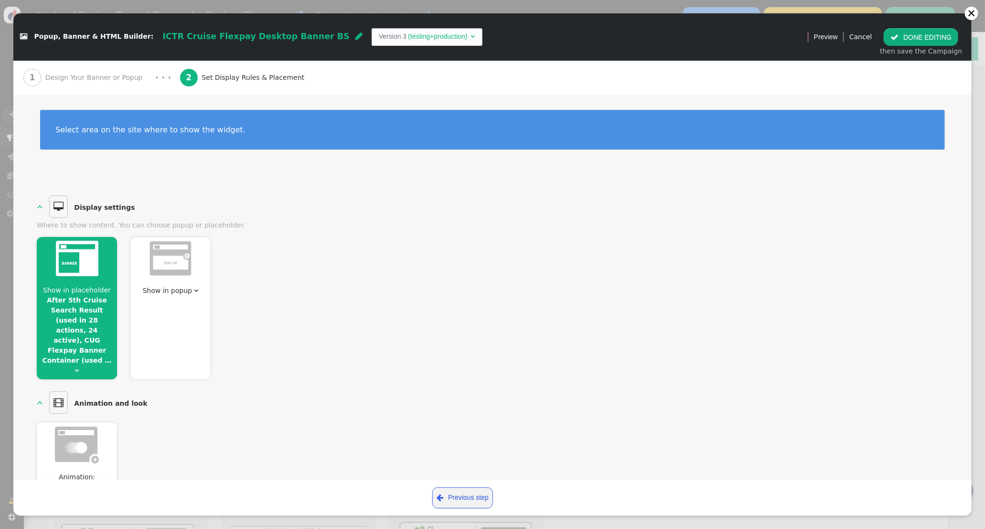
click at [57, 307] on link "After 5th Cruise Search Result (used in 28 actions, 24 active), CUG Flexpay Ban…" at bounding box center [76, 330] width 69 height 68
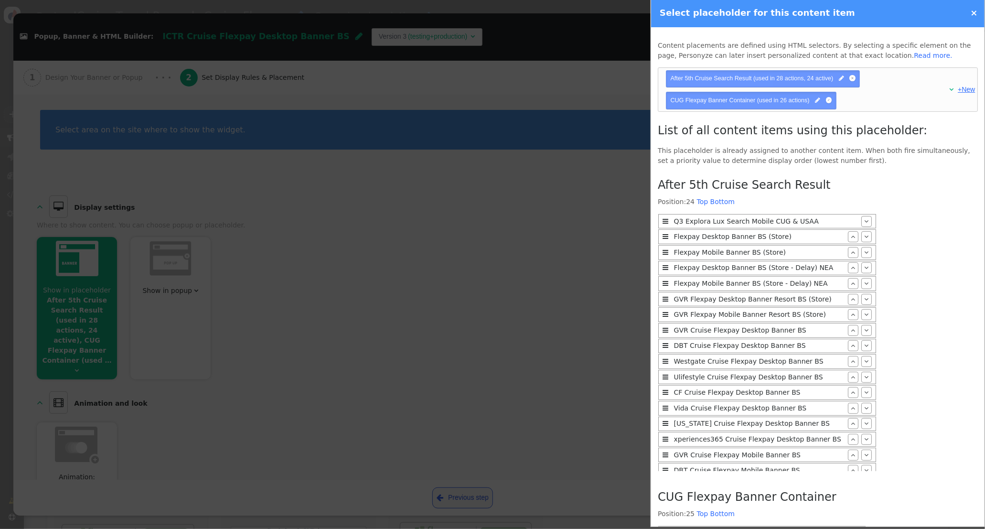
click at [970, 92] on link "+New" at bounding box center [966, 89] width 17 height 8
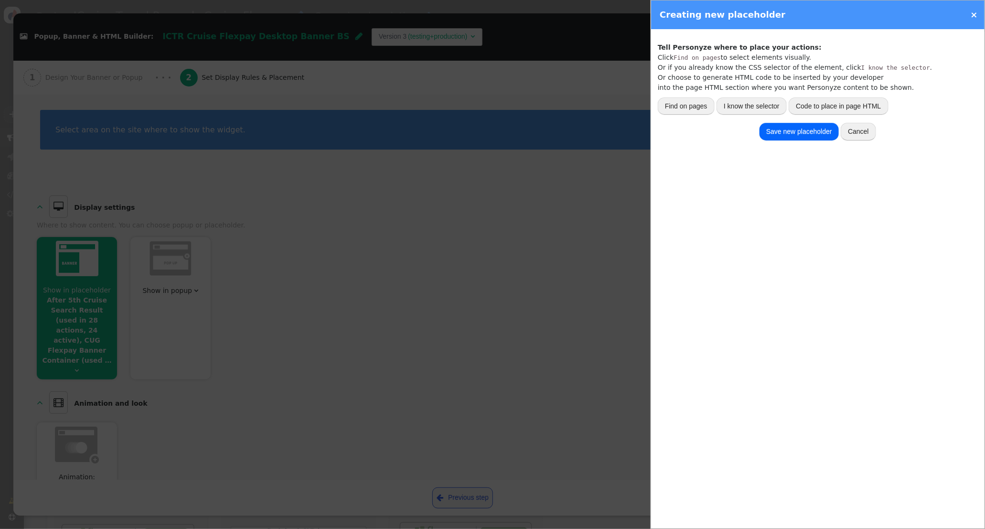
click at [778, 107] on button "I know the selector" at bounding box center [751, 105] width 70 height 17
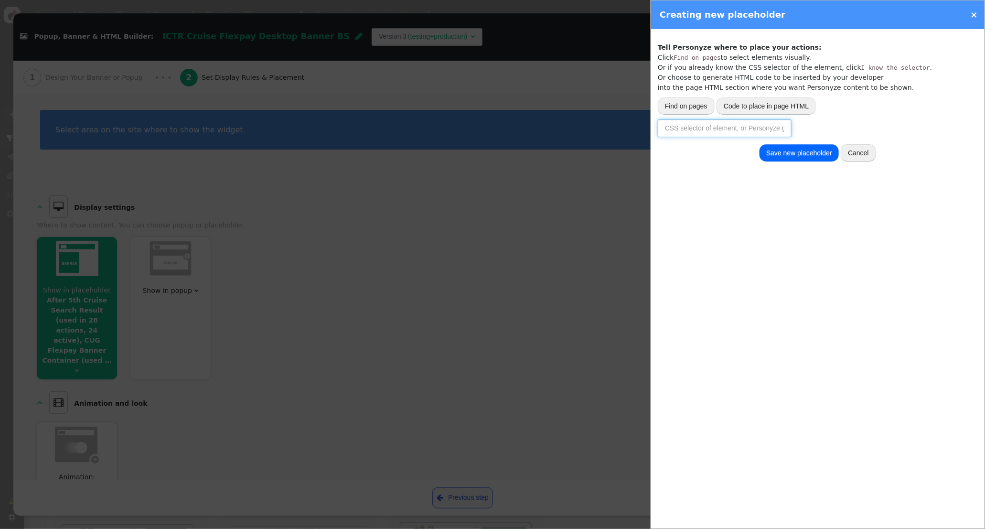
click at [726, 128] on input "text" at bounding box center [725, 127] width 134 height 17
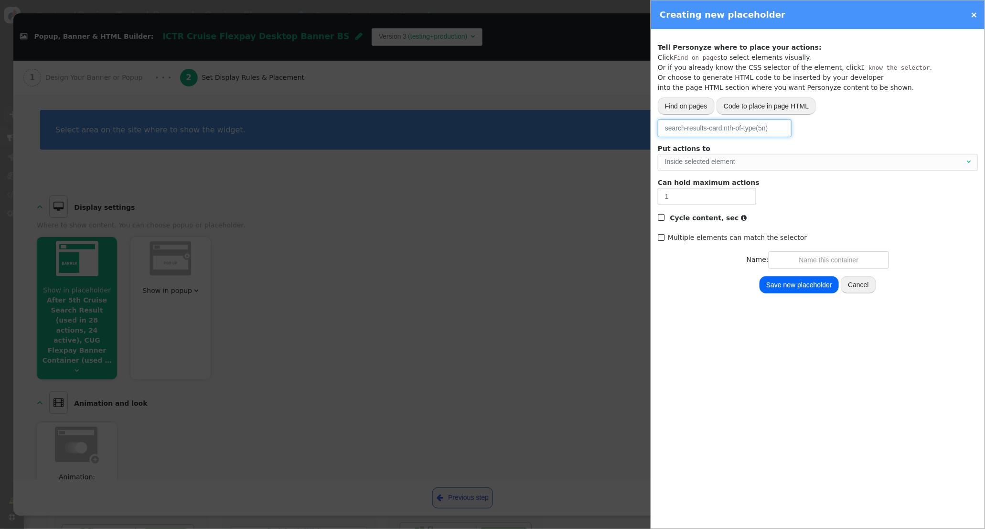
click at [728, 158] on div "Inside selected element" at bounding box center [814, 162] width 299 height 10
type input "search-results-card:nth-of-type(5n)"
click at [829, 258] on input "text" at bounding box center [829, 259] width 120 height 17
type input "Fusion Cruise Search Results 5th"
click at [796, 285] on button "Save new placeholder" at bounding box center [798, 284] width 79 height 17
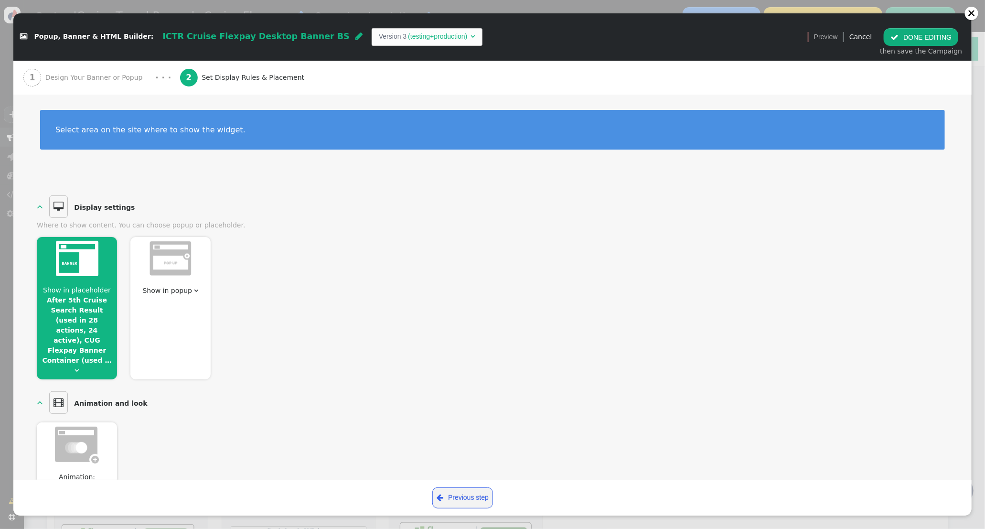
click at [77, 324] on span "Show in placeholder After 5th Cruise Search Result (used in 28 actions, 24 acti…" at bounding box center [77, 330] width 80 height 90
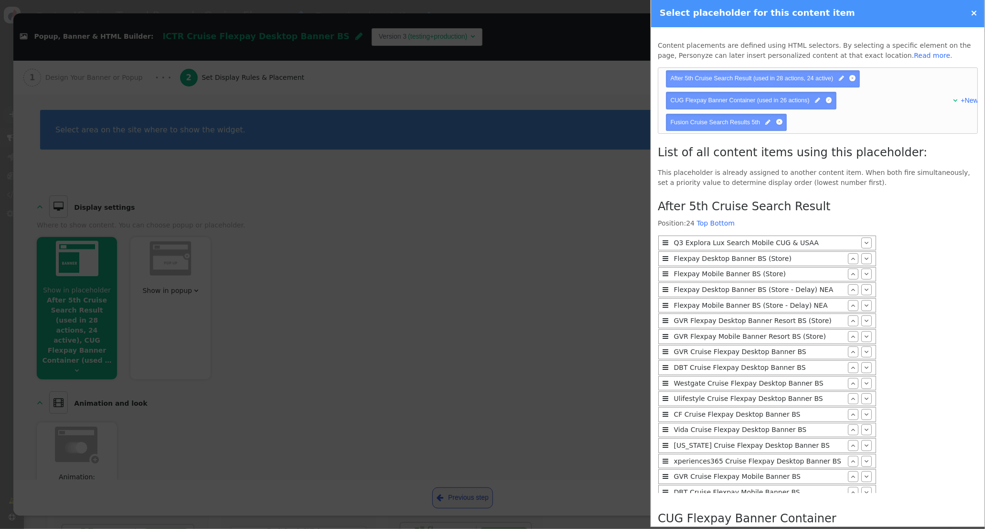
click at [975, 13] on link "×" at bounding box center [974, 13] width 7 height 10
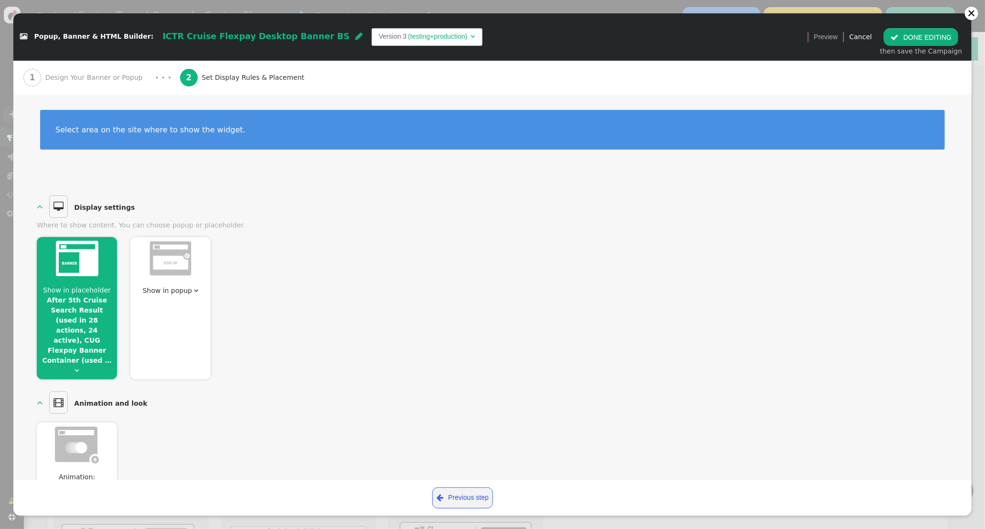
click at [912, 35] on button " DONE EDITING" at bounding box center [921, 36] width 75 height 17
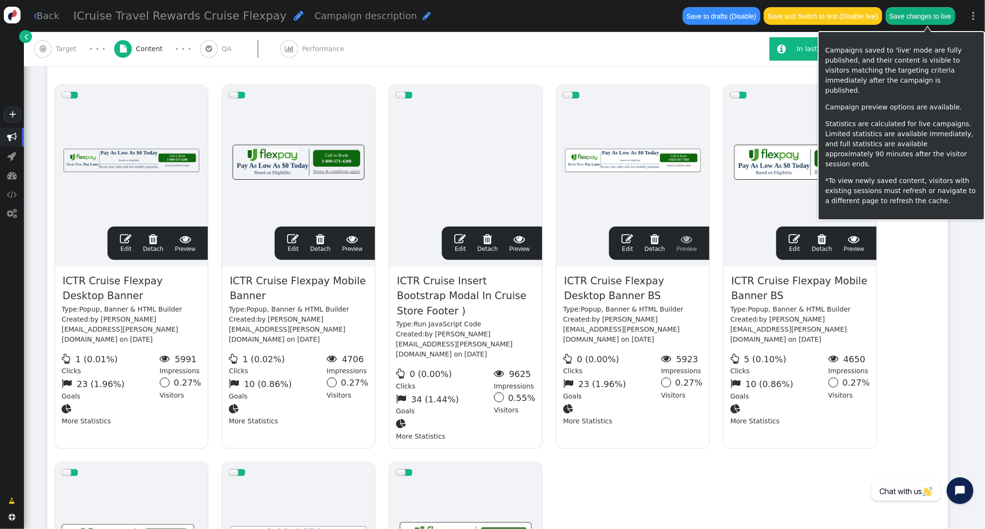
click at [952, 20] on button "Save changes to live" at bounding box center [921, 15] width 70 height 17
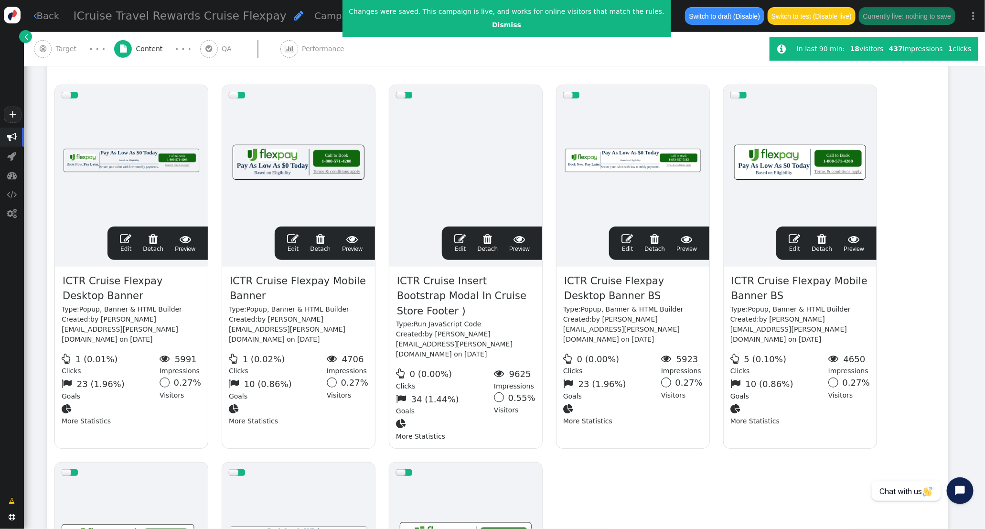
click at [629, 237] on span "" at bounding box center [626, 238] width 11 height 11
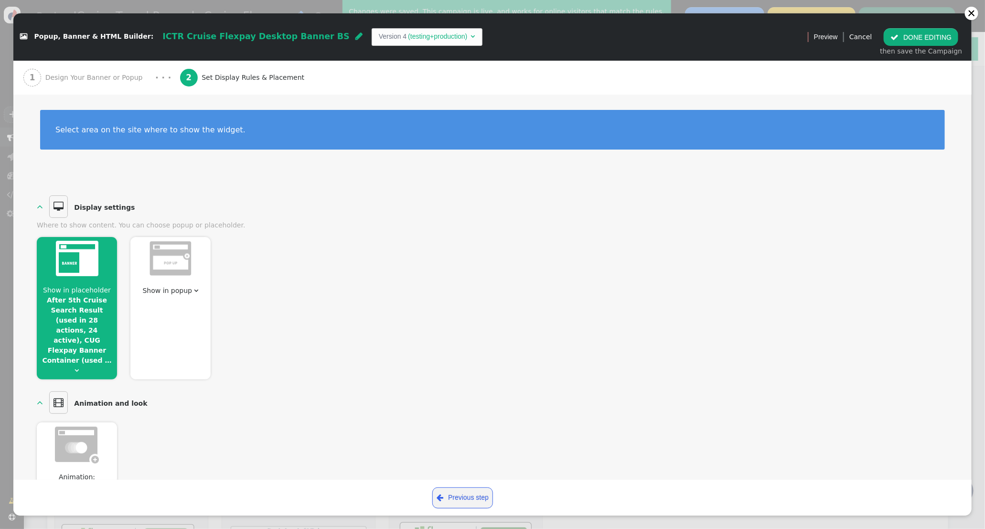
click at [68, 314] on span "Show in placeholder After 5th Cruise Search Result (used in 28 actions, 24 acti…" at bounding box center [77, 330] width 80 height 90
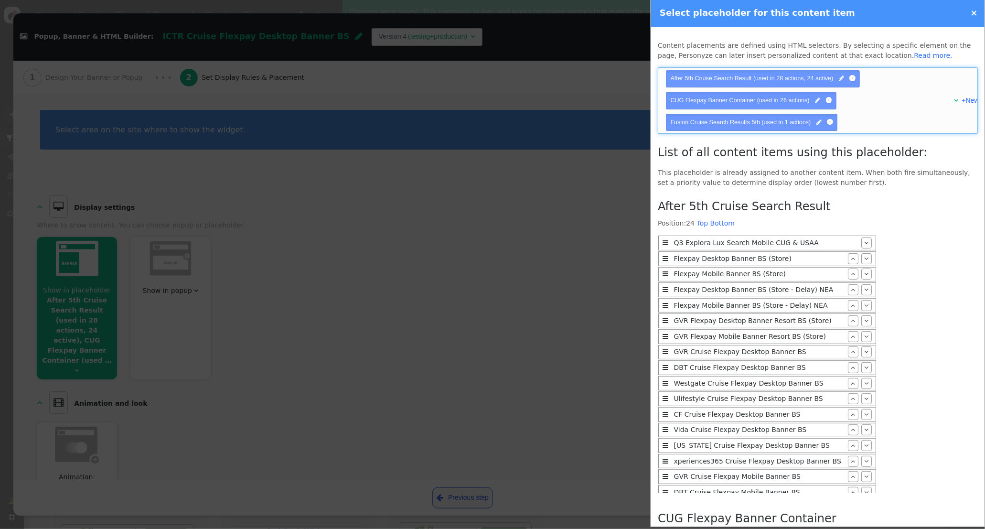
click at [955, 99] on span "" at bounding box center [956, 100] width 4 height 7
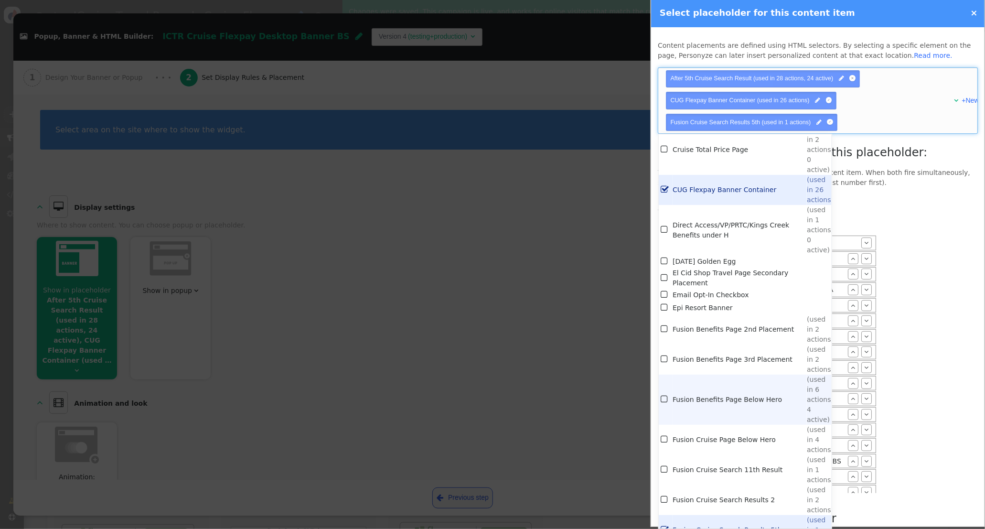
scroll to position [1926, 0]
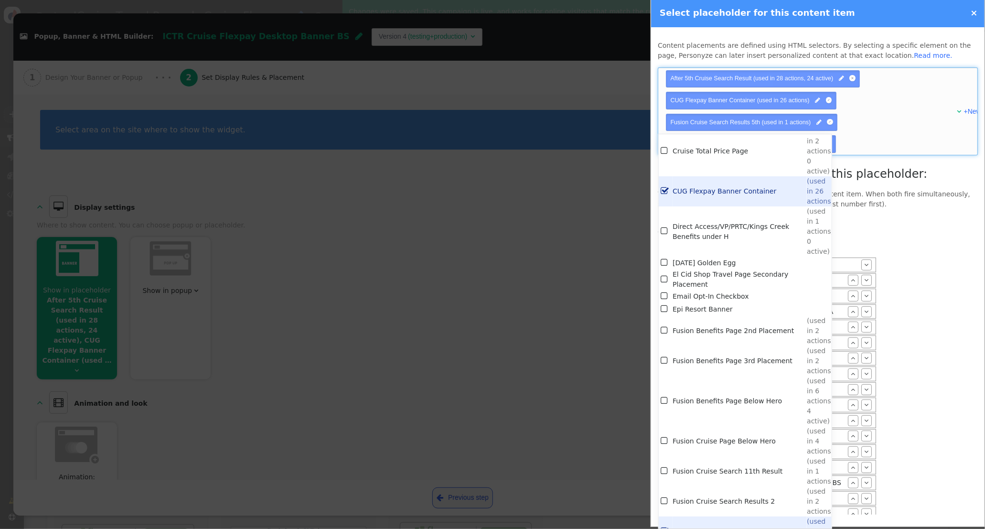
drag, startPoint x: 929, startPoint y: 260, endPoint x: 918, endPoint y: 253, distance: 12.3
click at [928, 259] on div "After 5th Cruise Search Result Position: 24 Top Bottom  Q3 Explora Lux Search …" at bounding box center [818, 464] width 320 height 496
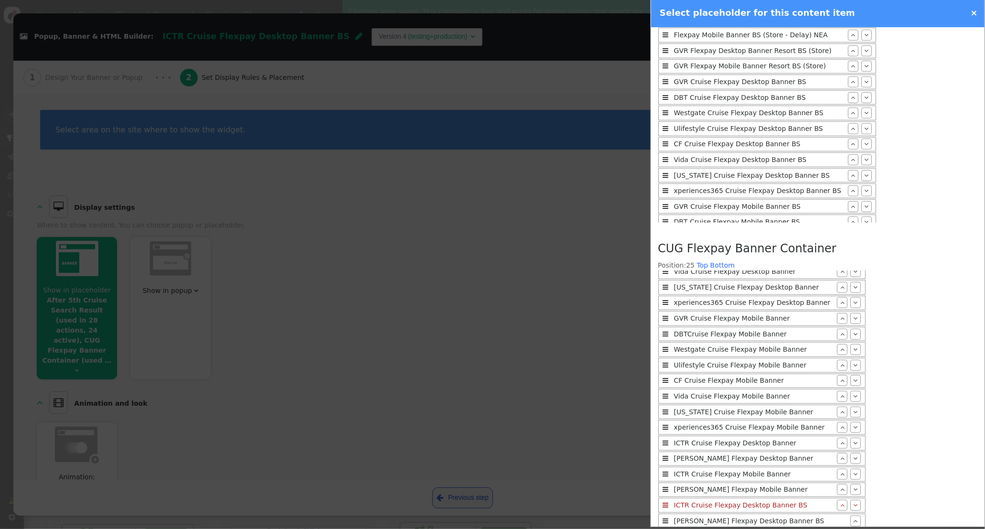
scroll to position [586, 0]
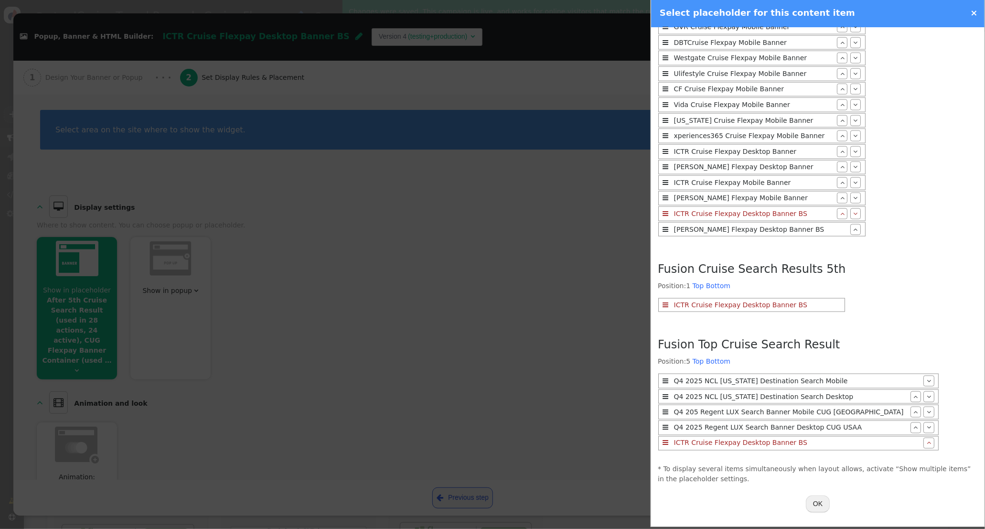
click at [818, 506] on button "OK" at bounding box center [818, 503] width 24 height 17
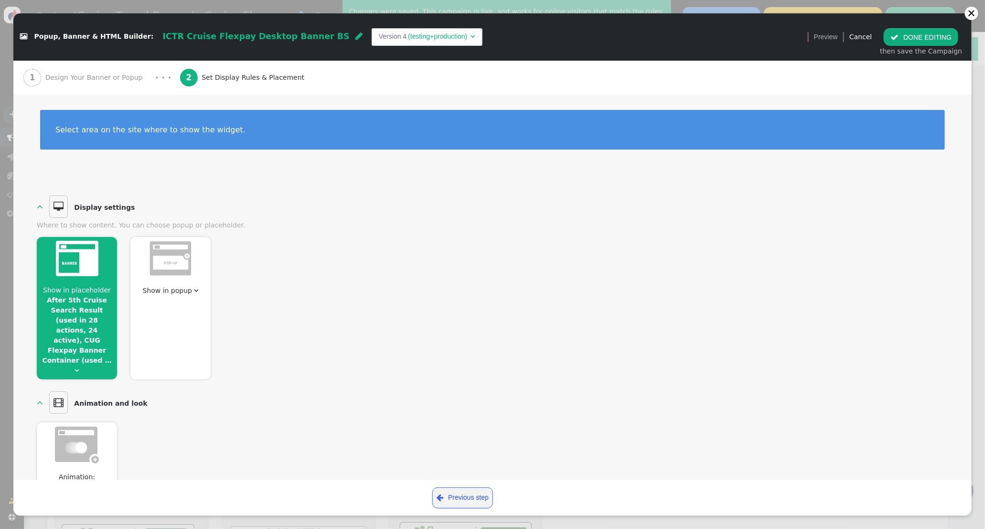
click at [926, 40] on button " DONE EDITING" at bounding box center [921, 36] width 75 height 17
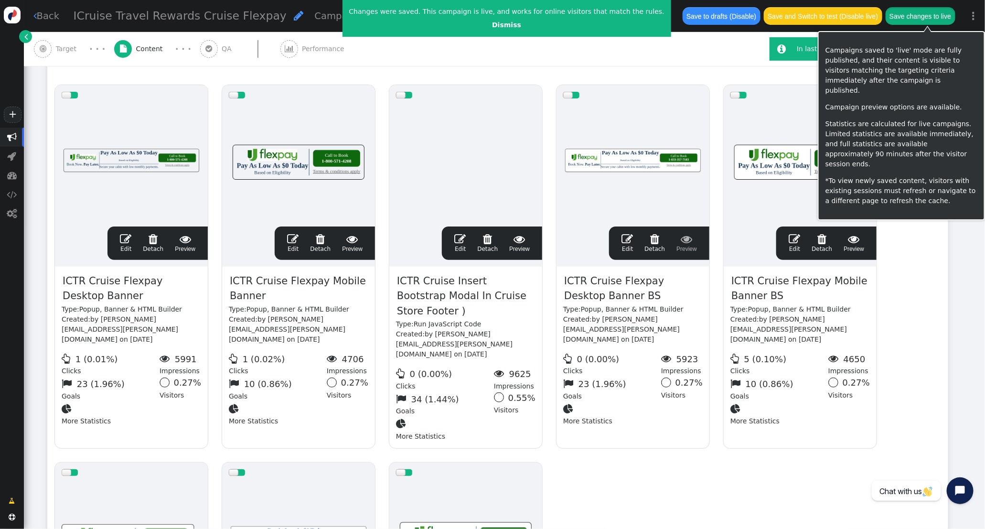
click at [954, 11] on button "Save changes to live" at bounding box center [921, 15] width 70 height 17
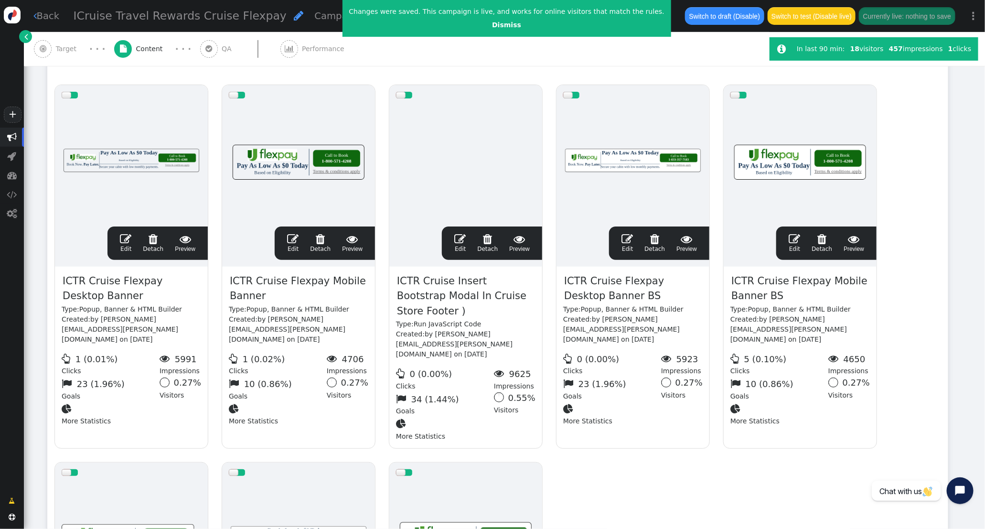
click at [630, 237] on span "" at bounding box center [626, 238] width 11 height 11
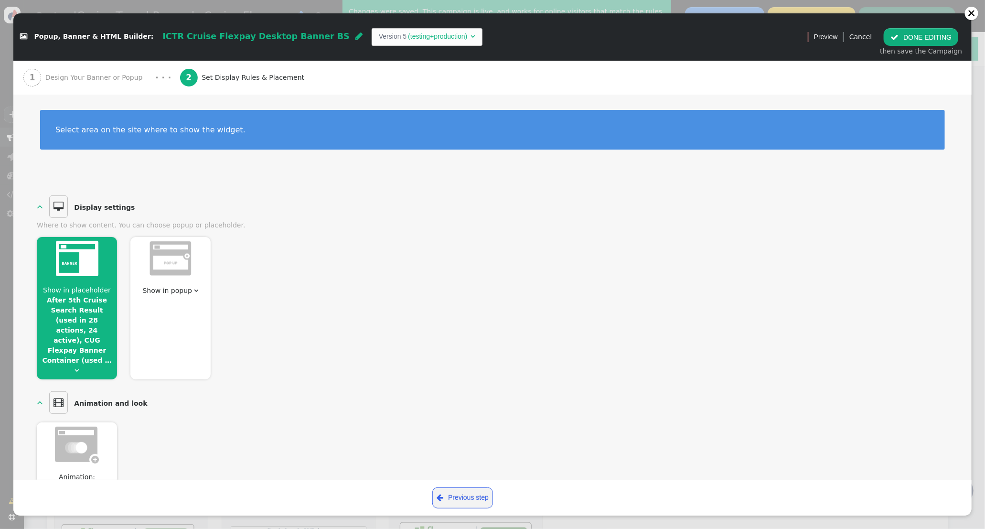
click at [88, 291] on span "Show in placeholder" at bounding box center [77, 290] width 68 height 8
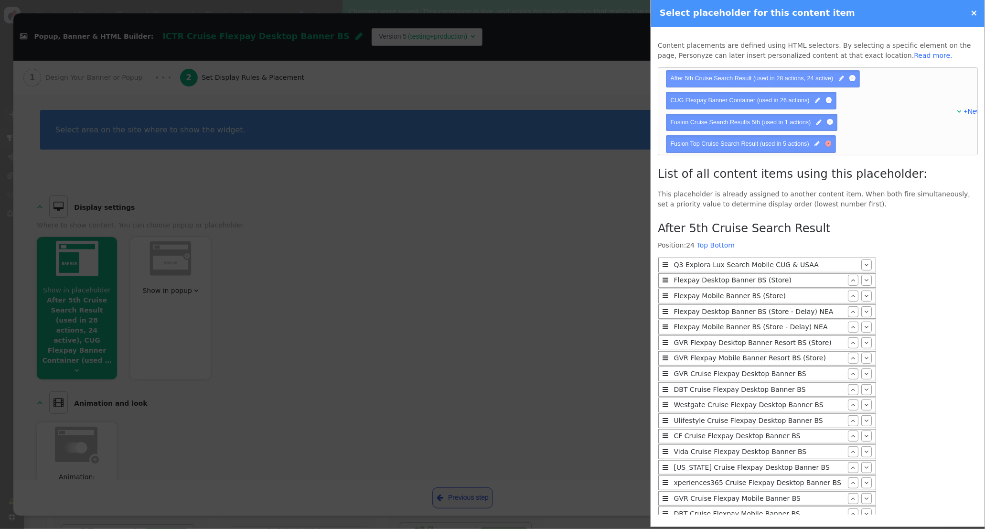
click at [830, 144] on div at bounding box center [828, 143] width 6 height 6
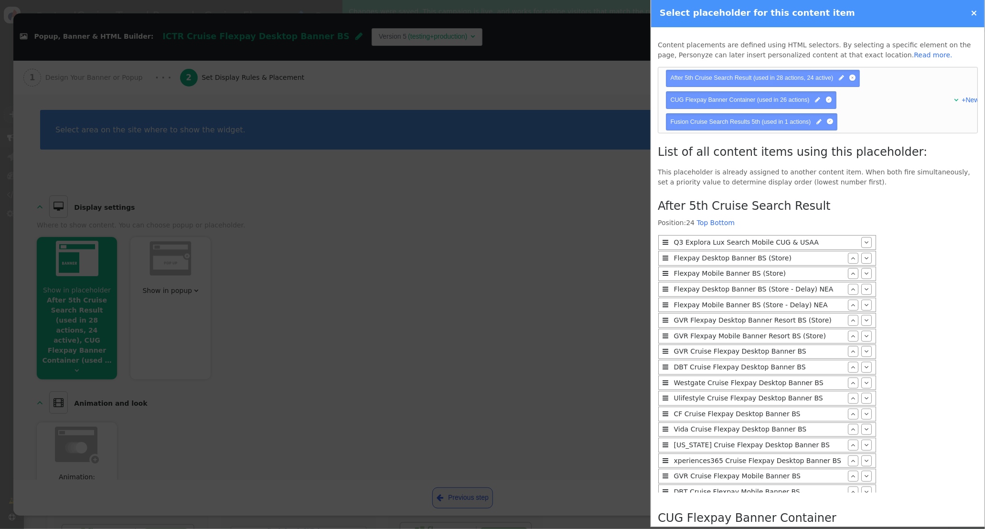
scroll to position [423, 0]
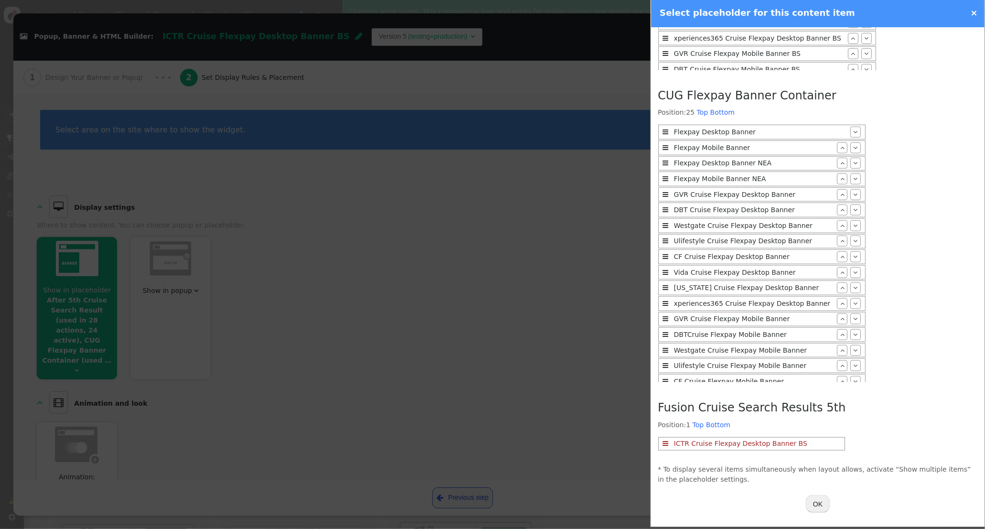
click at [816, 506] on button "OK" at bounding box center [818, 503] width 24 height 17
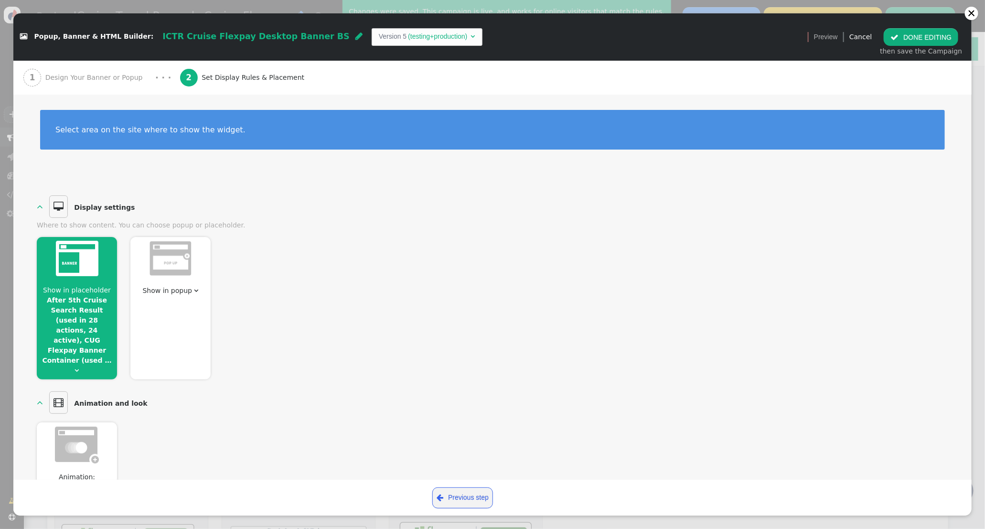
click at [920, 37] on button " DONE EDITING" at bounding box center [921, 36] width 75 height 17
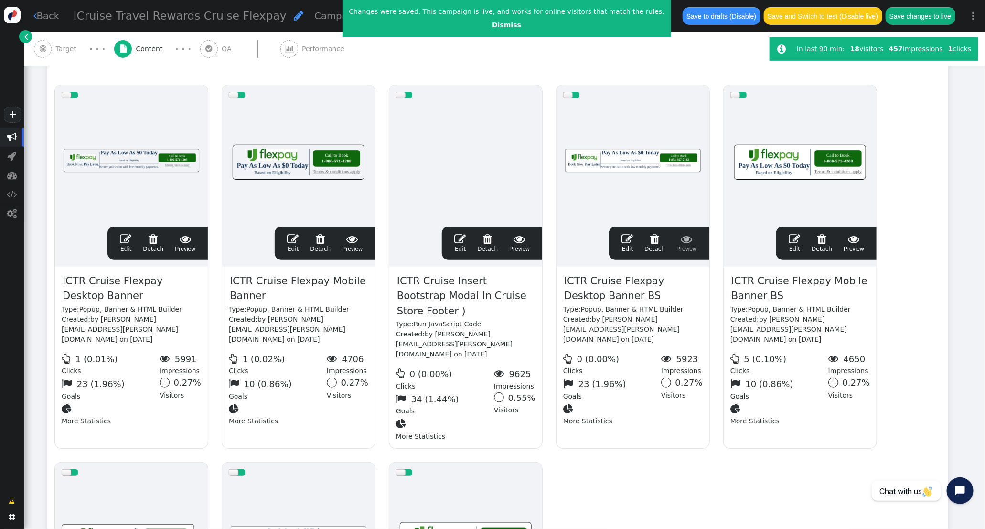
click at [920, 12] on button "Save changes to live" at bounding box center [921, 15] width 70 height 17
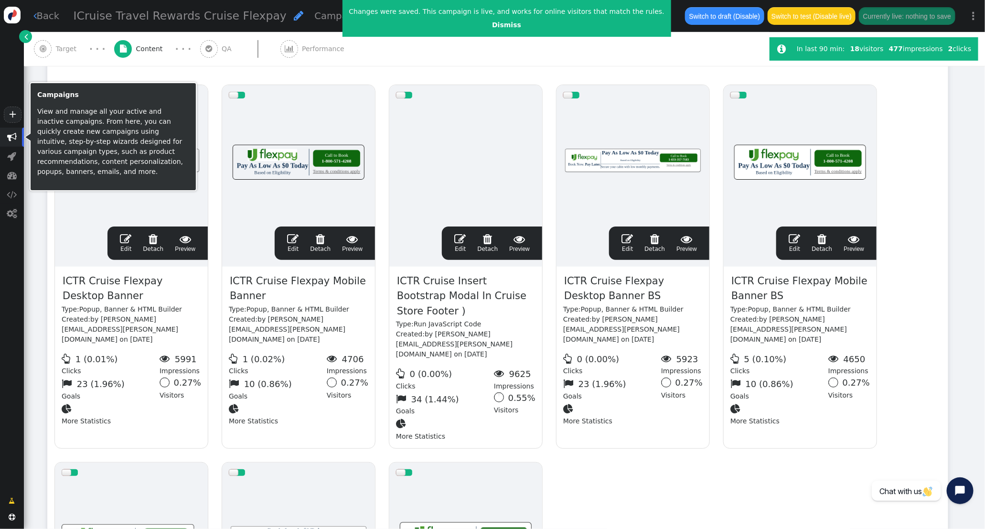
click at [7, 138] on span "" at bounding box center [12, 137] width 10 height 10
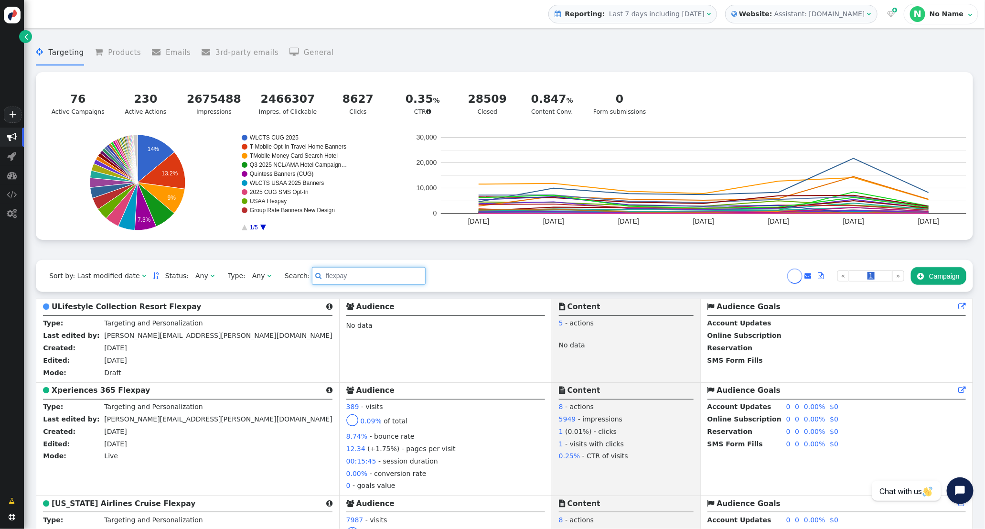
drag, startPoint x: 334, startPoint y: 282, endPoint x: 165, endPoint y: 262, distance: 170.8
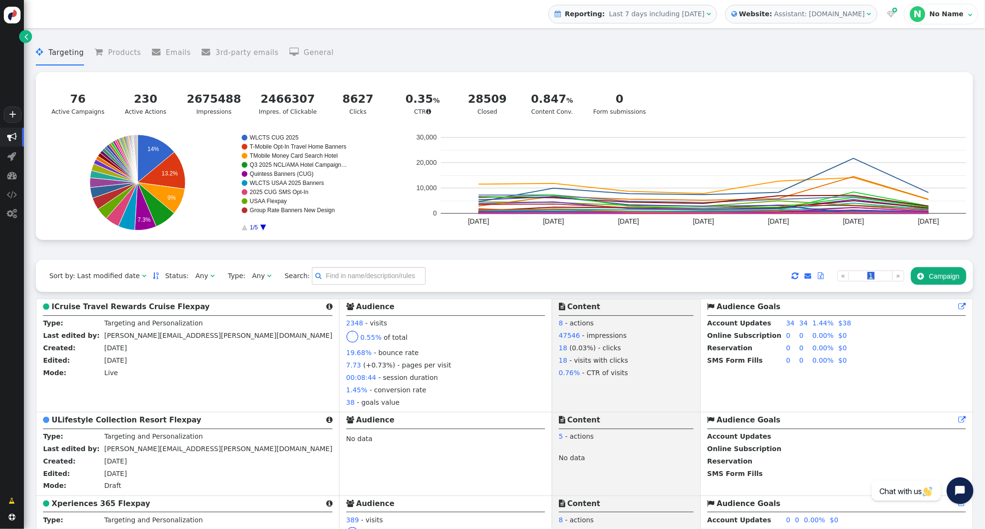
click at [210, 278] on span "" at bounding box center [212, 275] width 4 height 7
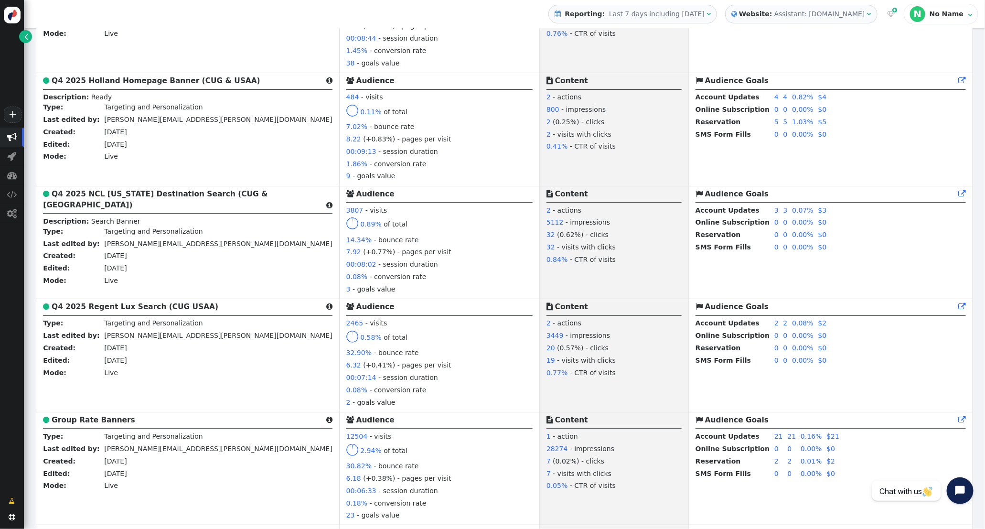
scroll to position [338, 0]
click at [98, 196] on b "Q4 2025 NCL [US_STATE] Destination Search (CUG & [GEOGRAPHIC_DATA])" at bounding box center [155, 201] width 224 height 20
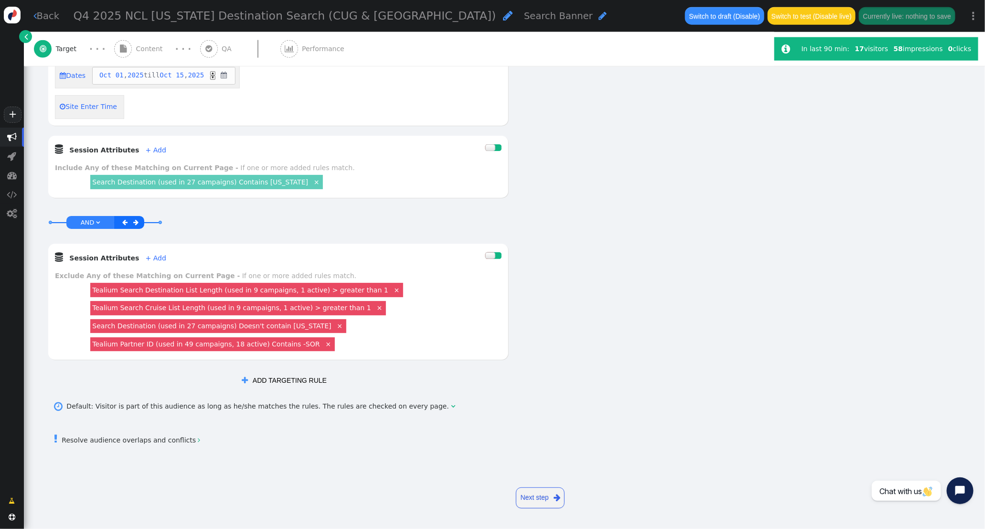
scroll to position [617, 0]
click at [250, 183] on link "Search Destination (used in 27 campaigns) Contains [US_STATE]" at bounding box center [200, 182] width 216 height 8
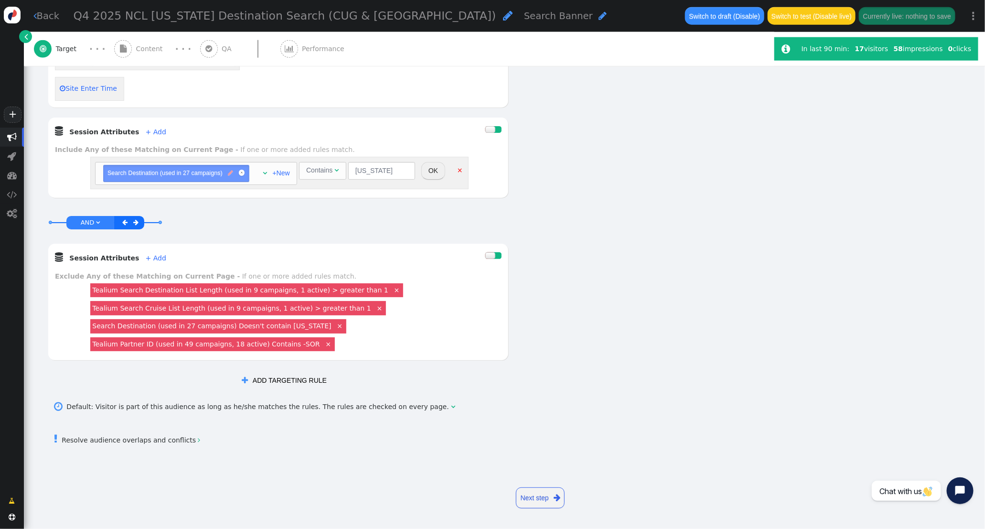
click at [232, 178] on span "" at bounding box center [230, 173] width 5 height 9
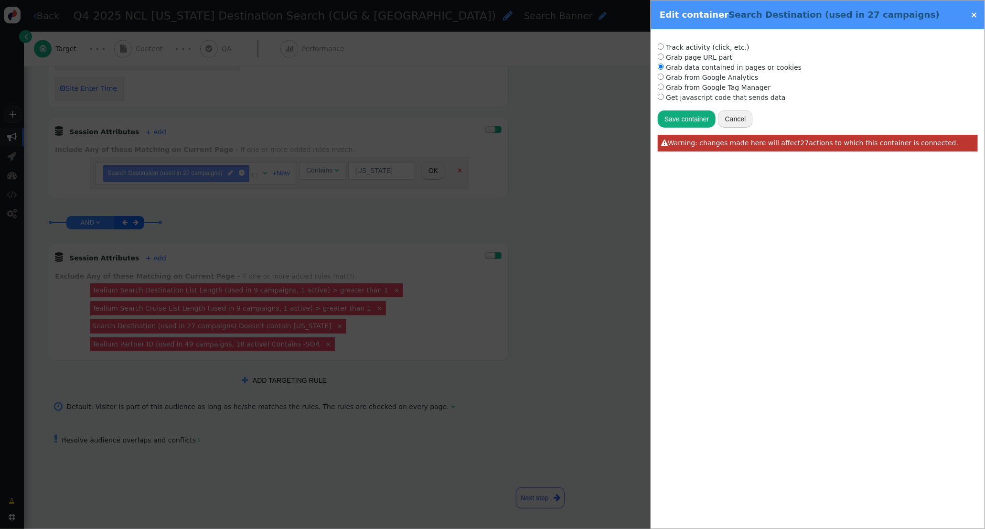
radio input "true"
type input "[DOMAIN_NAME]_destination"
type input "Search Destination"
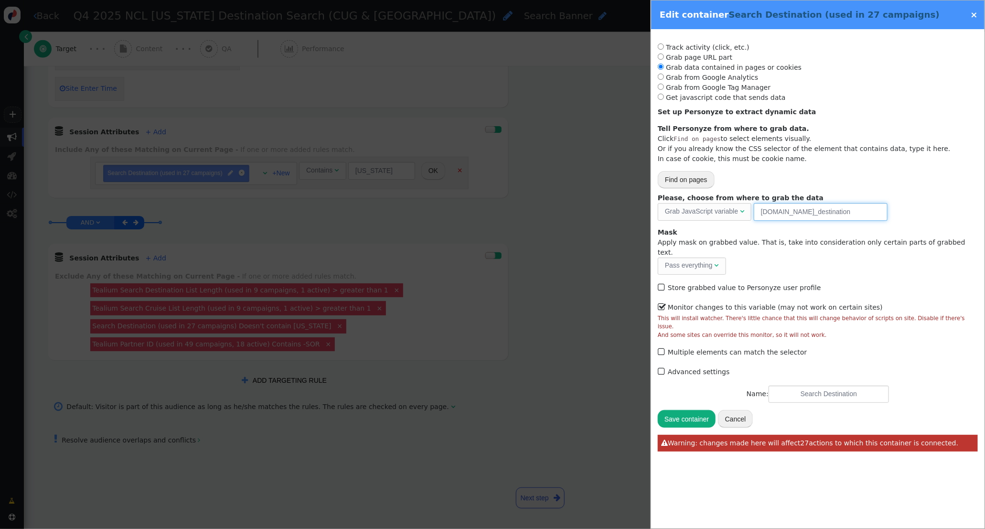
drag, startPoint x: 866, startPoint y: 213, endPoint x: 651, endPoint y: 204, distance: 215.6
click at [651, 204] on div "Edit container Search Destination (used in 27 campaigns) × Track activity (clic…" at bounding box center [818, 264] width 334 height 529
click at [737, 410] on button "Cancel" at bounding box center [735, 418] width 35 height 17
